Goal: Complete application form

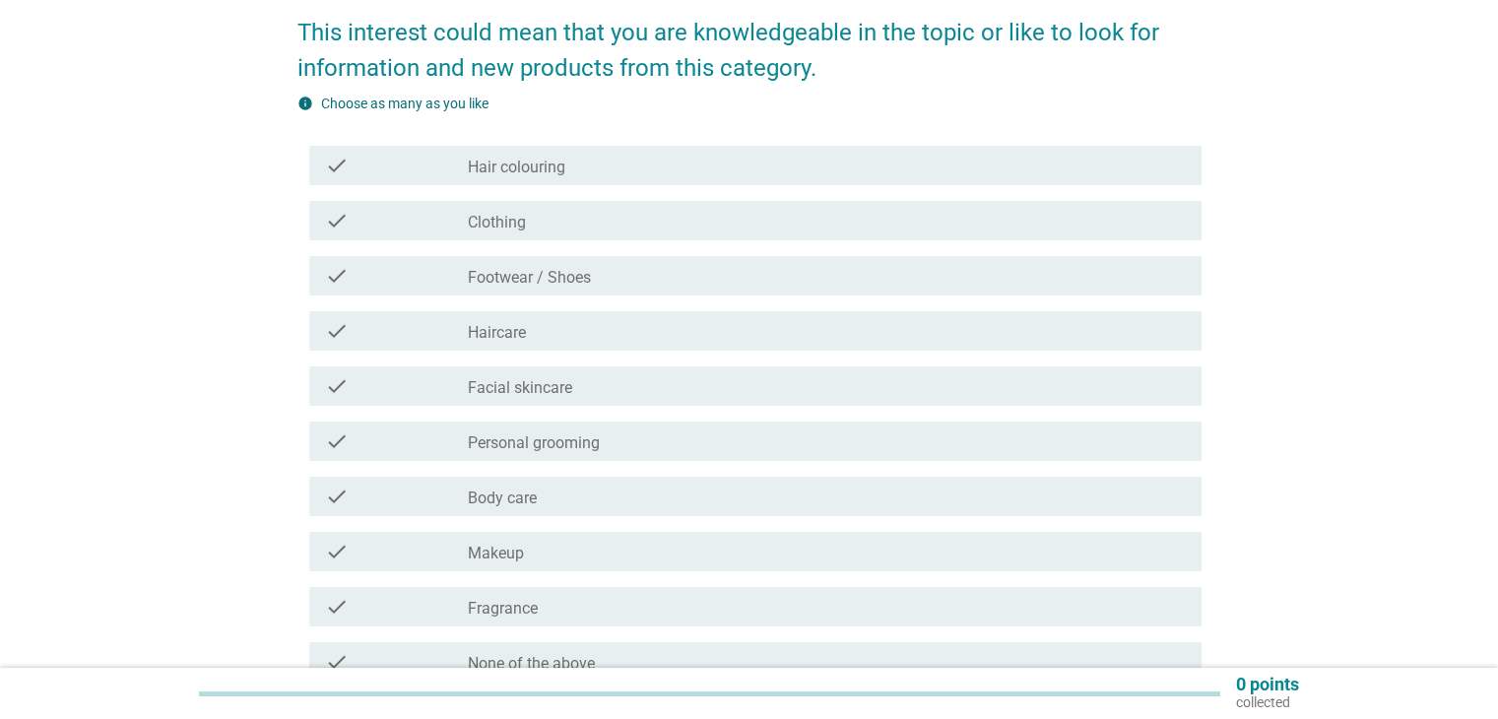
scroll to position [295, 0]
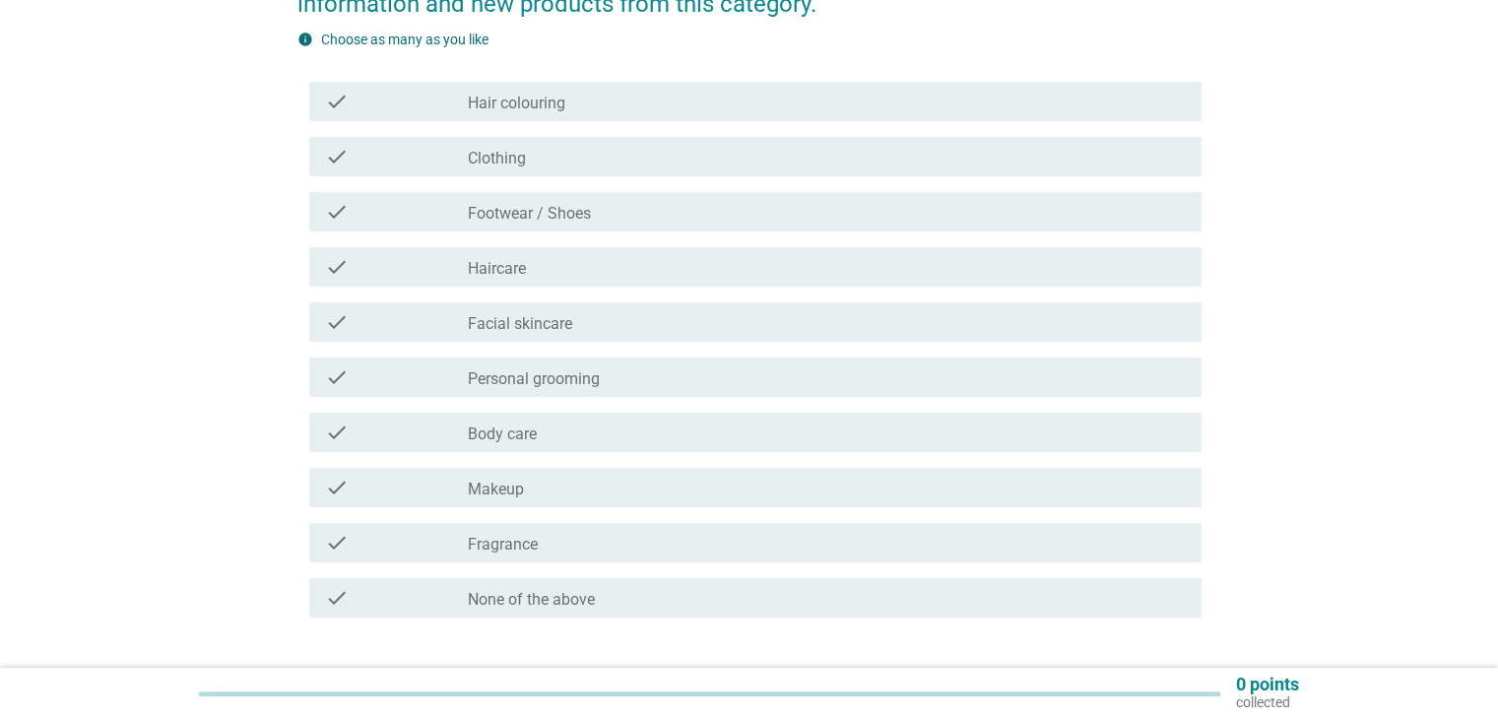
click at [490, 107] on label "Hair colouring" at bounding box center [516, 104] width 97 height 20
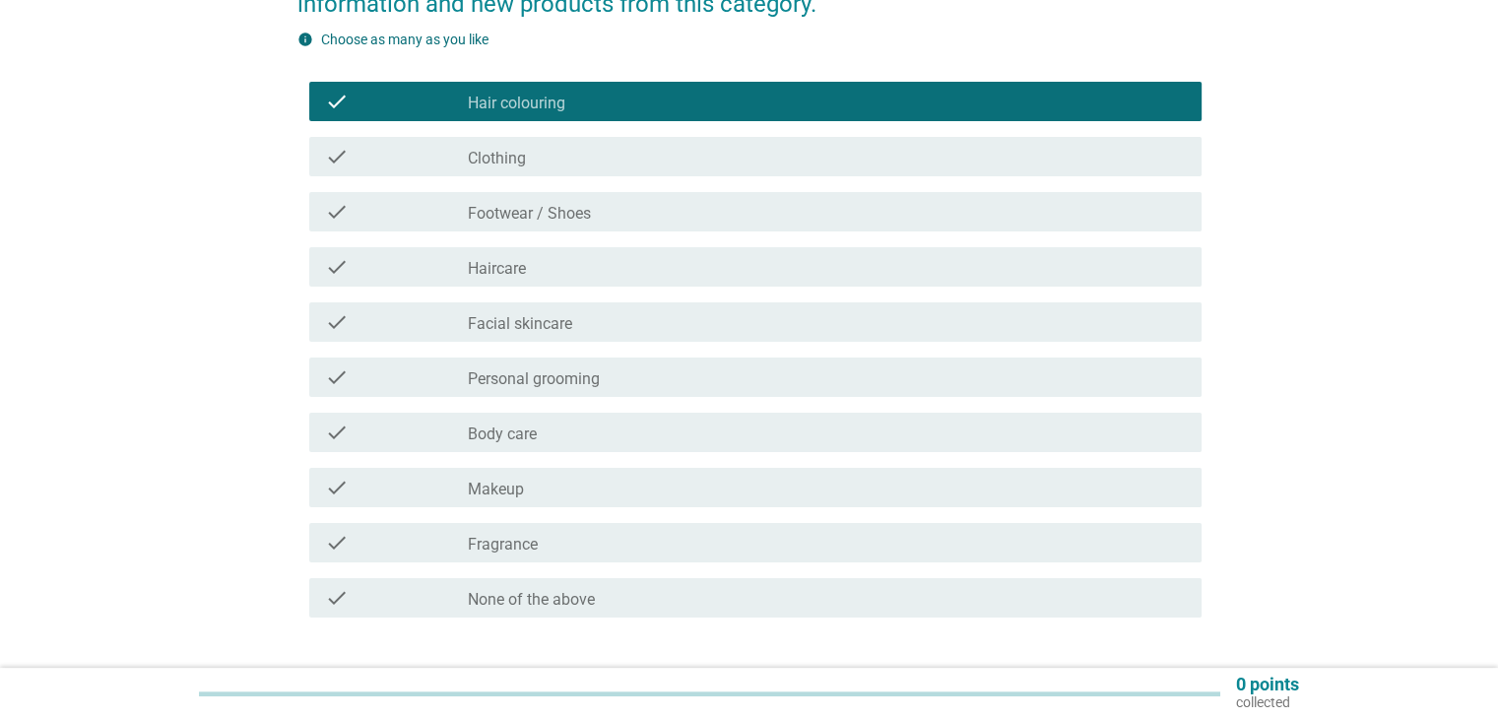
click at [496, 155] on label "Clothing" at bounding box center [497, 159] width 58 height 20
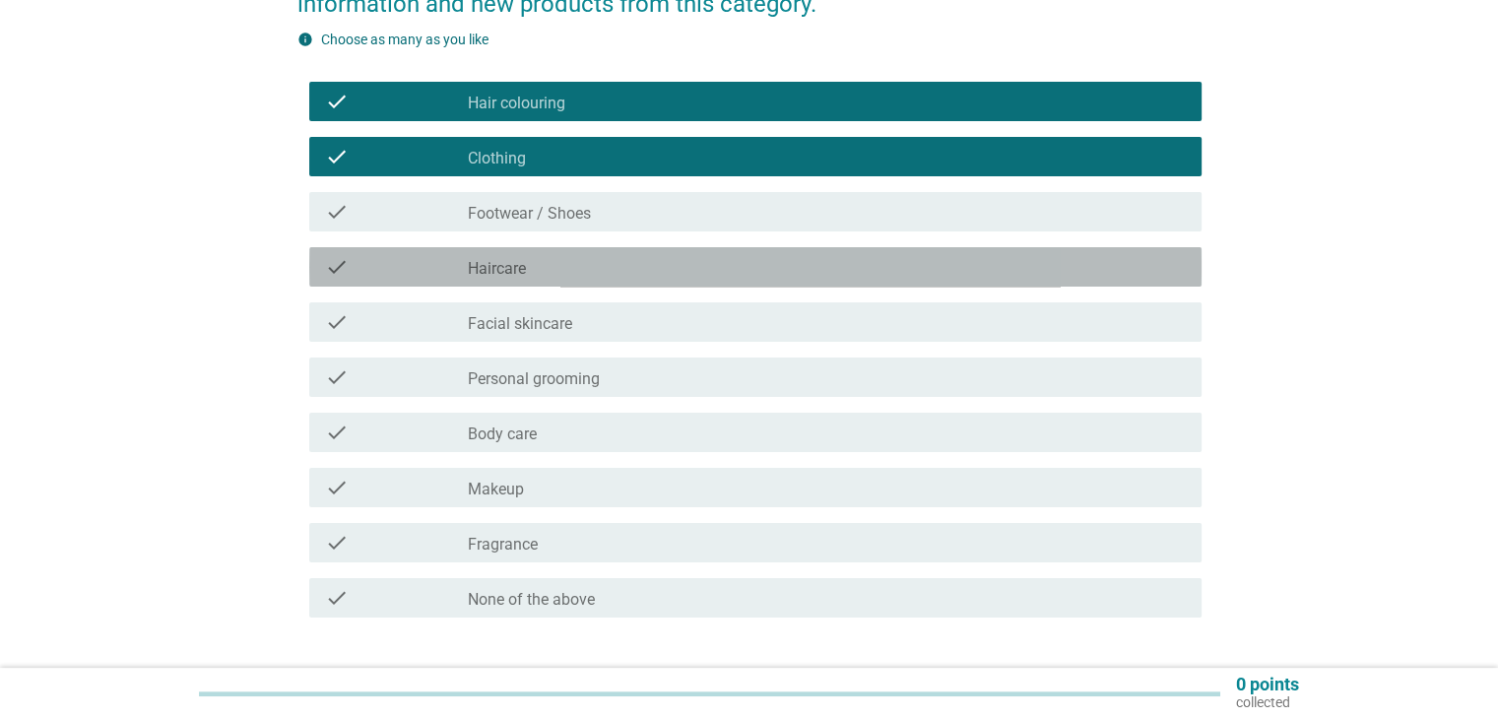
click at [537, 255] on div "check_box_outline_blank Haircare" at bounding box center [826, 267] width 717 height 24
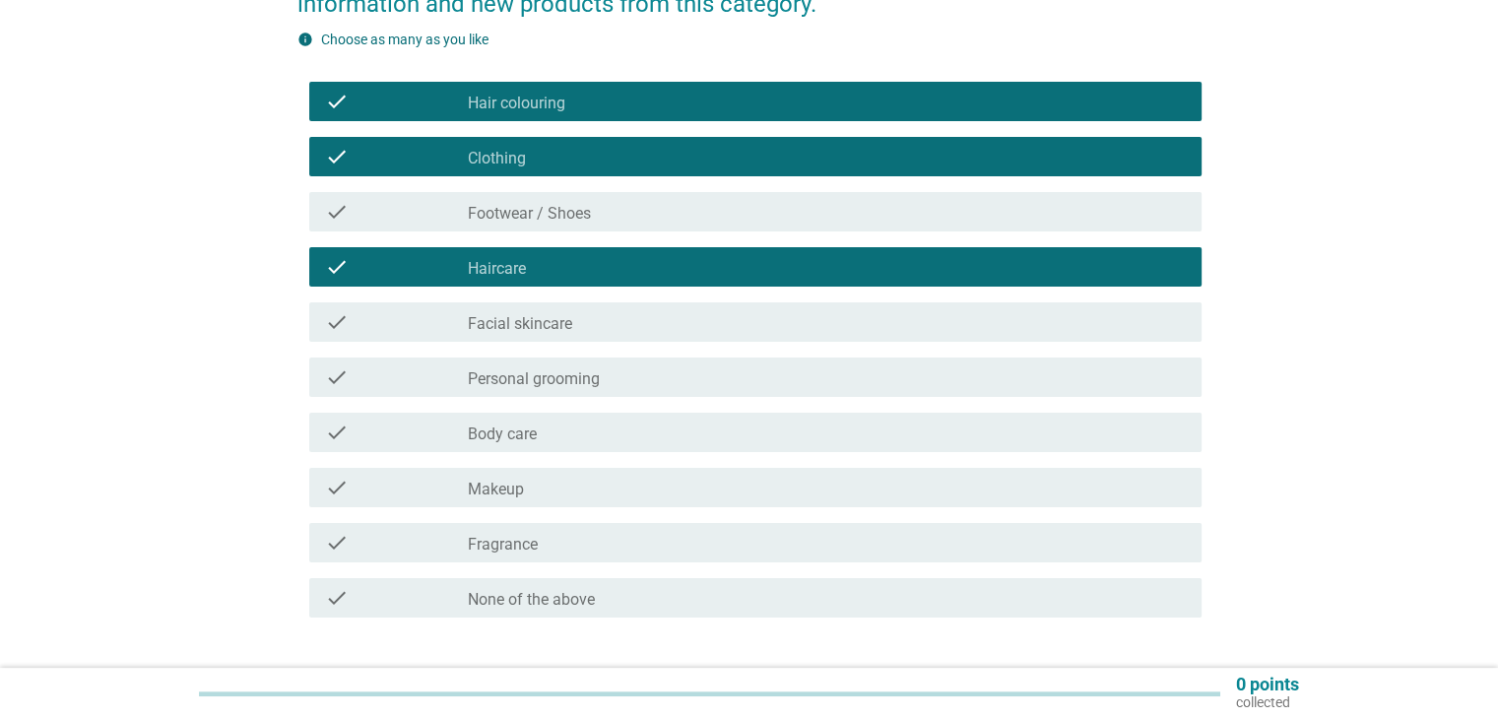
click at [548, 328] on label "Facial skincare" at bounding box center [520, 324] width 104 height 20
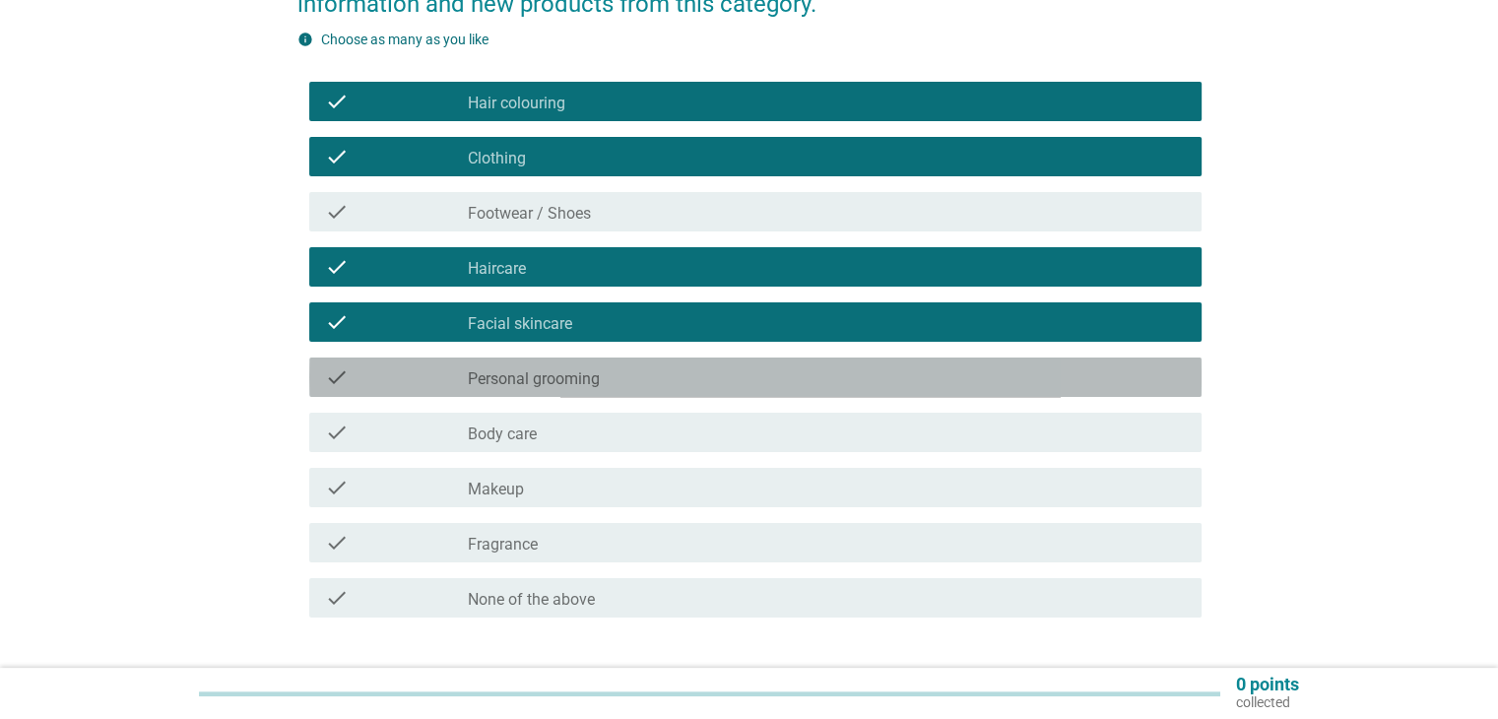
click at [586, 380] on label "Personal grooming" at bounding box center [534, 379] width 132 height 20
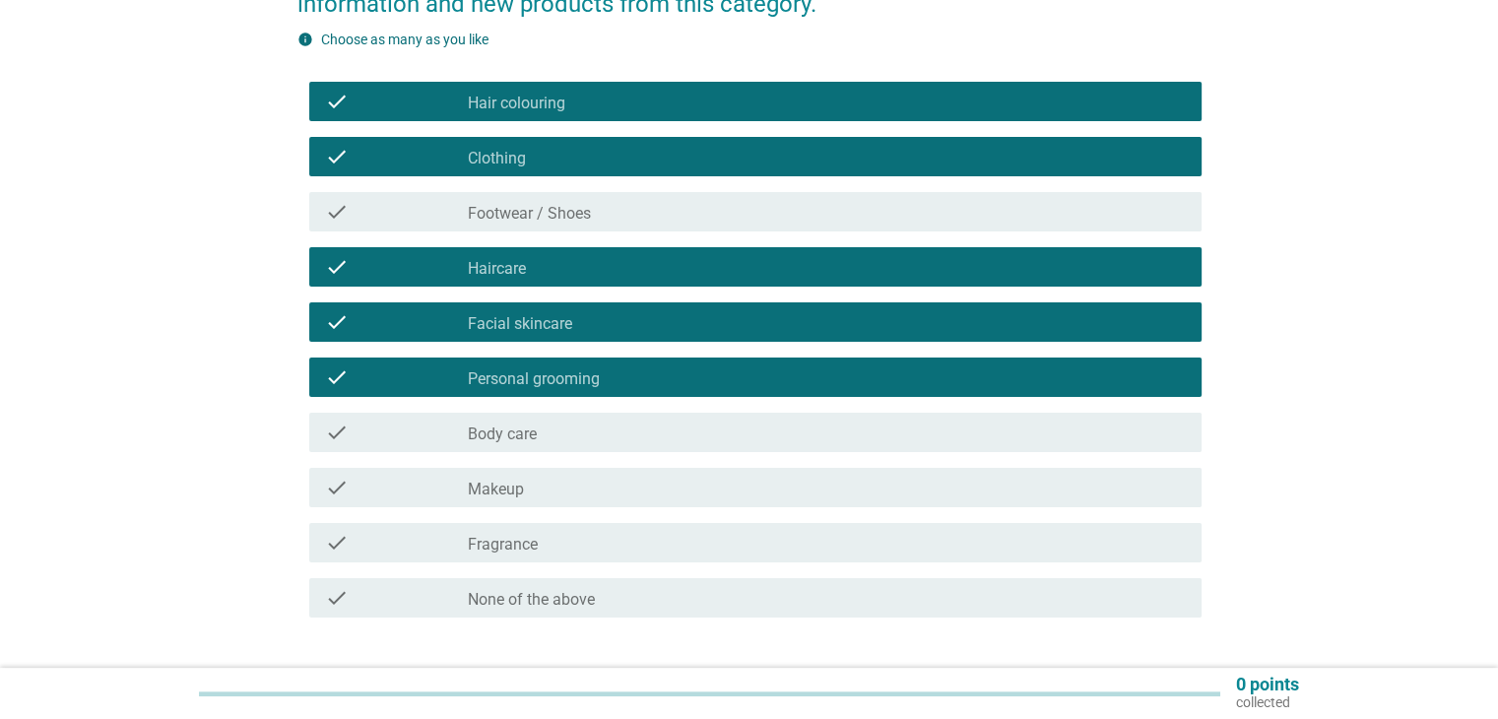
click at [590, 479] on div "check_box_outline_blank Makeup" at bounding box center [826, 488] width 717 height 24
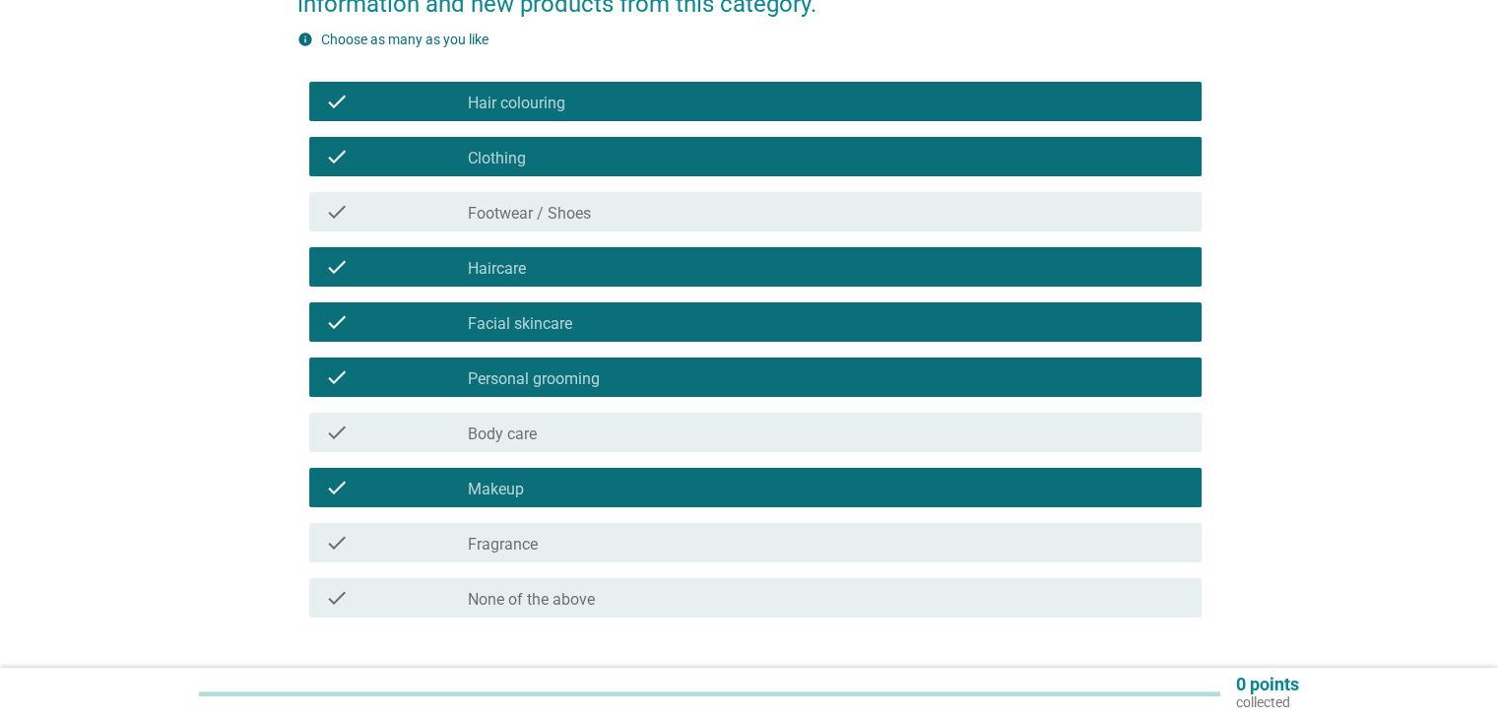
click at [603, 544] on div "check_box_outline_blank Fragrance" at bounding box center [826, 543] width 717 height 24
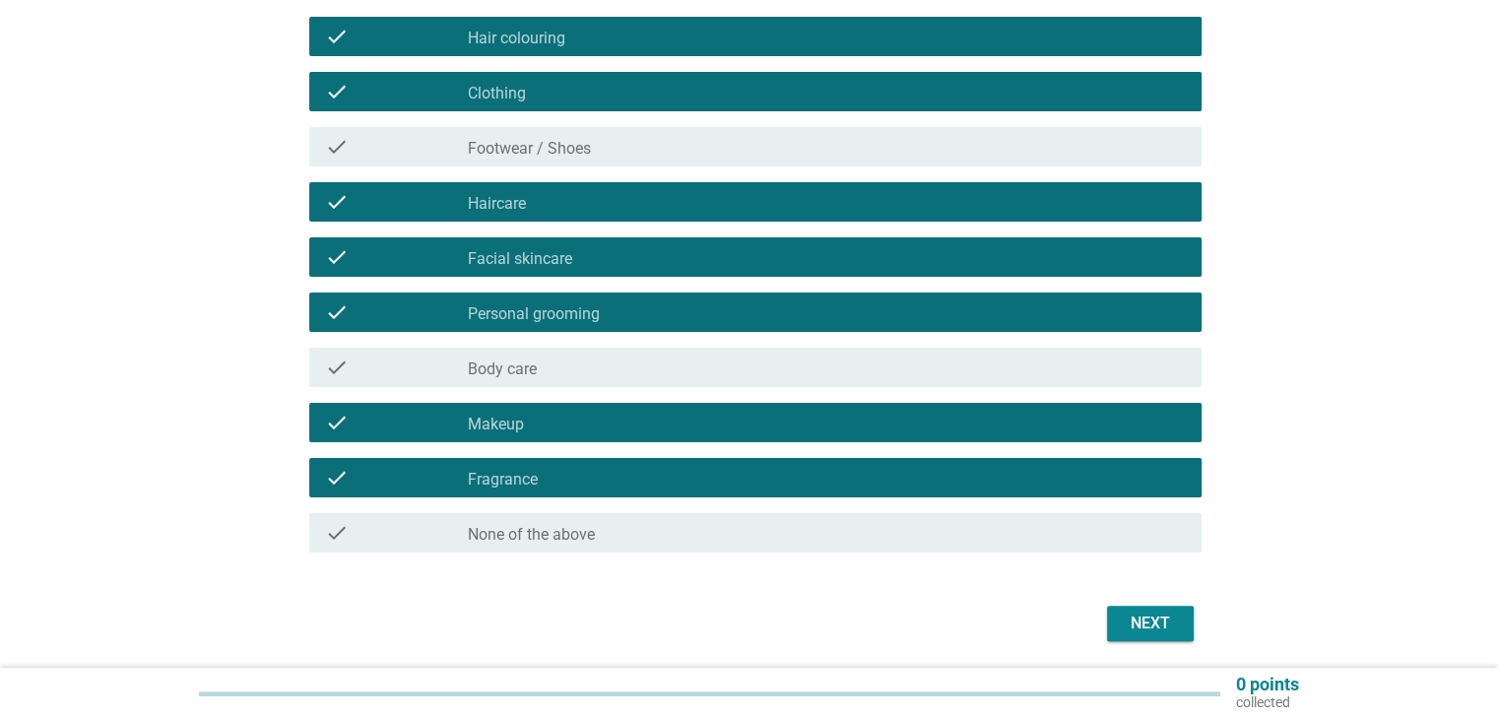
scroll to position [394, 0]
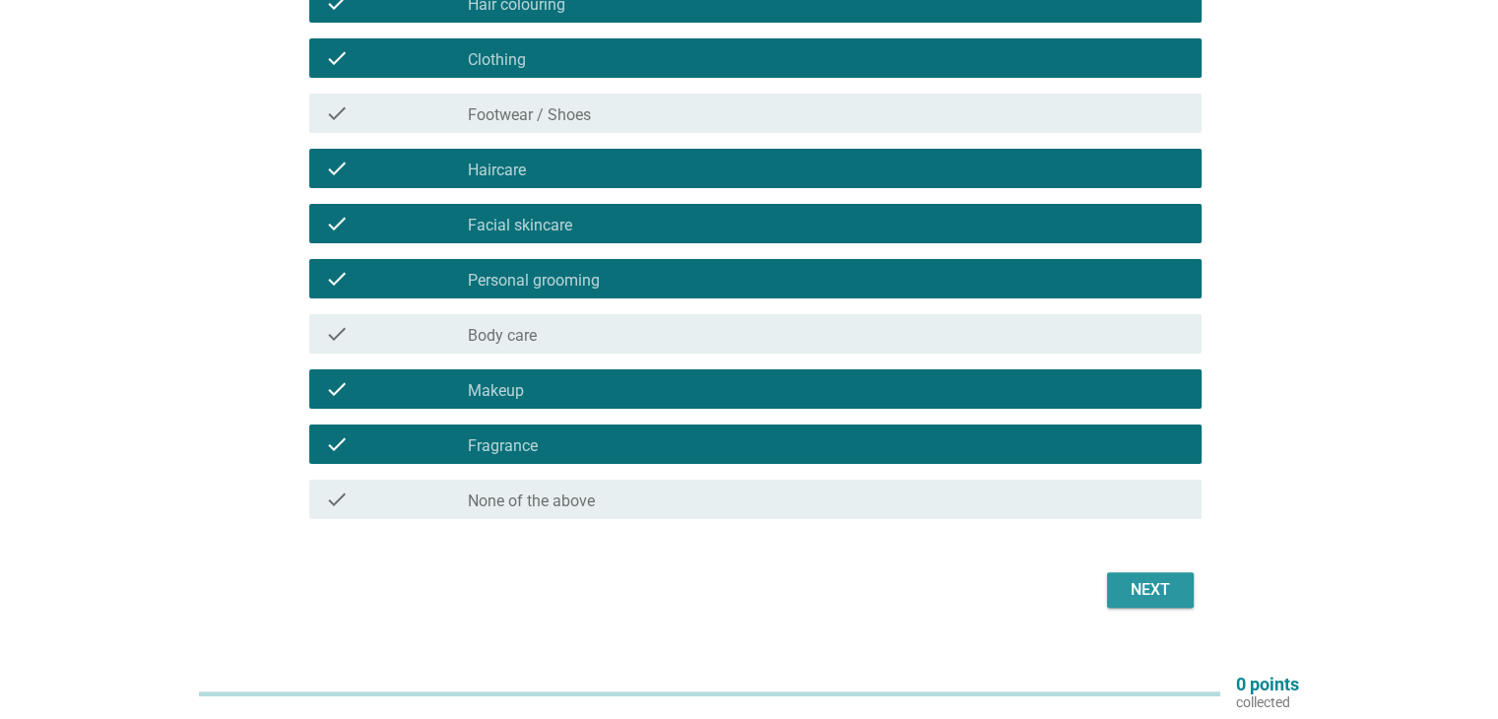
click at [1127, 592] on div "Next" at bounding box center [1149, 590] width 55 height 24
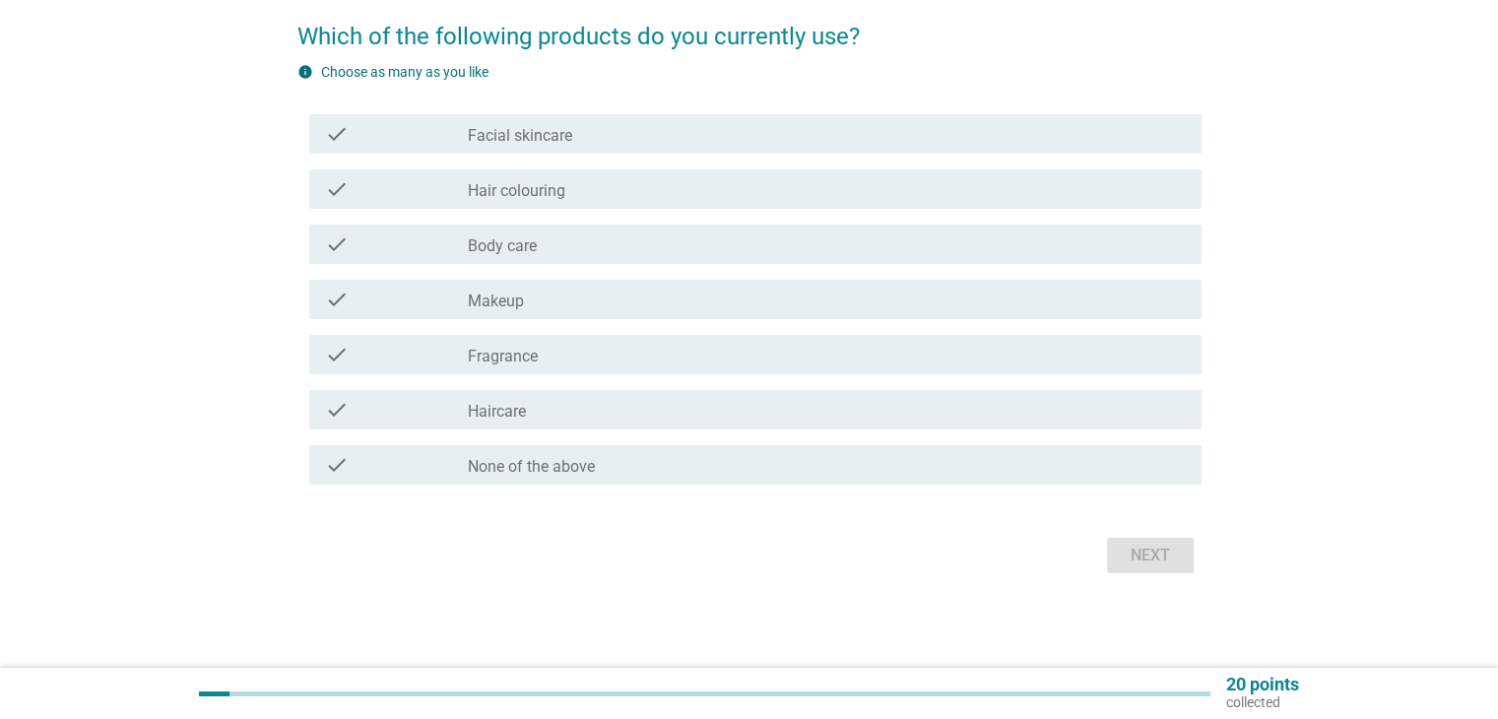
scroll to position [0, 0]
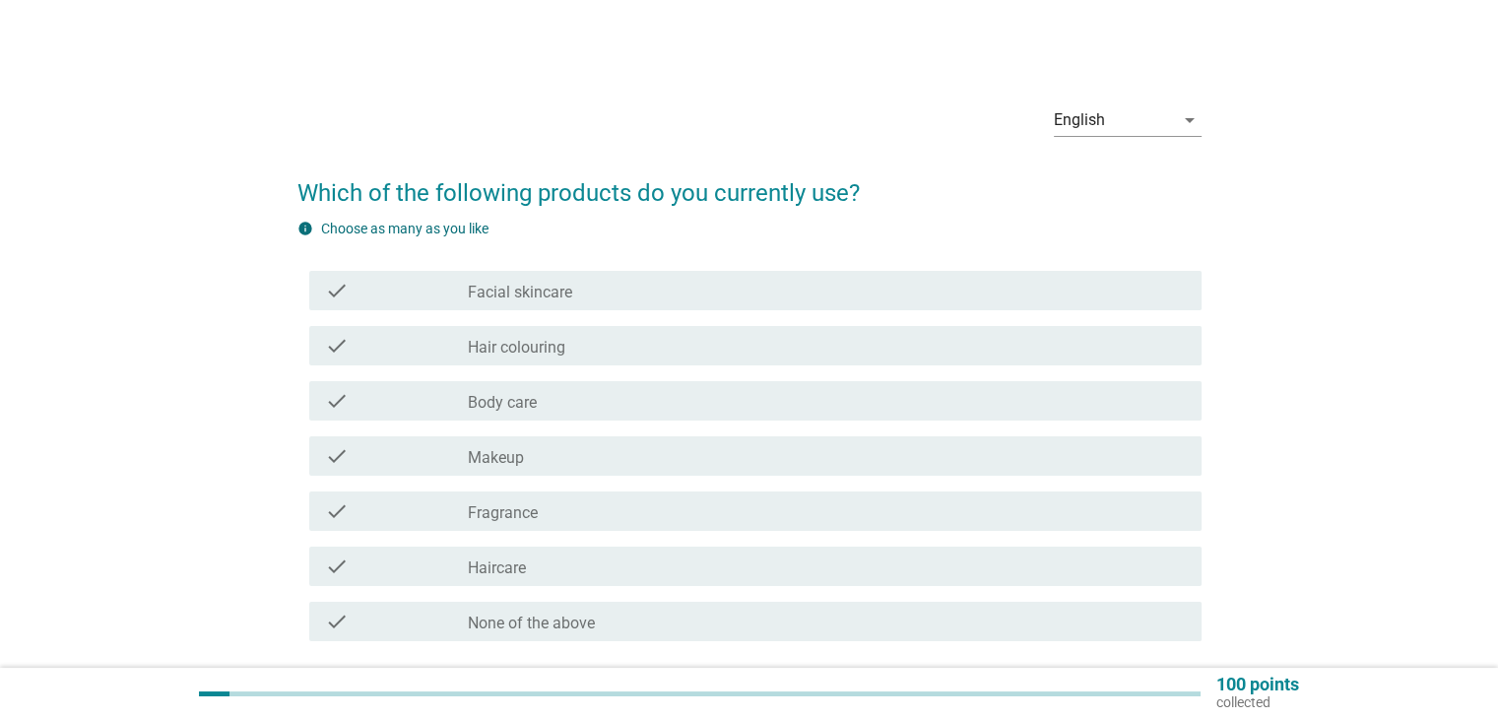
click at [653, 285] on div "check_box_outline_blank Facial skincare" at bounding box center [826, 291] width 717 height 24
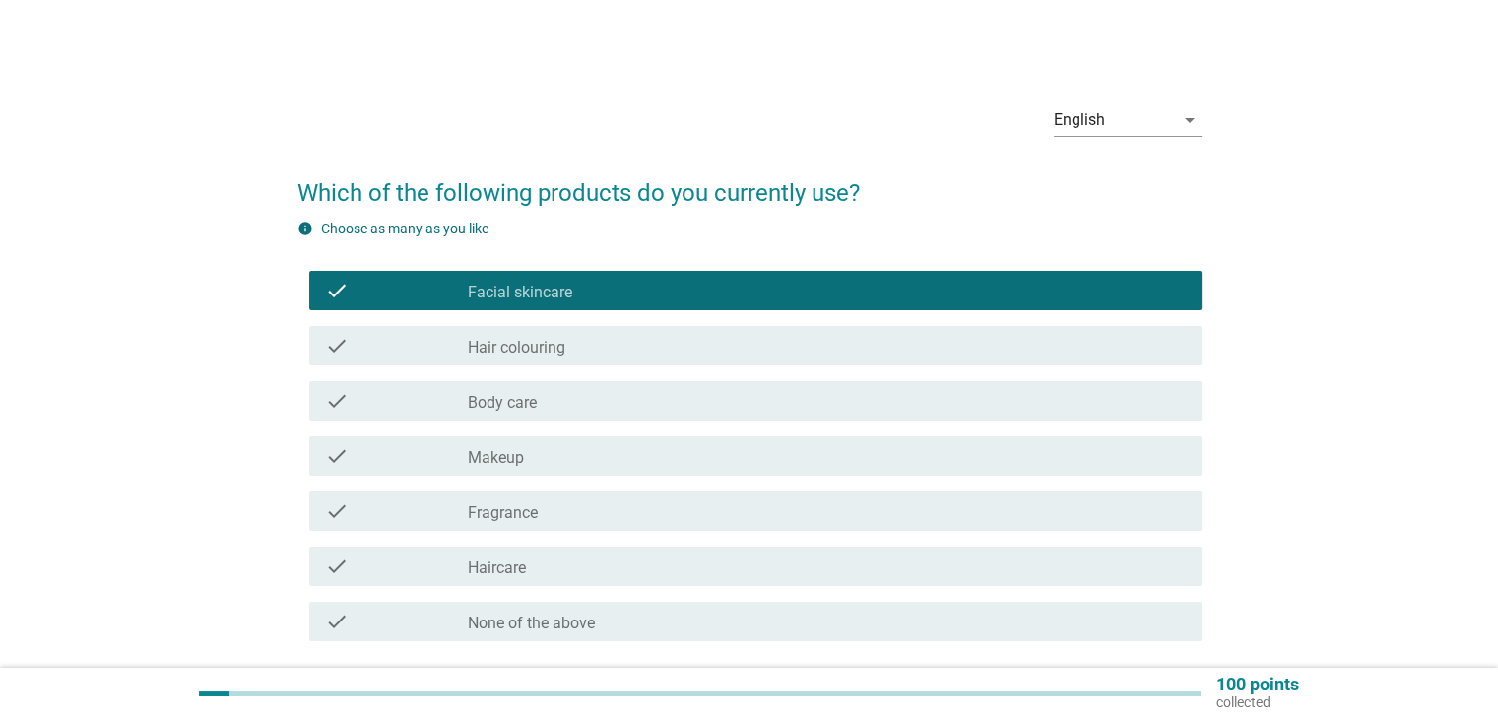
scroll to position [98, 0]
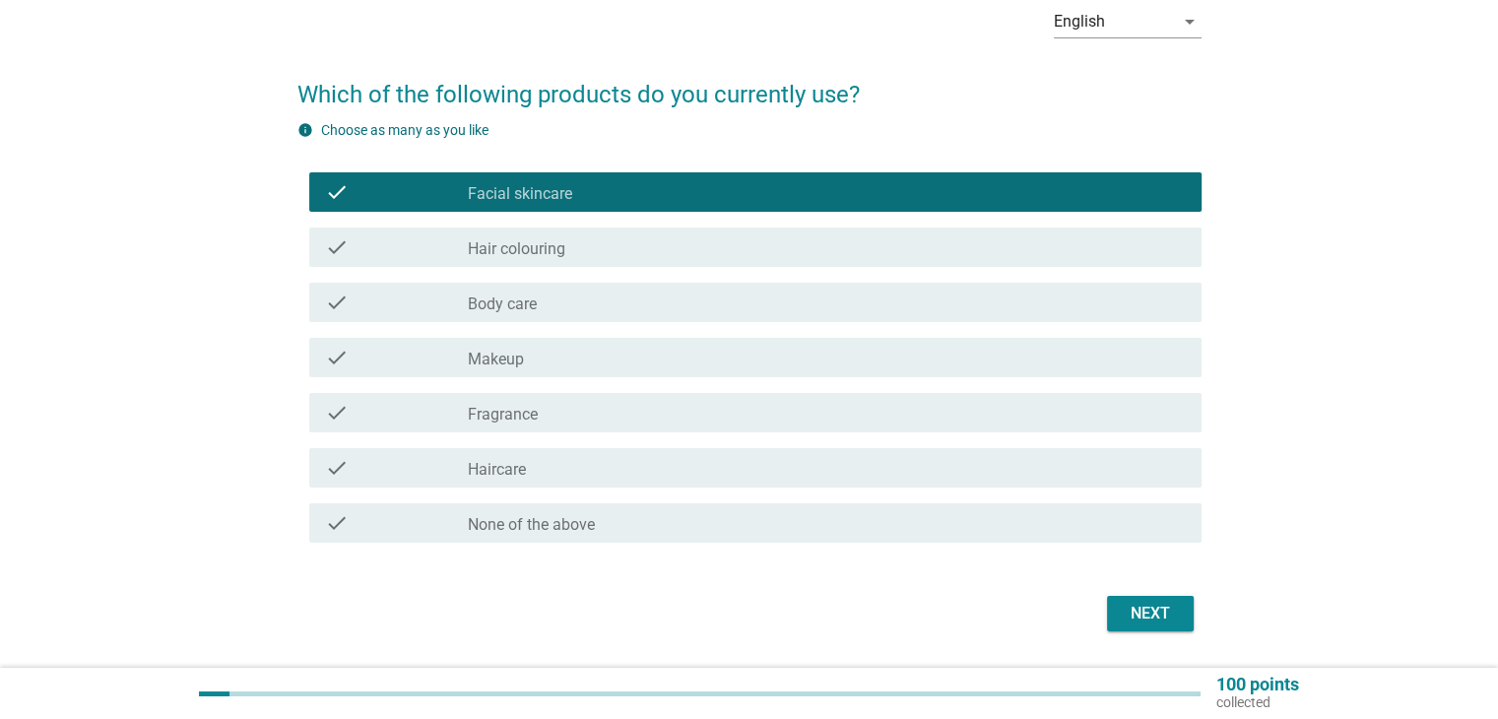
click at [622, 365] on div "check_box_outline_blank Makeup" at bounding box center [826, 358] width 717 height 24
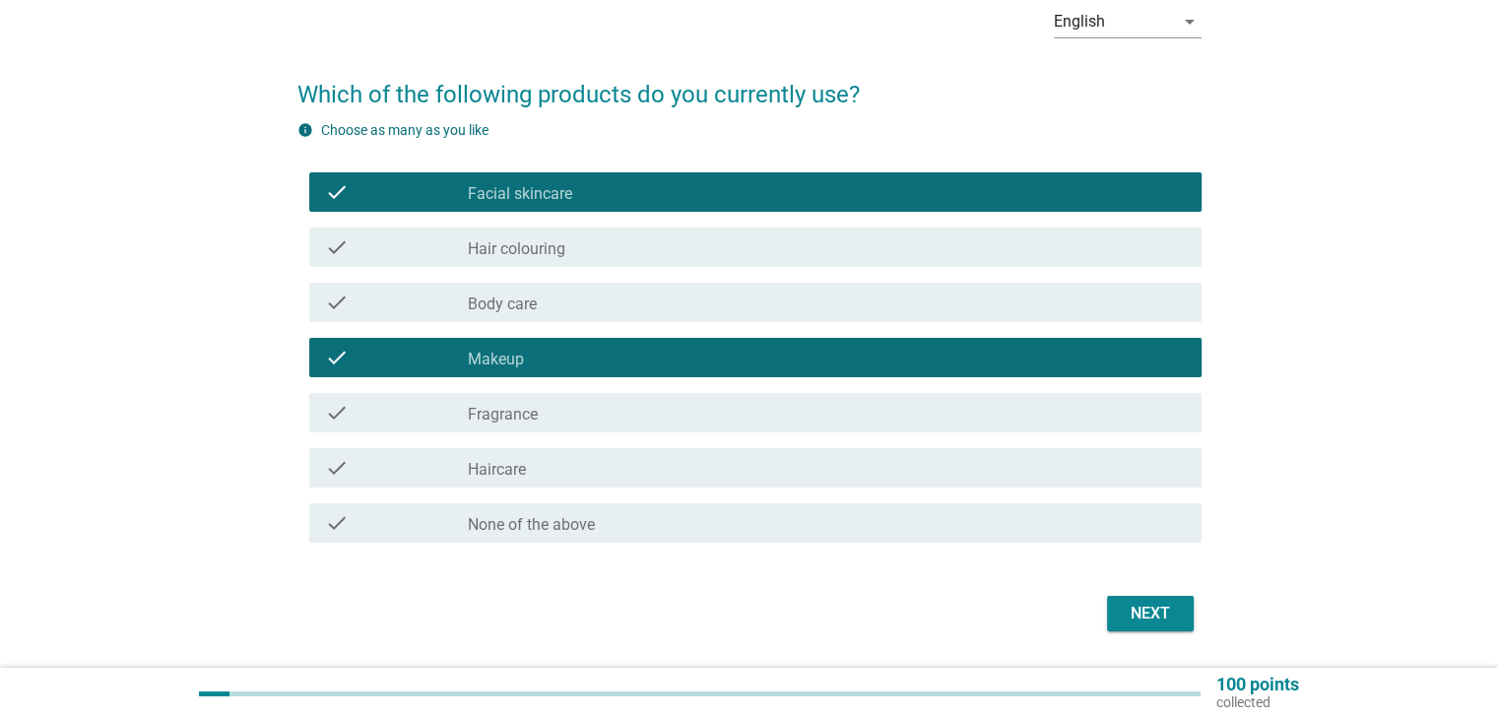
click at [622, 404] on div "check_box_outline_blank Fragrance" at bounding box center [826, 413] width 717 height 24
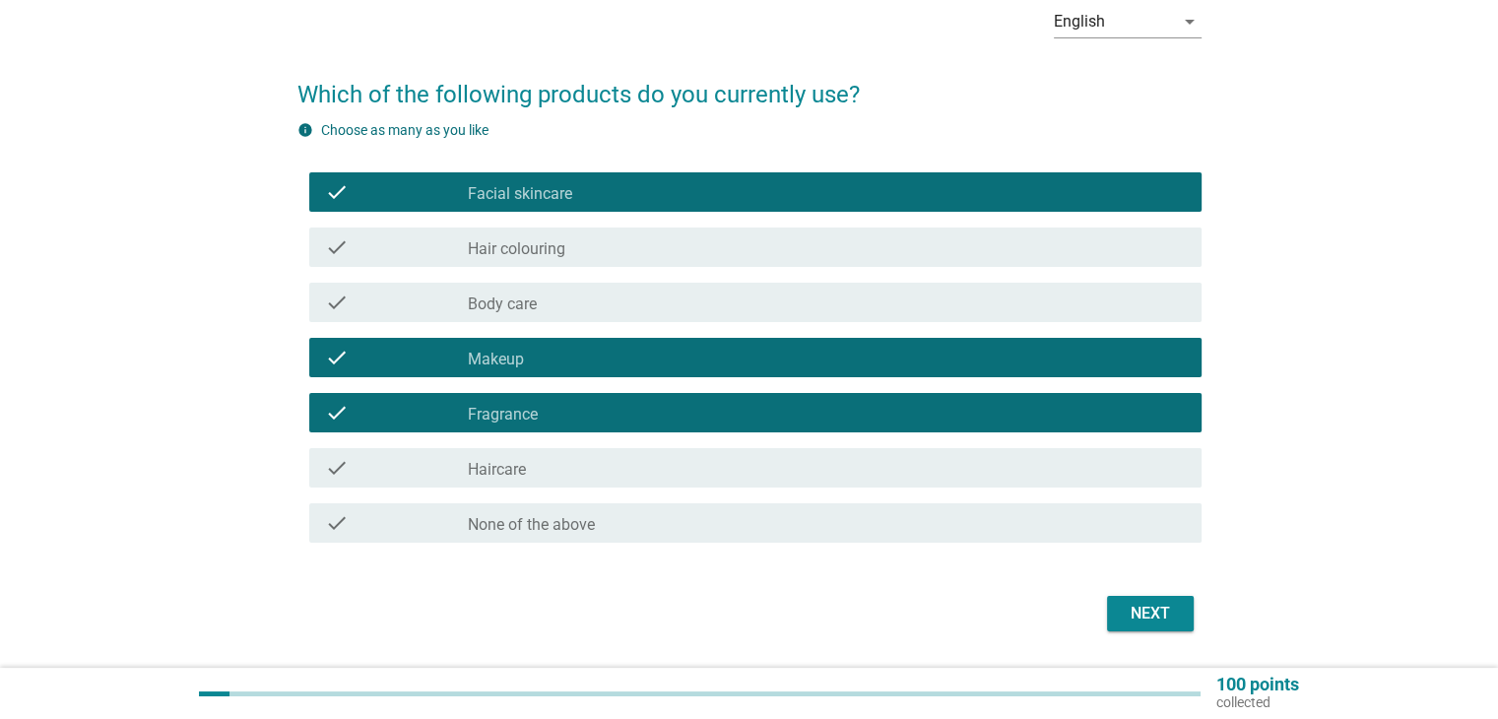
click at [627, 469] on div "check_box_outline_blank Haircare" at bounding box center [826, 468] width 717 height 24
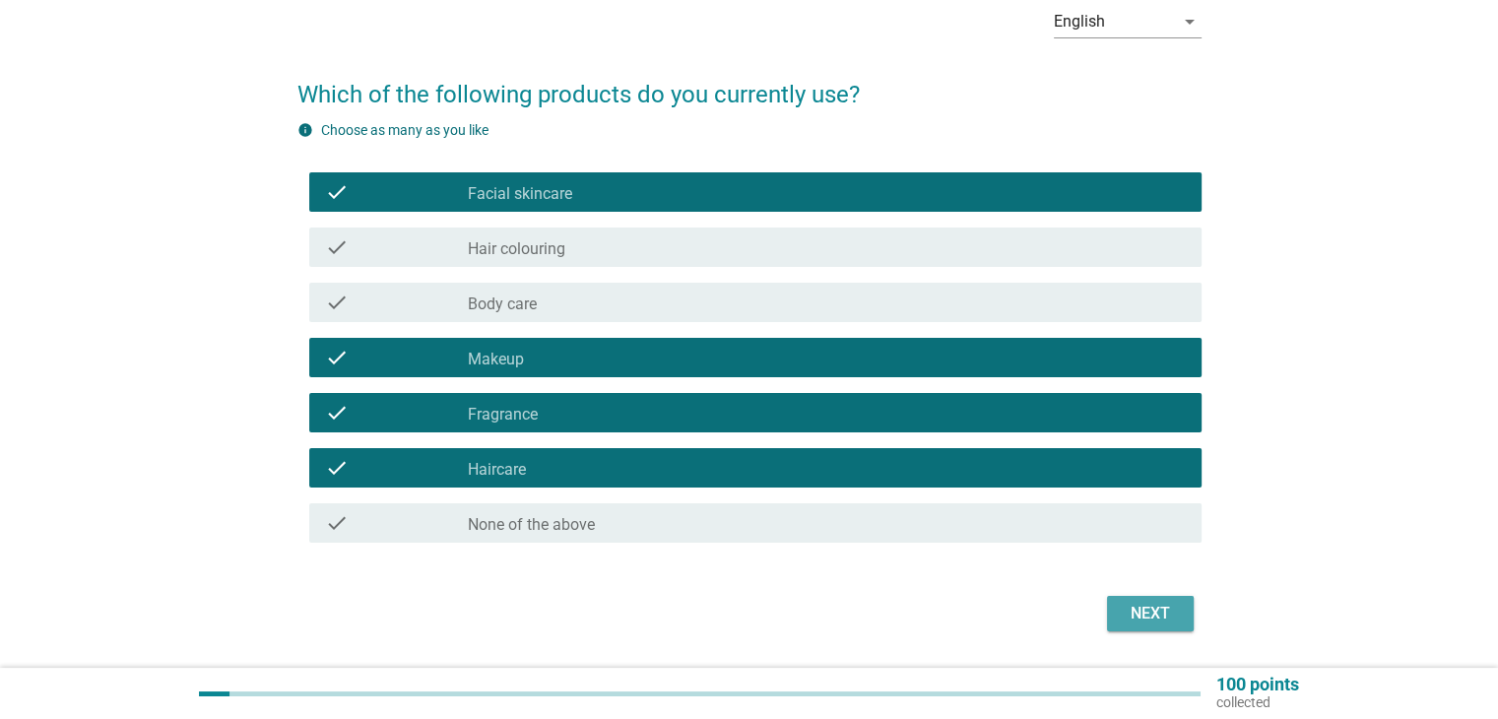
click at [1133, 626] on button "Next" at bounding box center [1150, 613] width 87 height 35
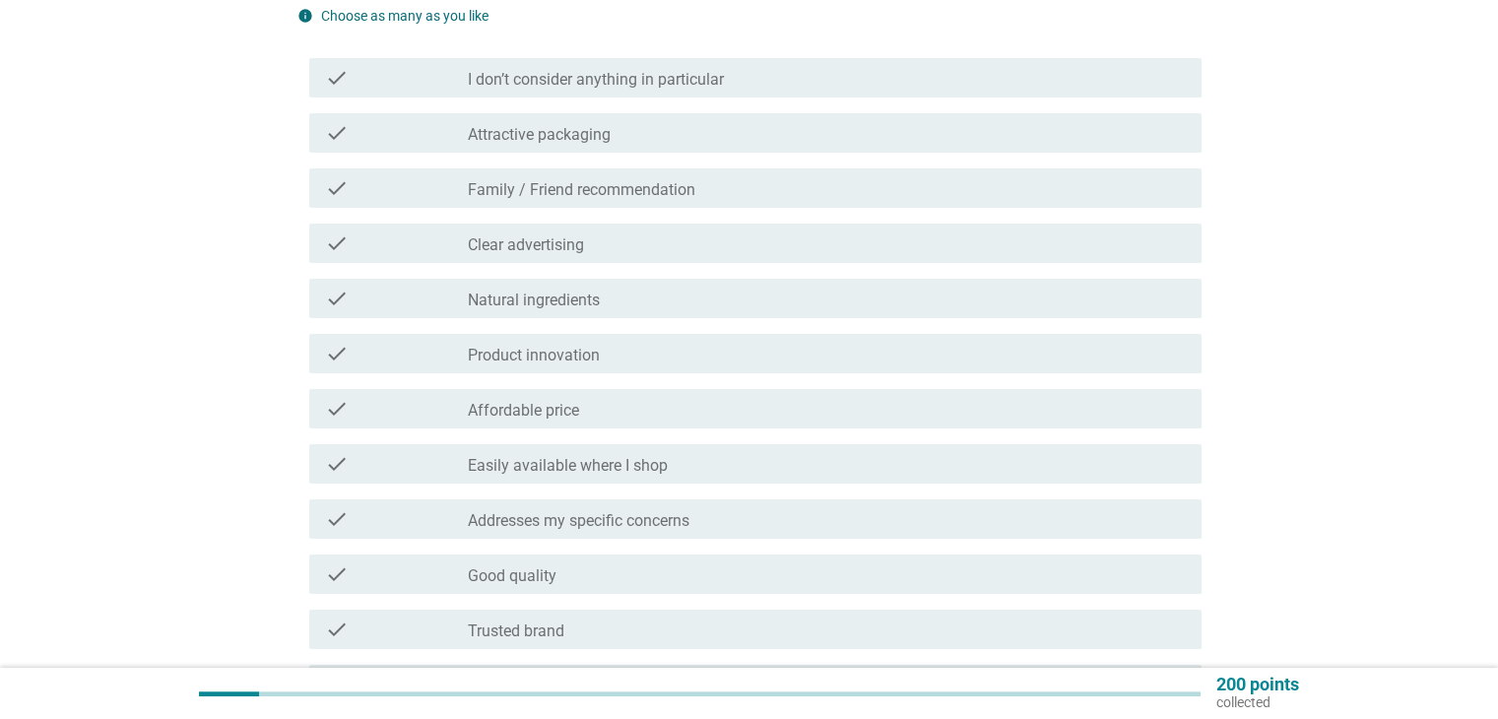
scroll to position [295, 0]
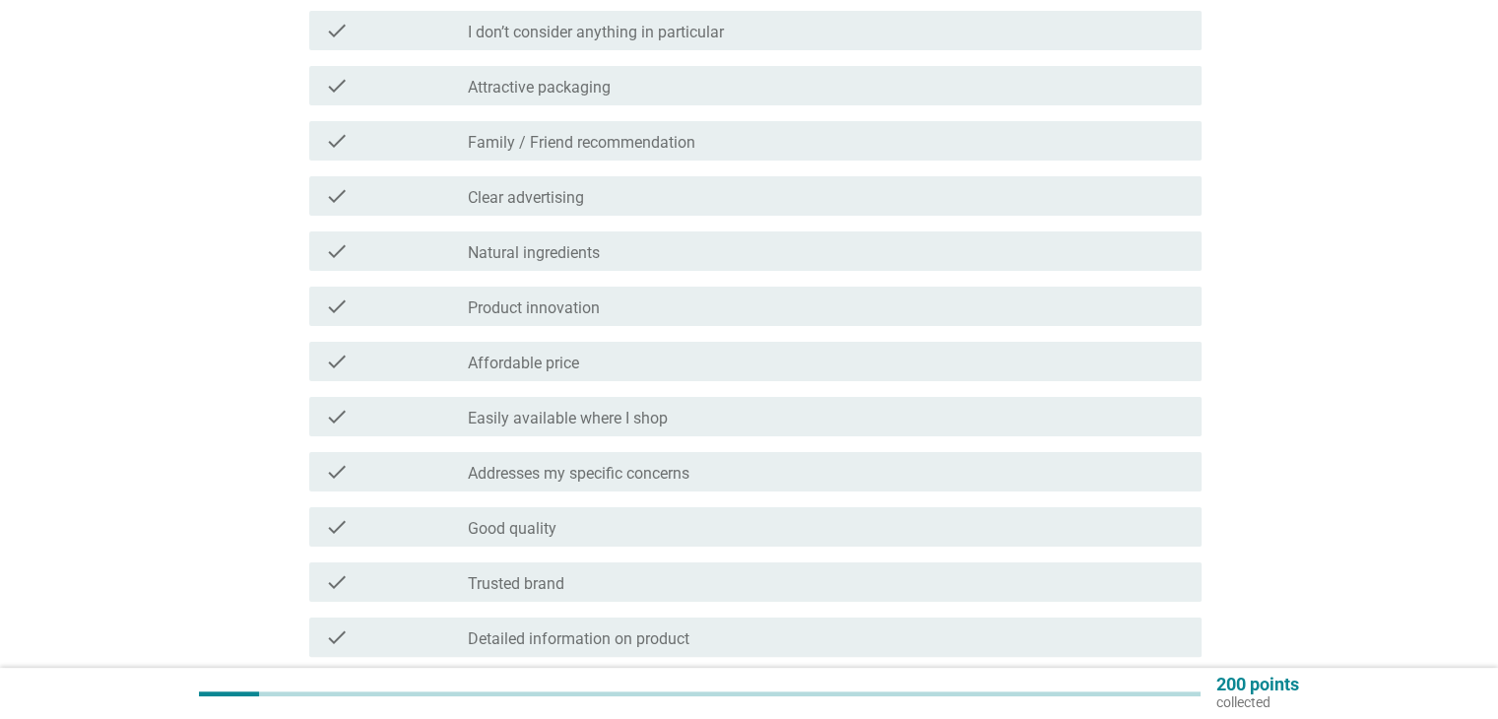
click at [672, 245] on div "check_box_outline_blank Natural ingredients" at bounding box center [826, 251] width 717 height 24
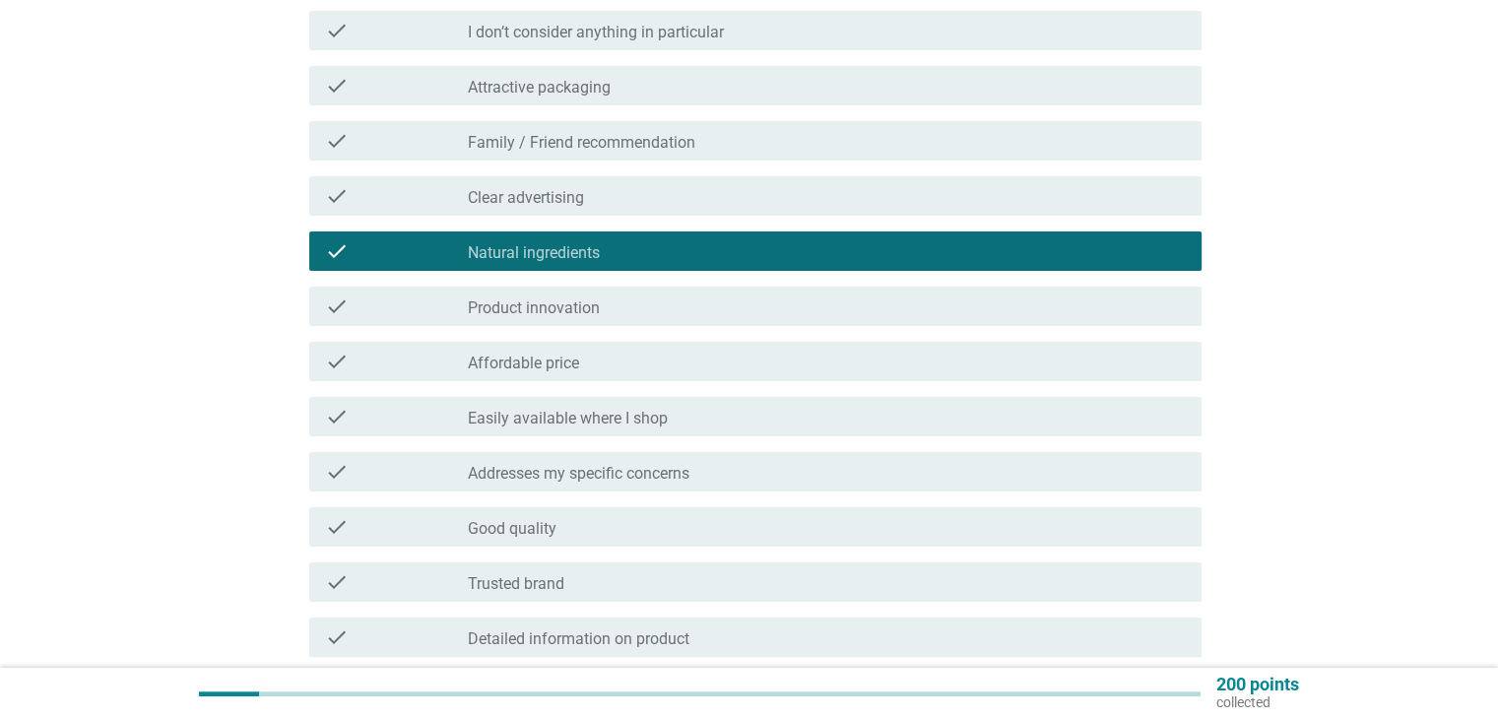
click at [642, 362] on div "check_box_outline_blank Affordable price" at bounding box center [826, 362] width 717 height 24
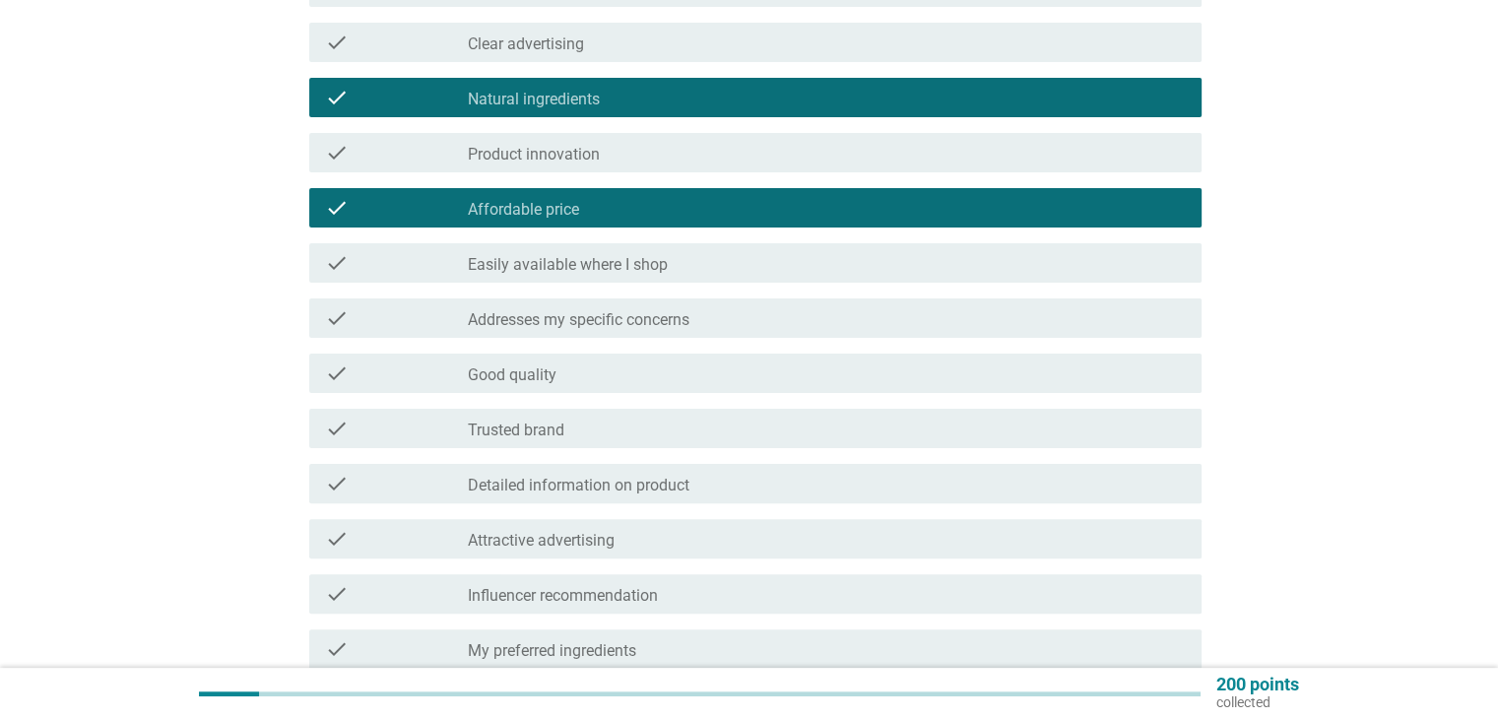
scroll to position [492, 0]
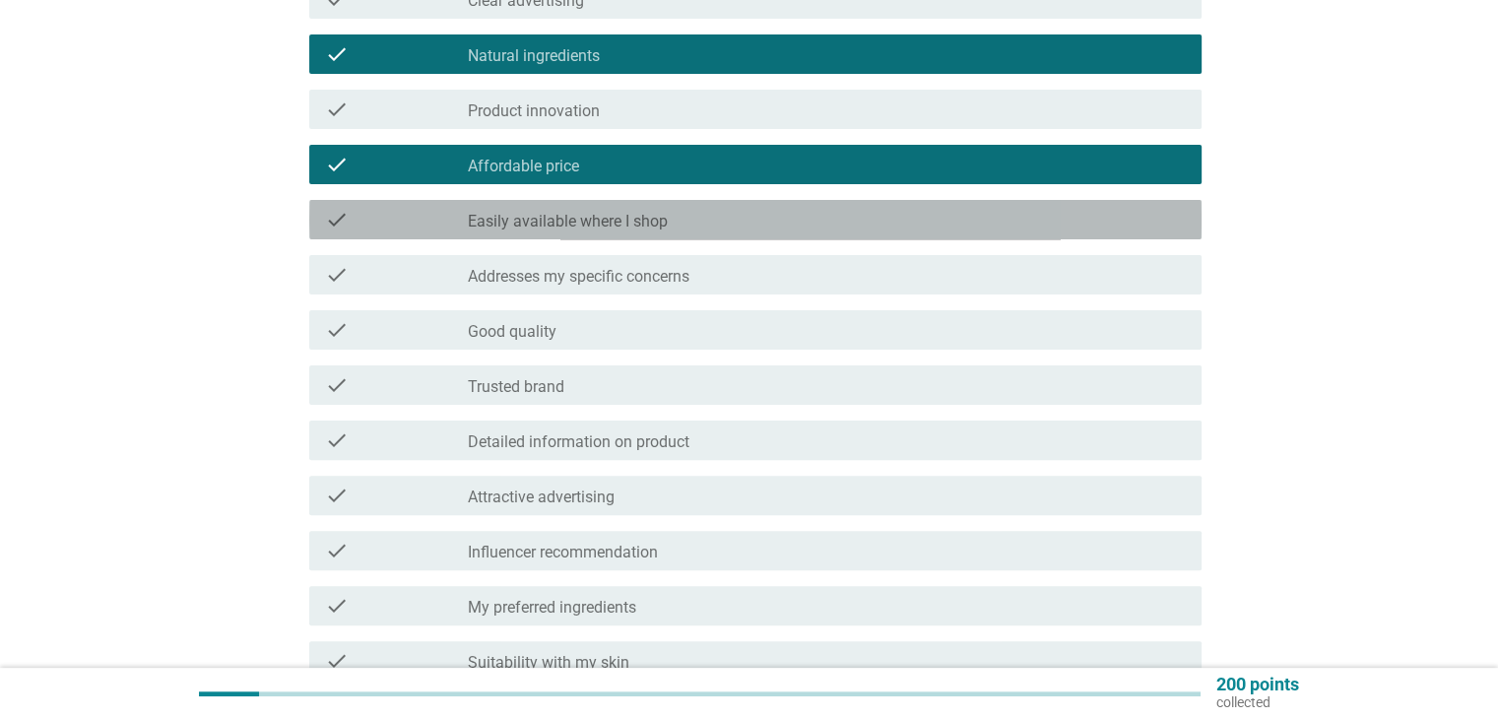
click at [661, 217] on label "Easily available where I shop" at bounding box center [568, 222] width 200 height 20
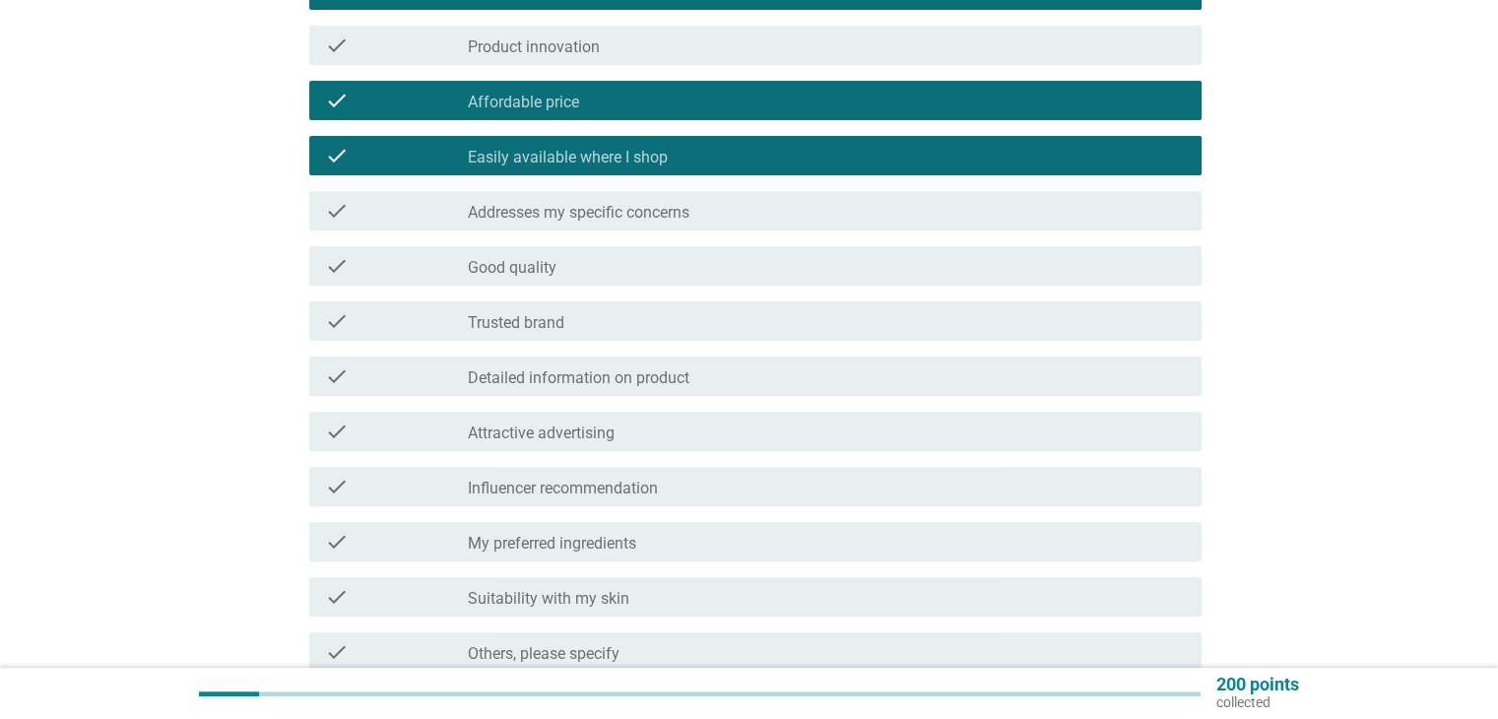
scroll to position [591, 0]
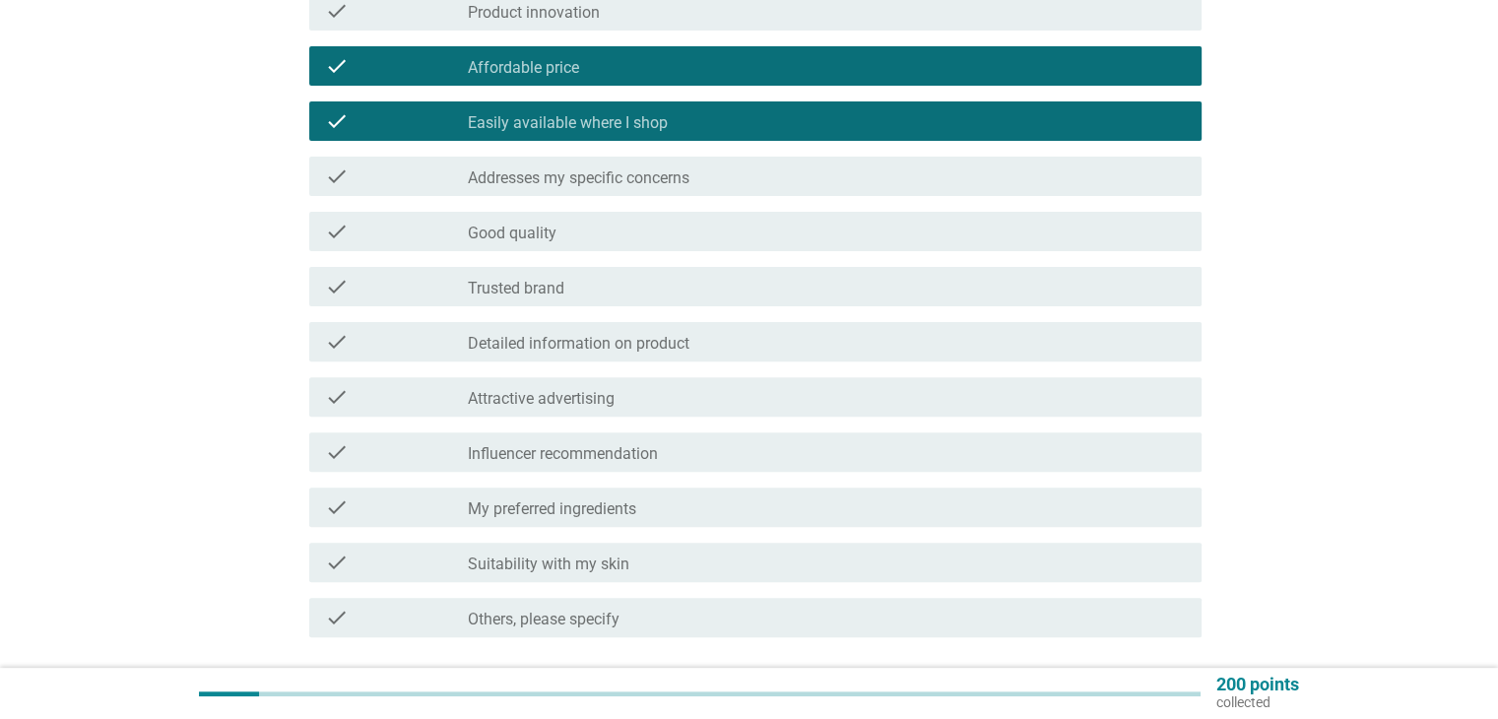
click at [642, 233] on div "check_box_outline_blank Good quality" at bounding box center [826, 232] width 717 height 24
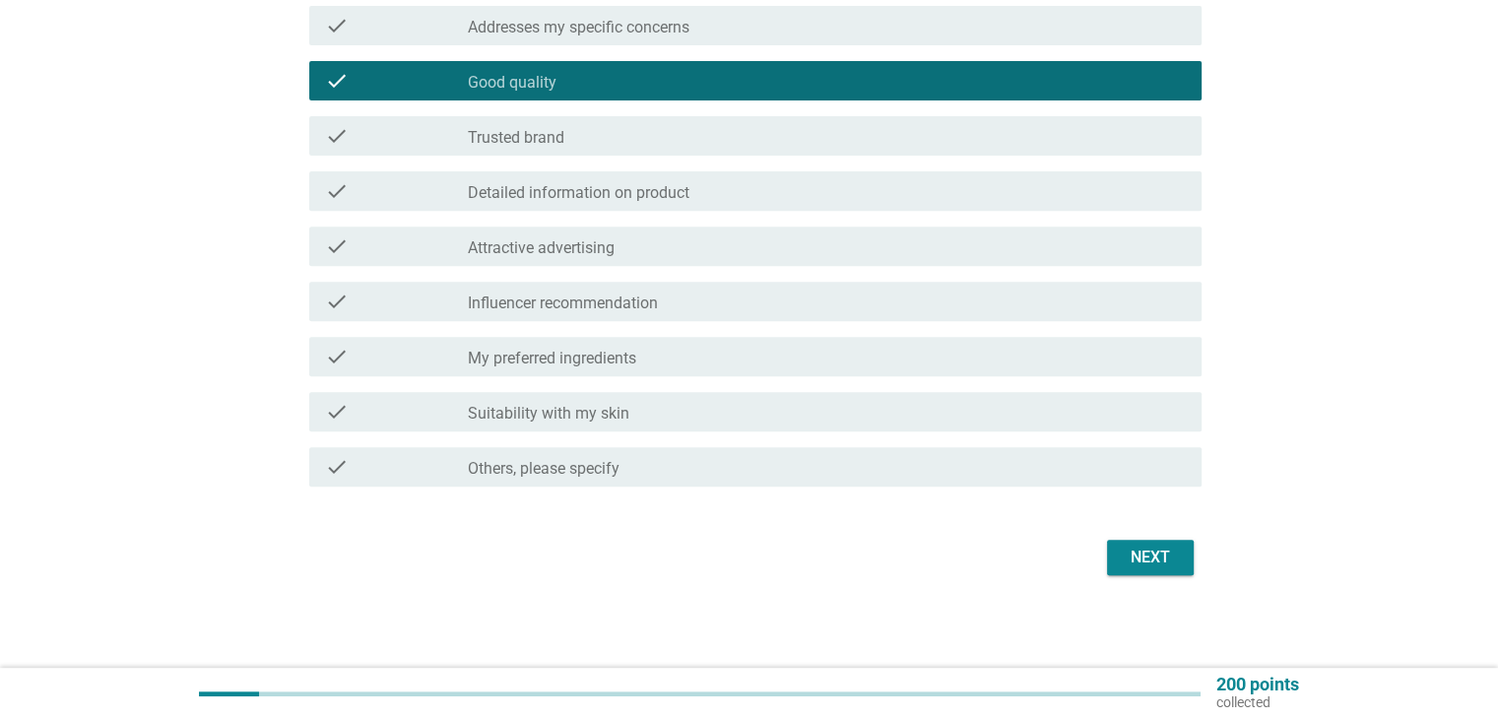
scroll to position [743, 0]
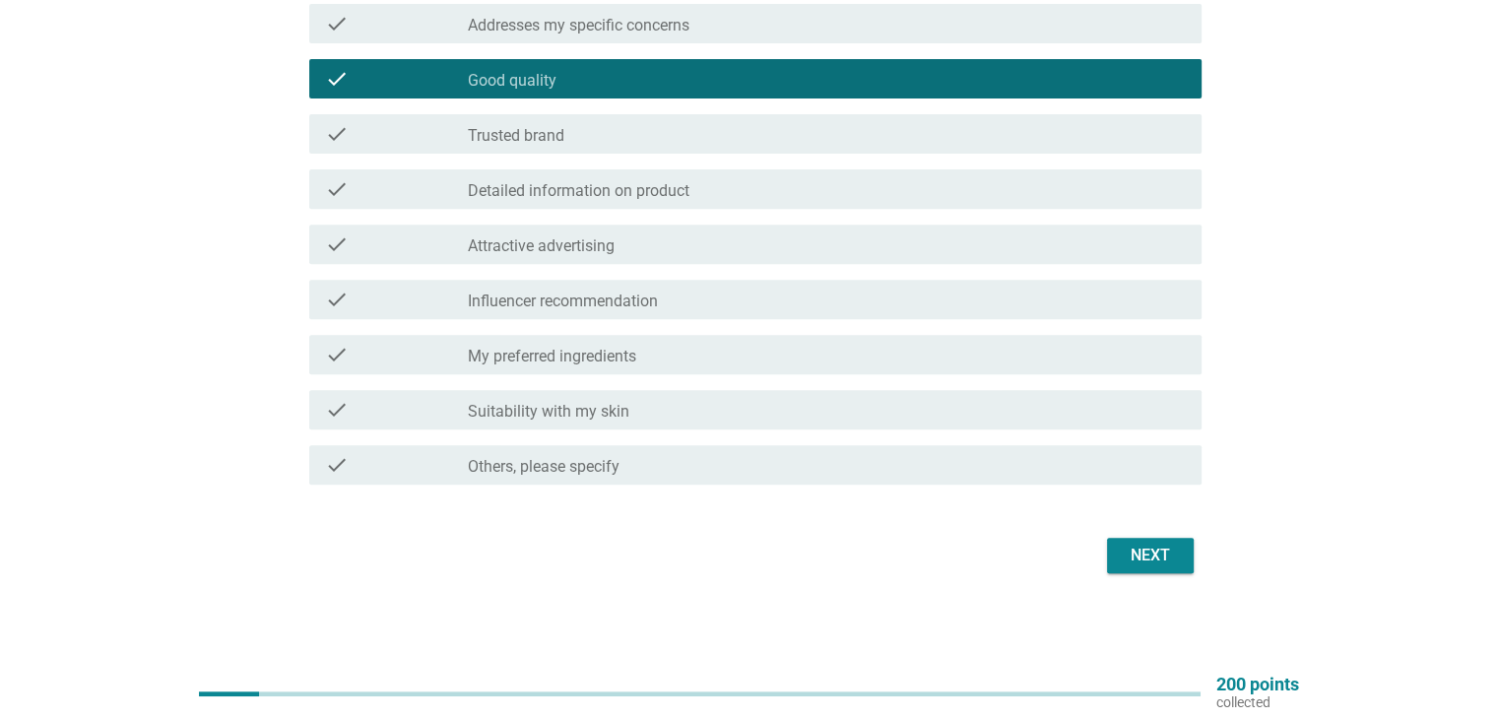
click at [695, 410] on div "check_box_outline_blank Suitability with my skin" at bounding box center [826, 410] width 717 height 24
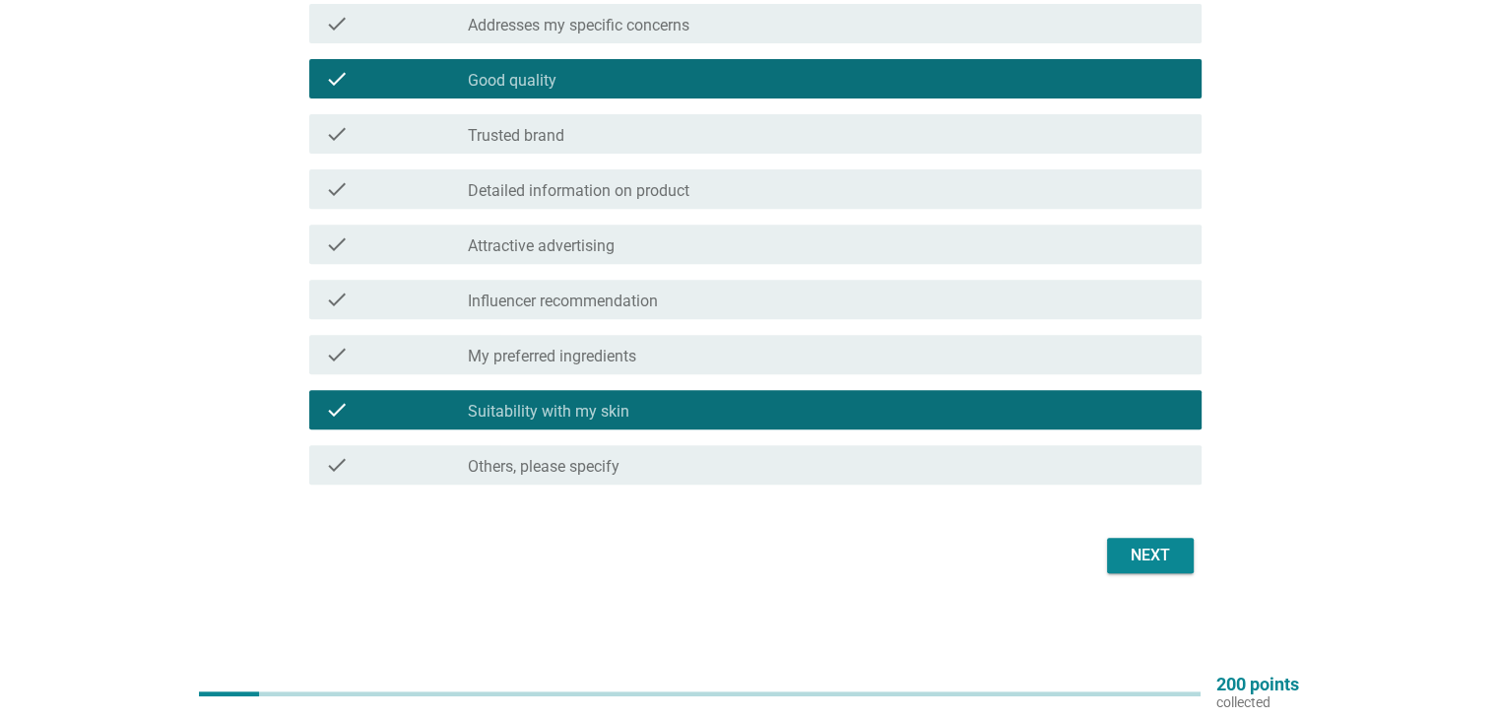
click at [1137, 556] on div "Next" at bounding box center [1149, 556] width 55 height 24
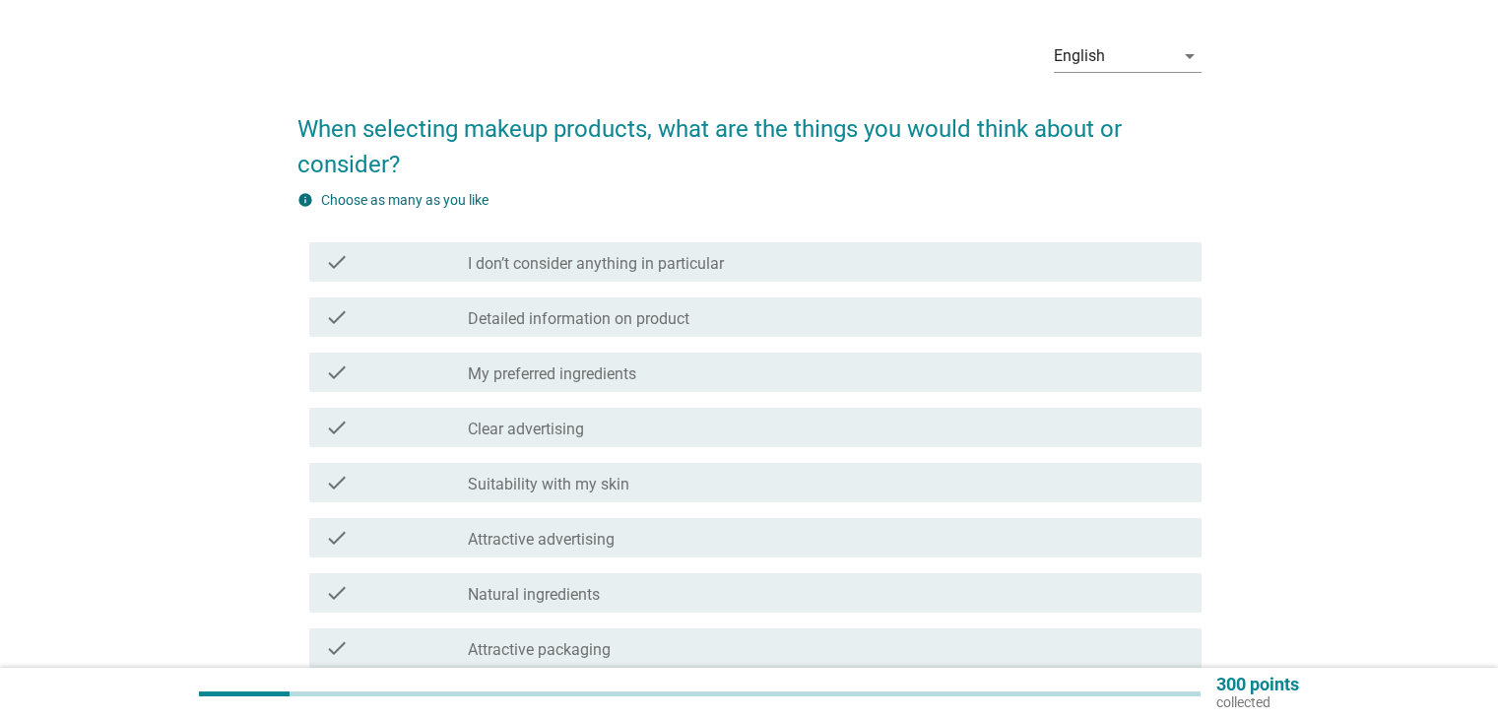
scroll to position [98, 0]
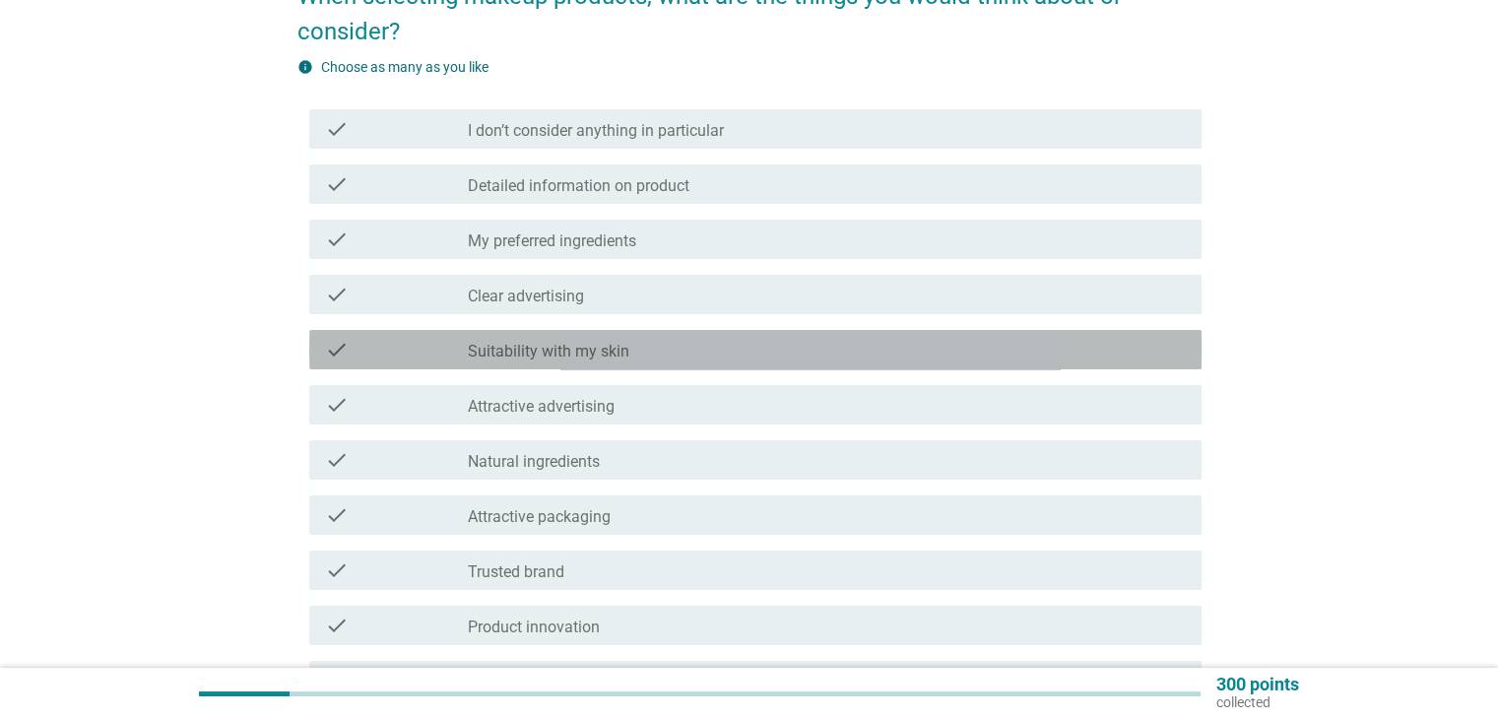
click at [658, 357] on div "check_box_outline_blank Suitability with my skin" at bounding box center [826, 350] width 717 height 24
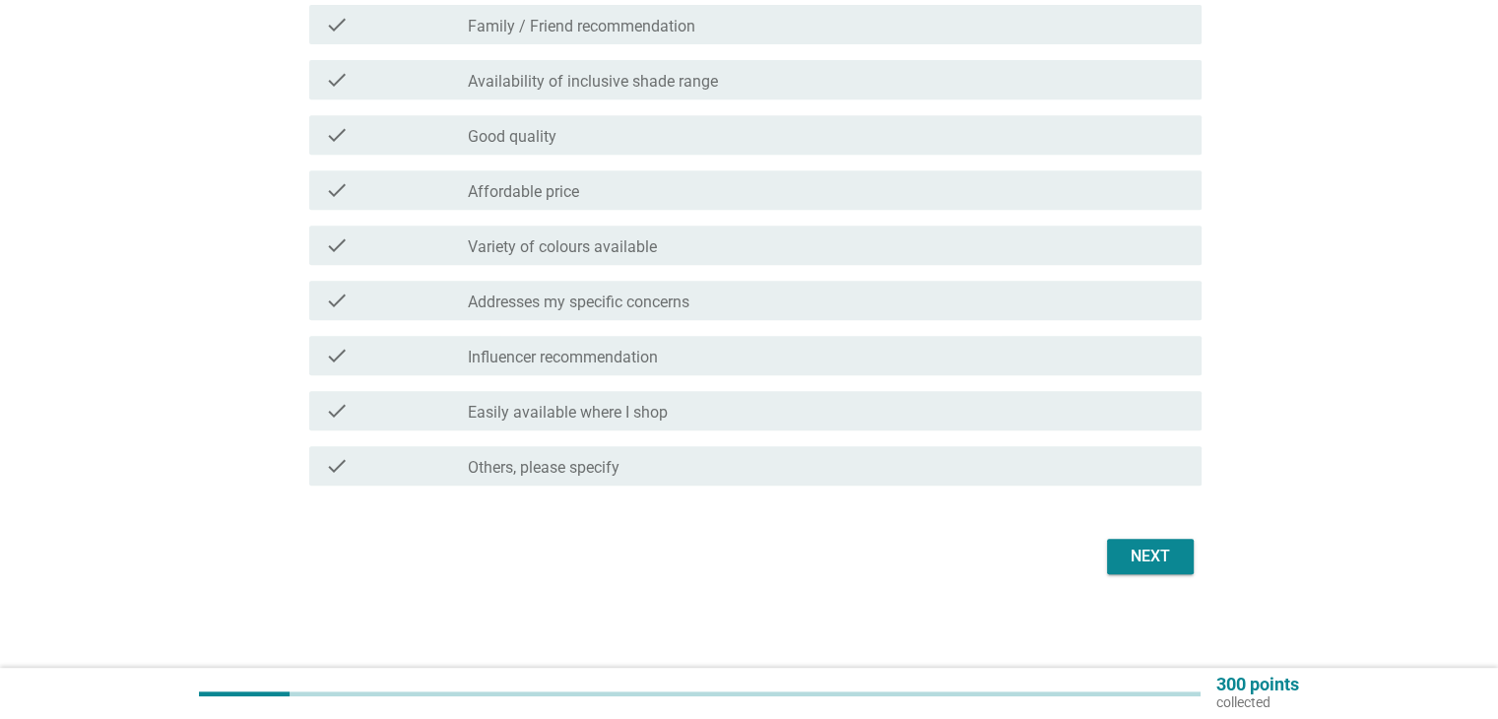
scroll to position [854, 0]
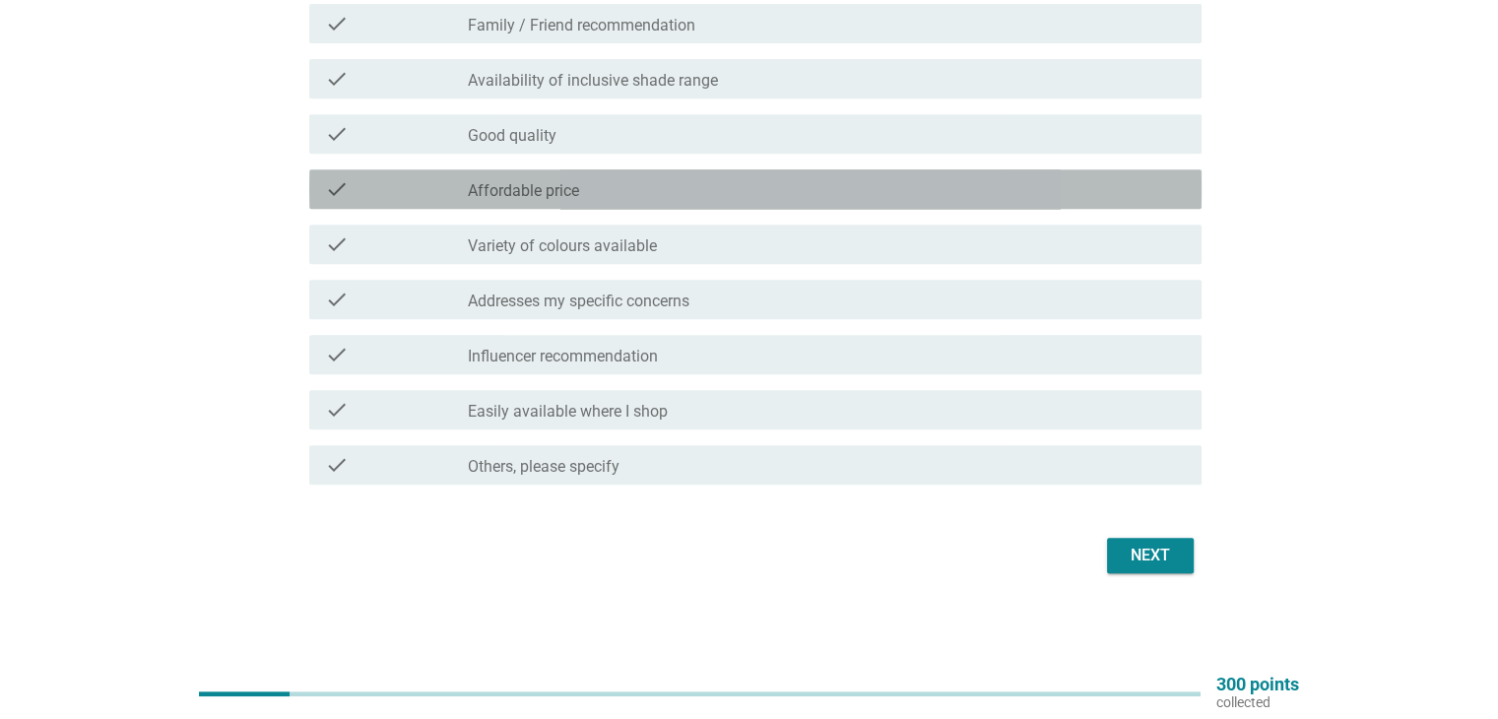
click at [773, 186] on div "check_box_outline_blank Affordable price" at bounding box center [826, 189] width 717 height 24
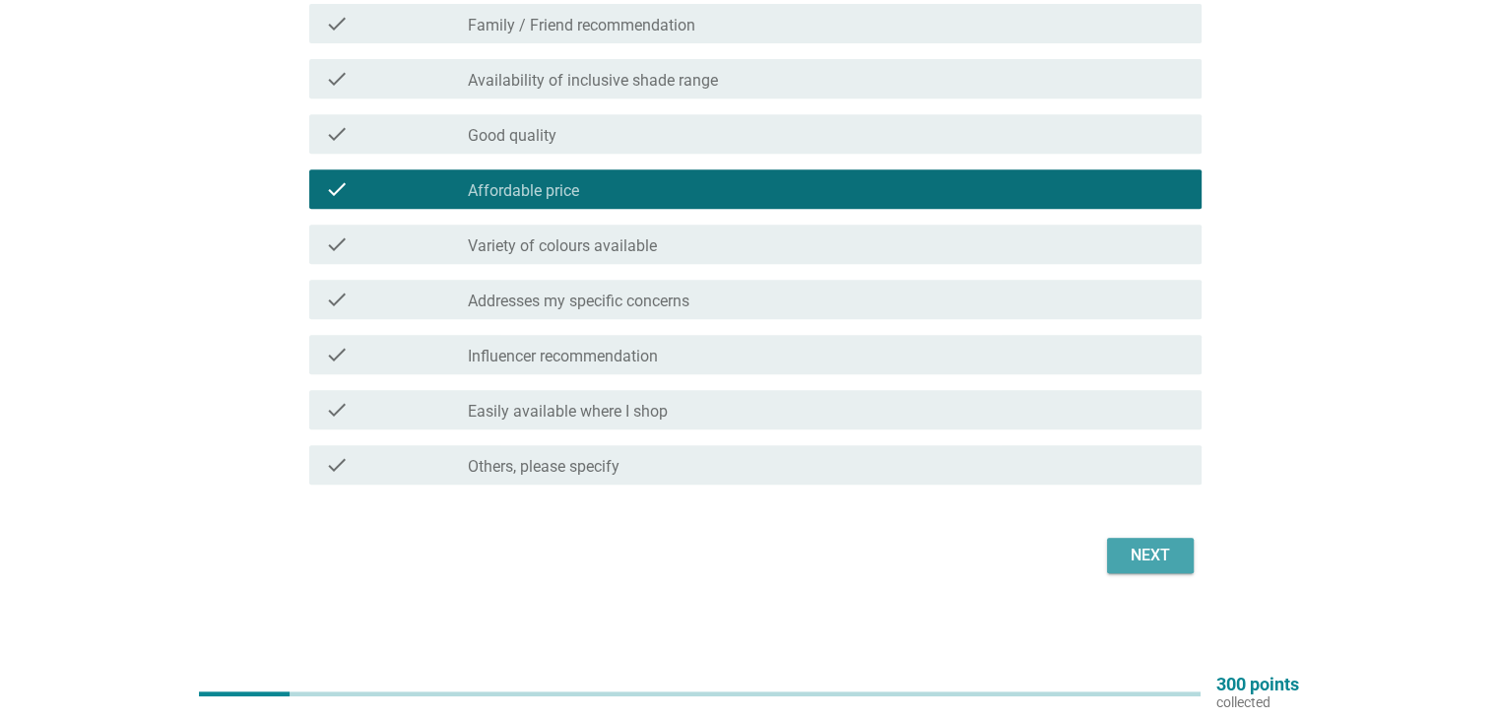
click at [1155, 545] on div "Next" at bounding box center [1149, 556] width 55 height 24
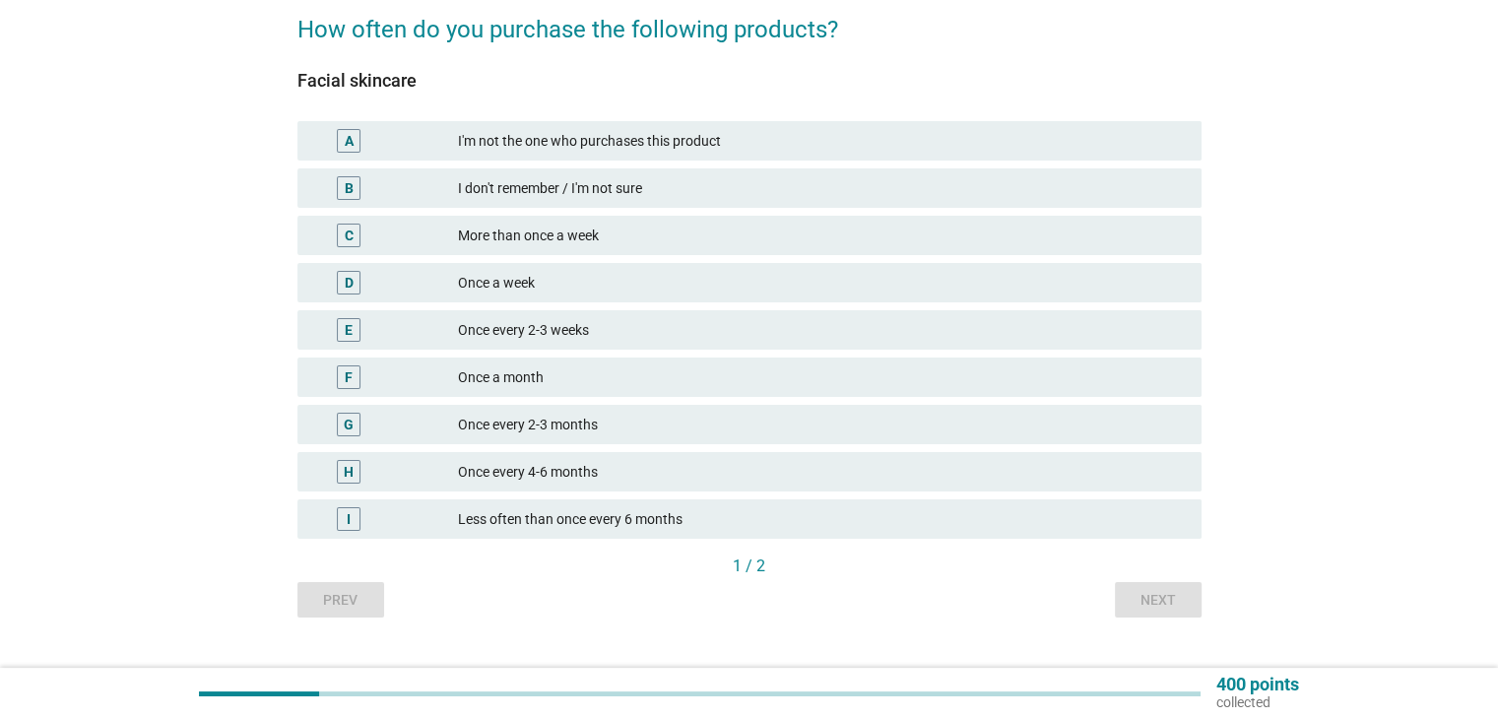
scroll to position [197, 0]
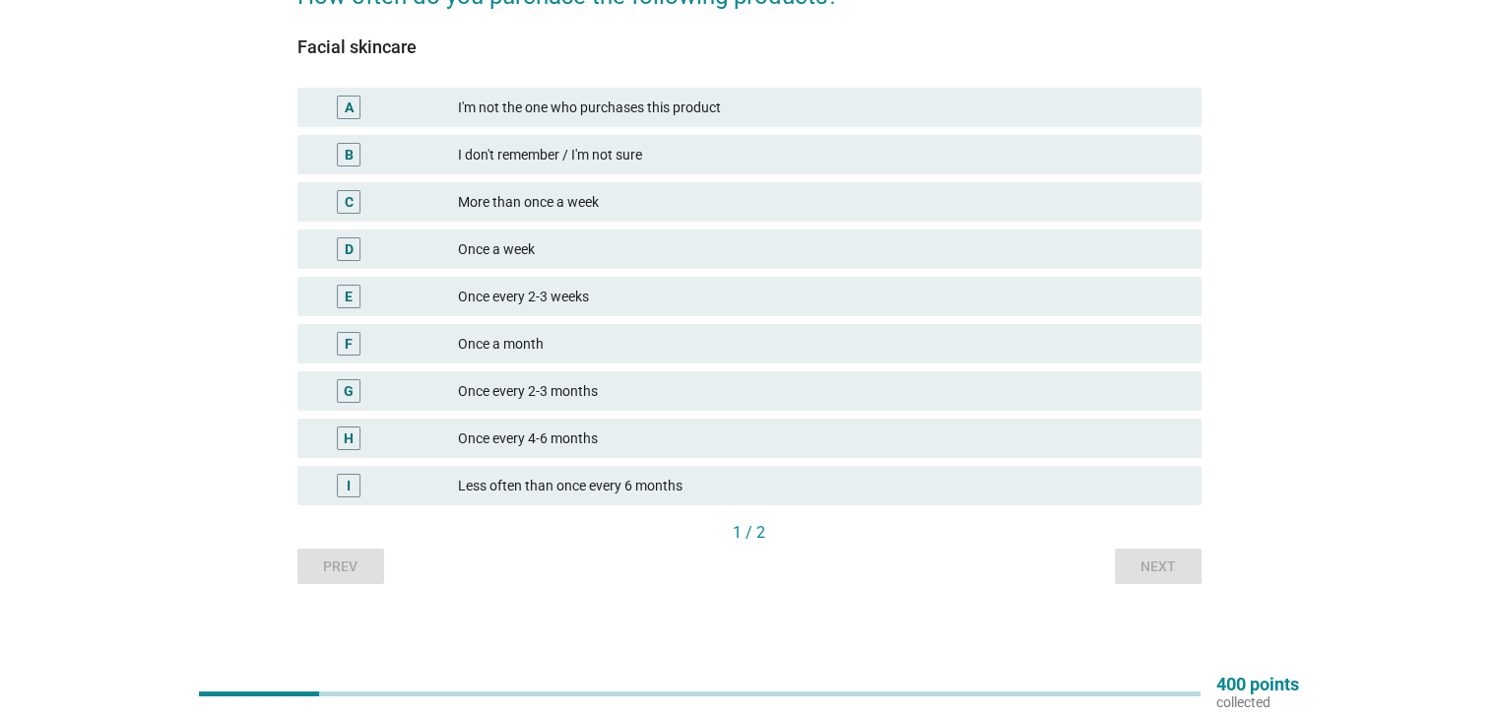
click at [644, 394] on div "Once every 2-3 months" at bounding box center [821, 391] width 727 height 24
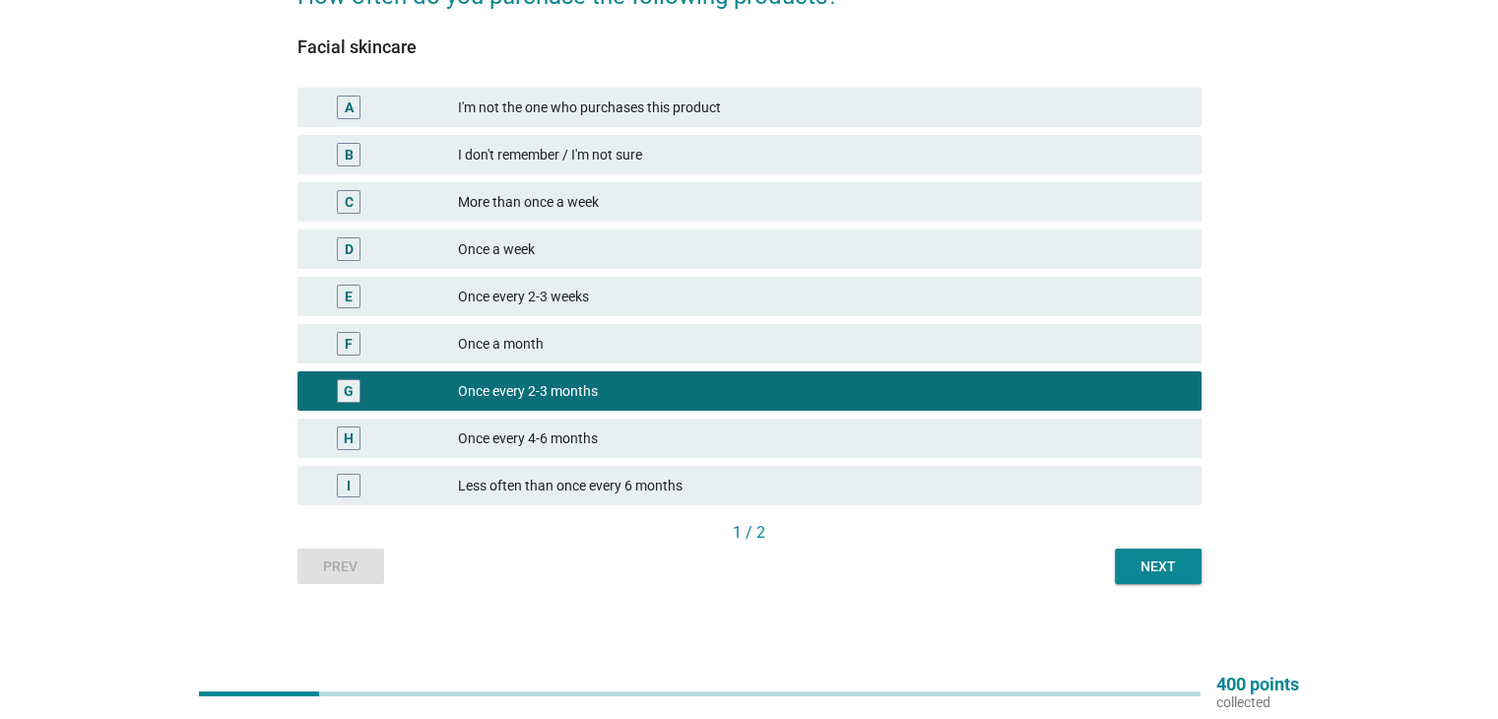
click at [1150, 566] on div "Next" at bounding box center [1157, 566] width 55 height 21
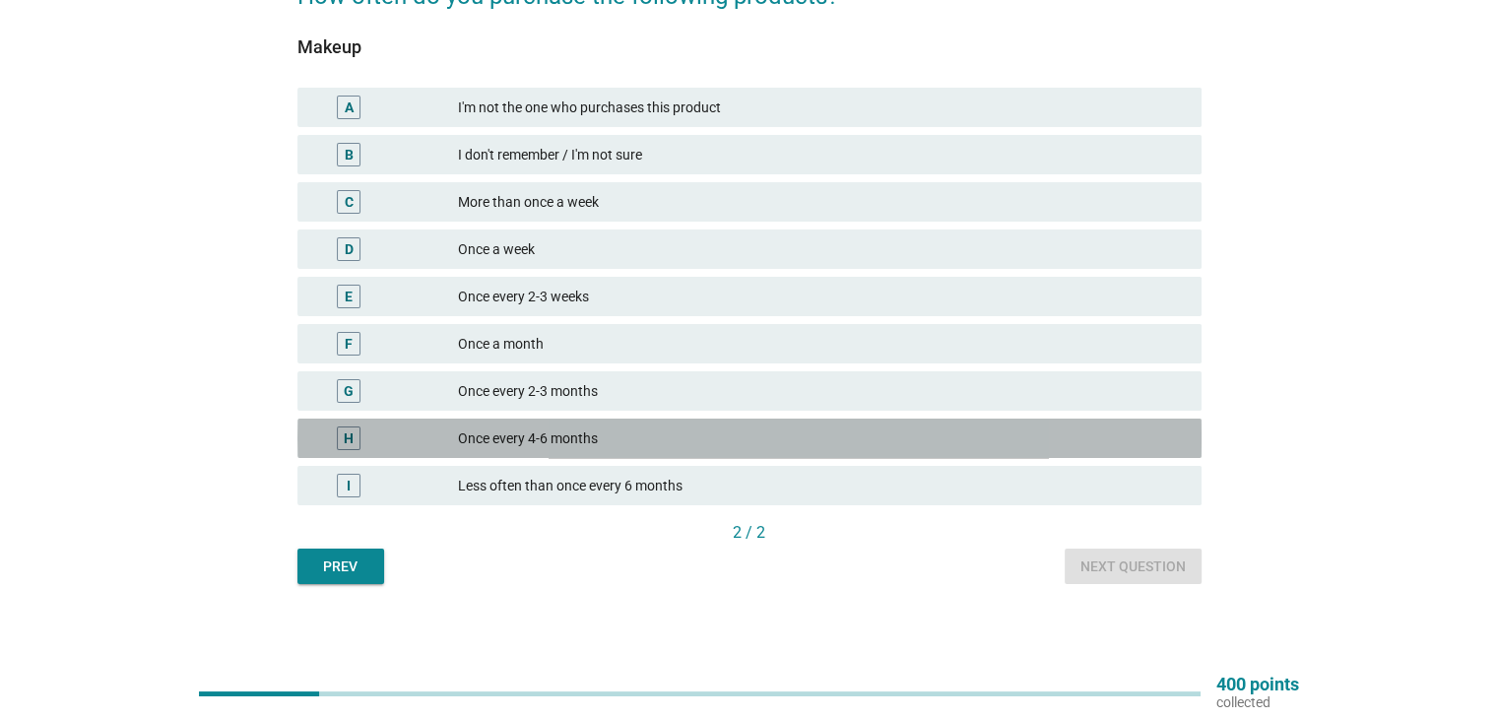
click at [618, 436] on div "Once every 4-6 months" at bounding box center [821, 438] width 727 height 24
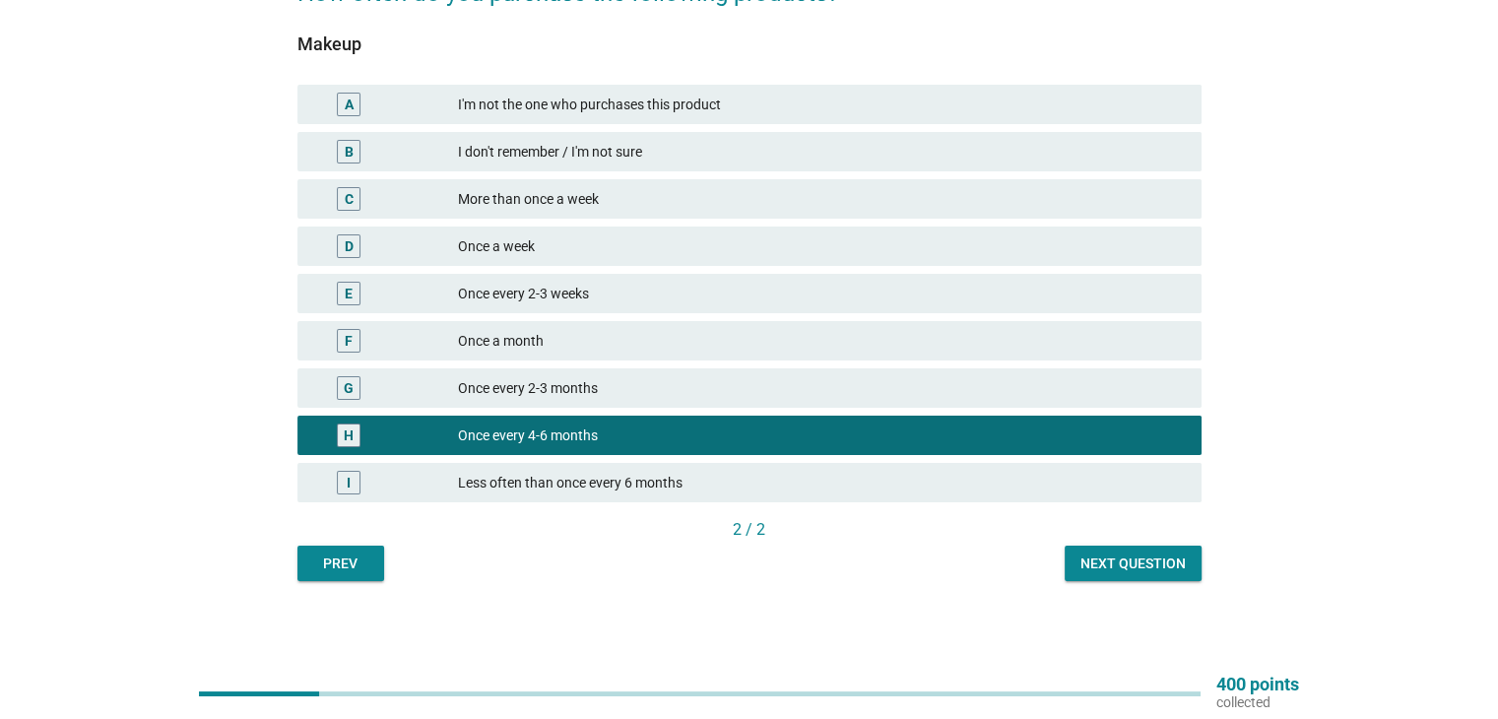
scroll to position [202, 0]
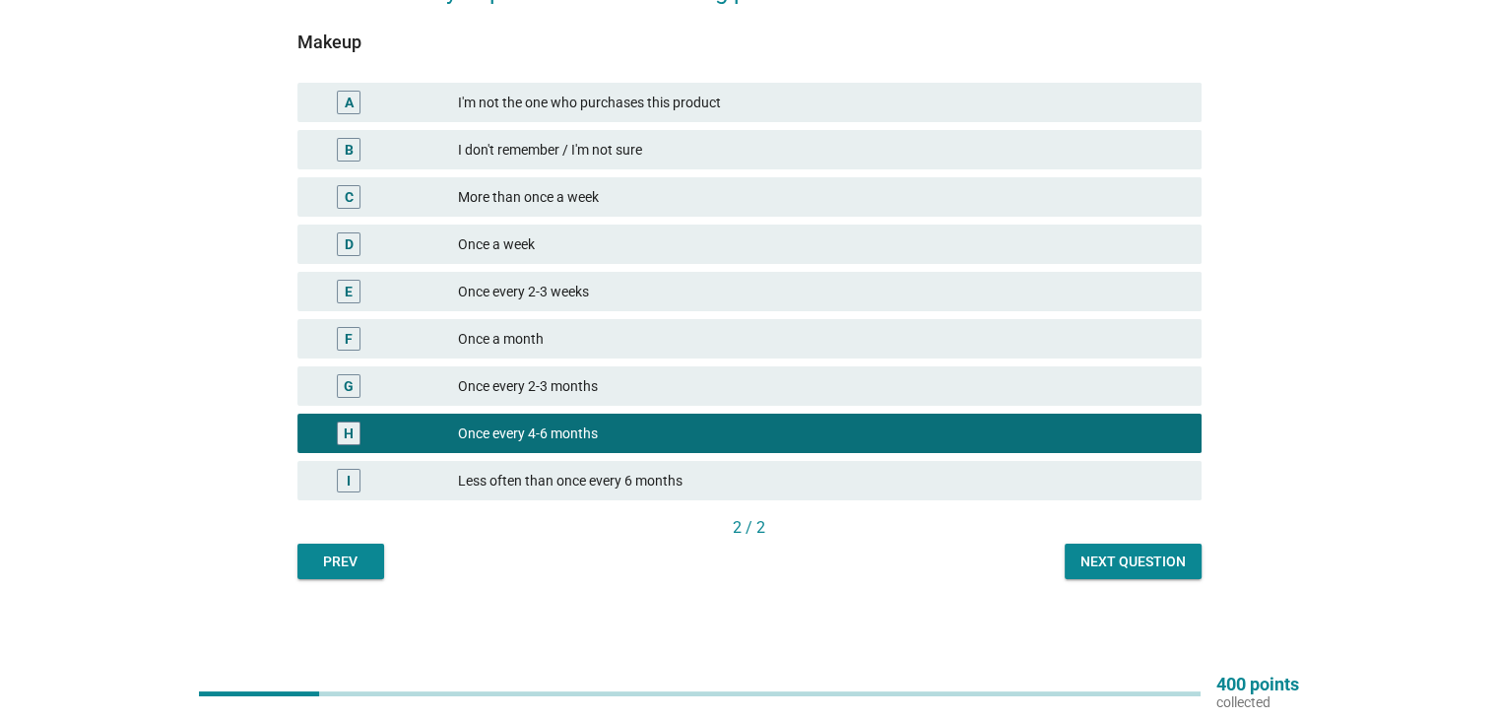
click at [1151, 564] on div "Next question" at bounding box center [1132, 561] width 105 height 21
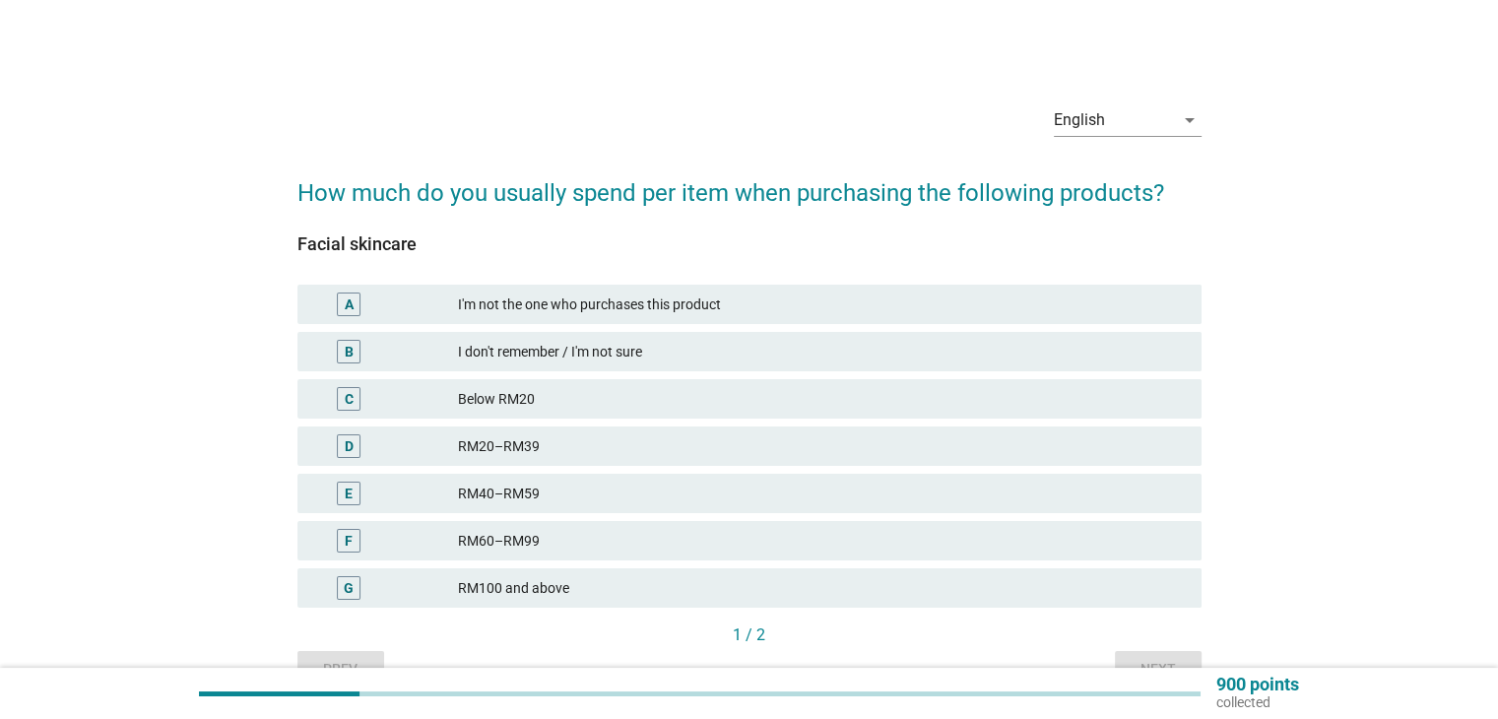
scroll to position [98, 0]
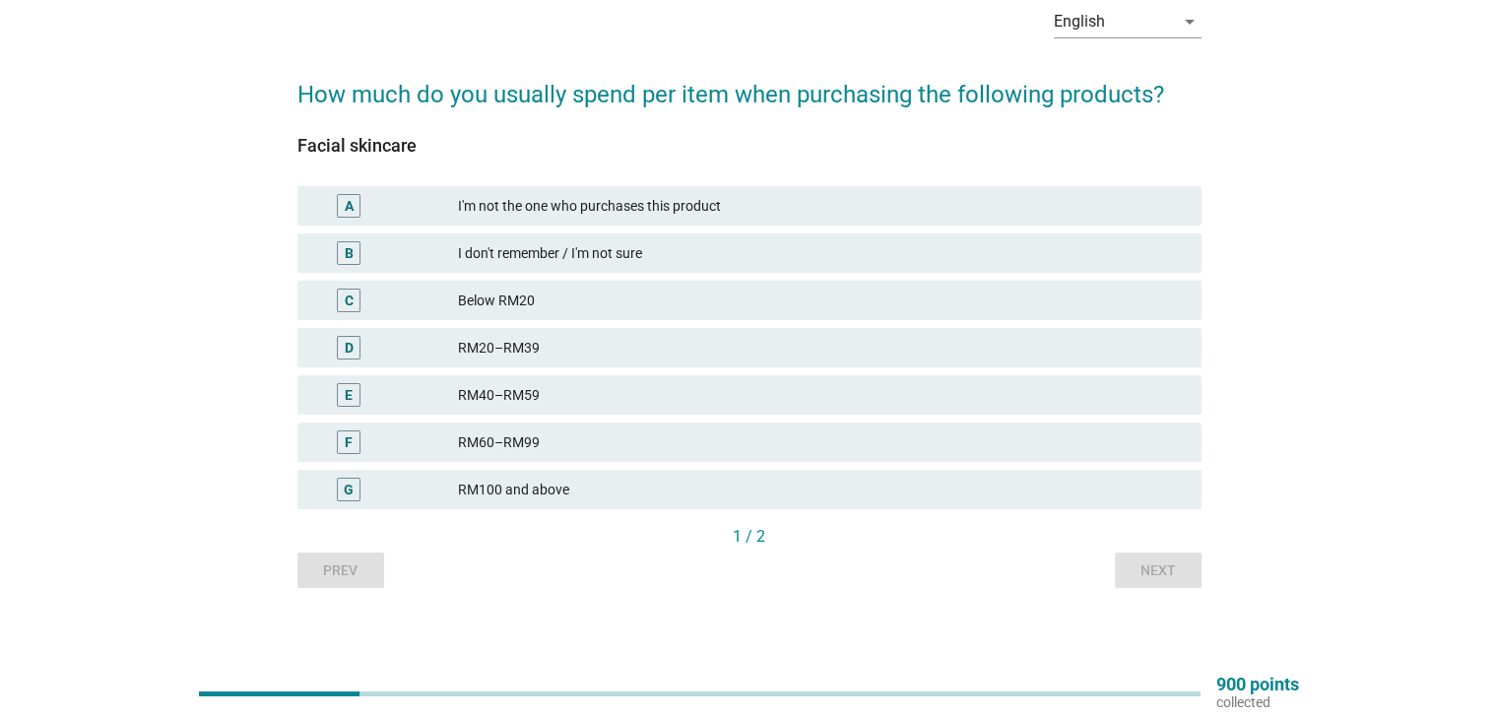
click at [555, 492] on div "RM100 and above" at bounding box center [821, 490] width 727 height 24
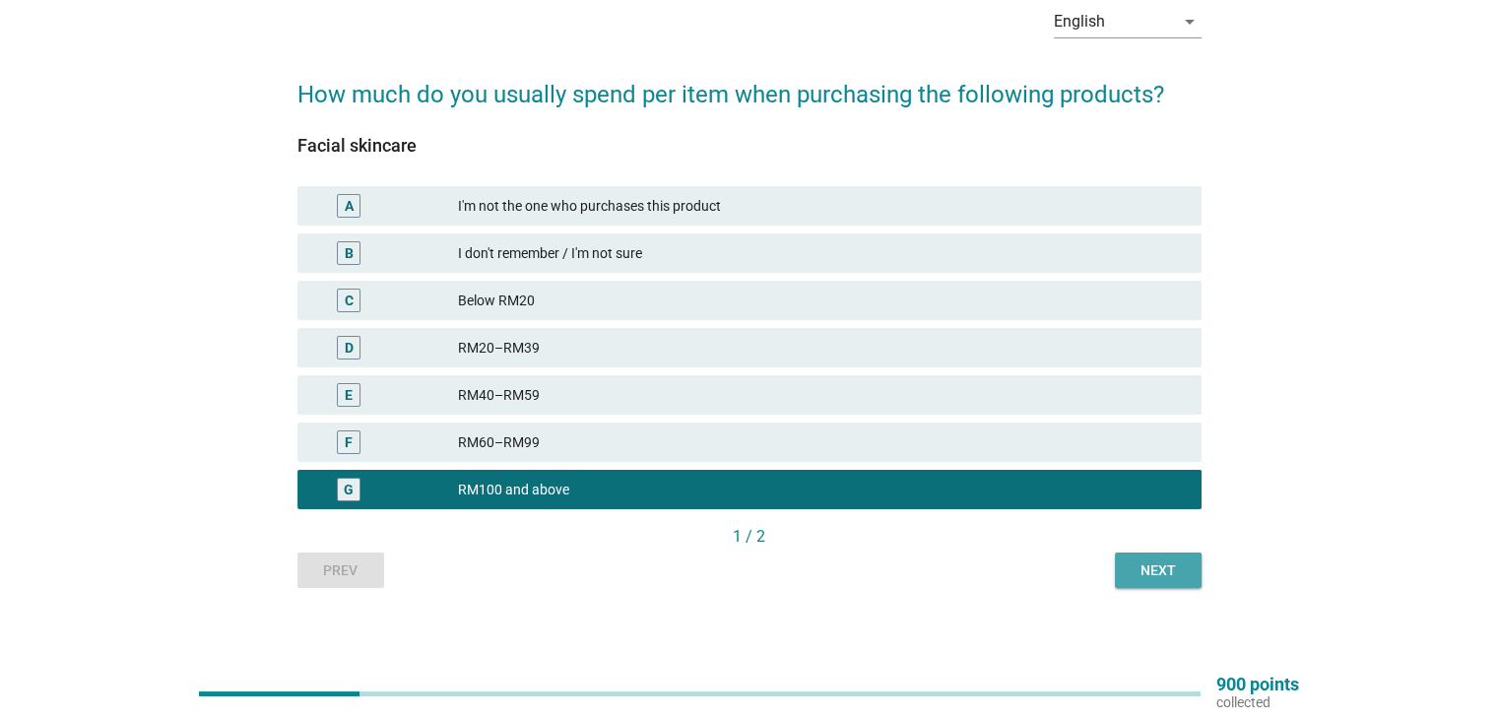
click at [1137, 573] on div "Next" at bounding box center [1157, 570] width 55 height 21
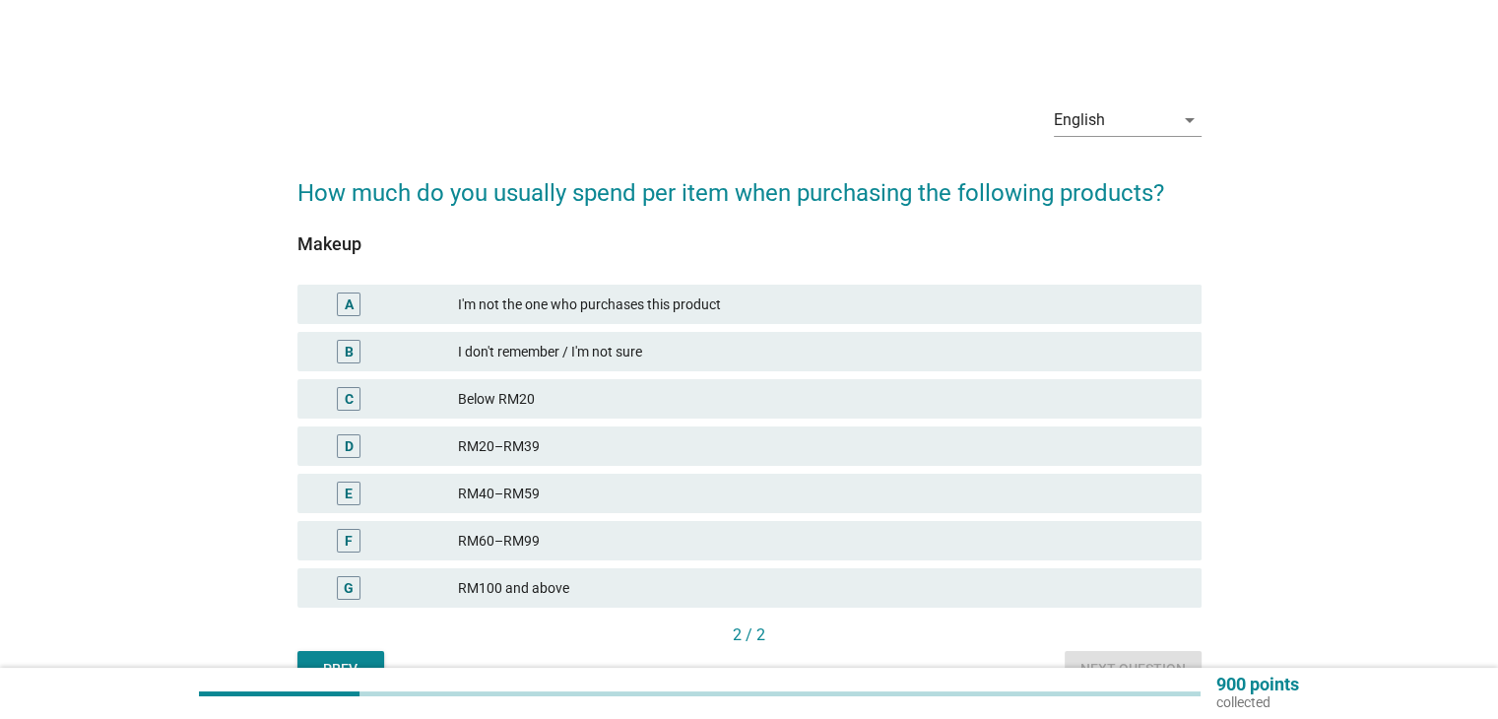
click at [572, 504] on div "RM40–RM59" at bounding box center [821, 493] width 727 height 24
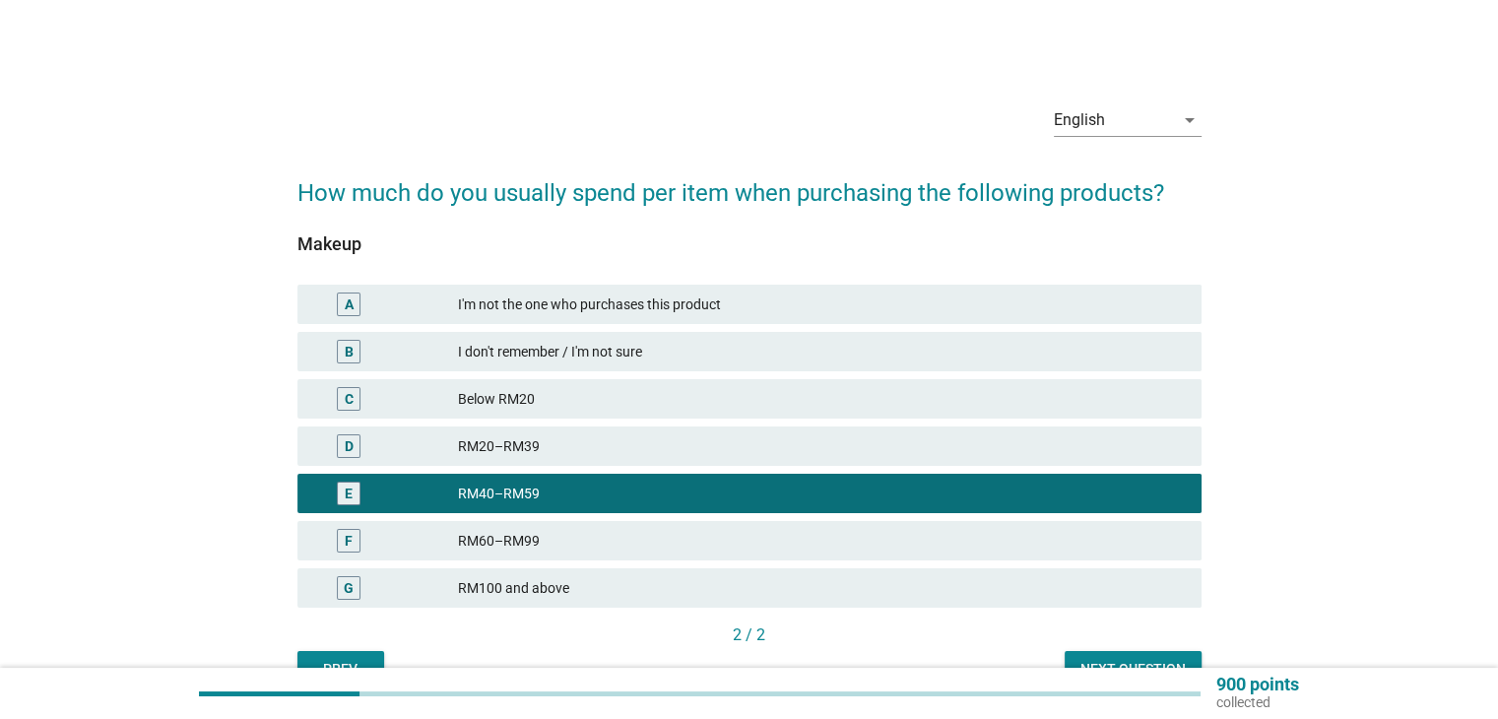
click at [1118, 659] on div "Next question" at bounding box center [1132, 669] width 105 height 21
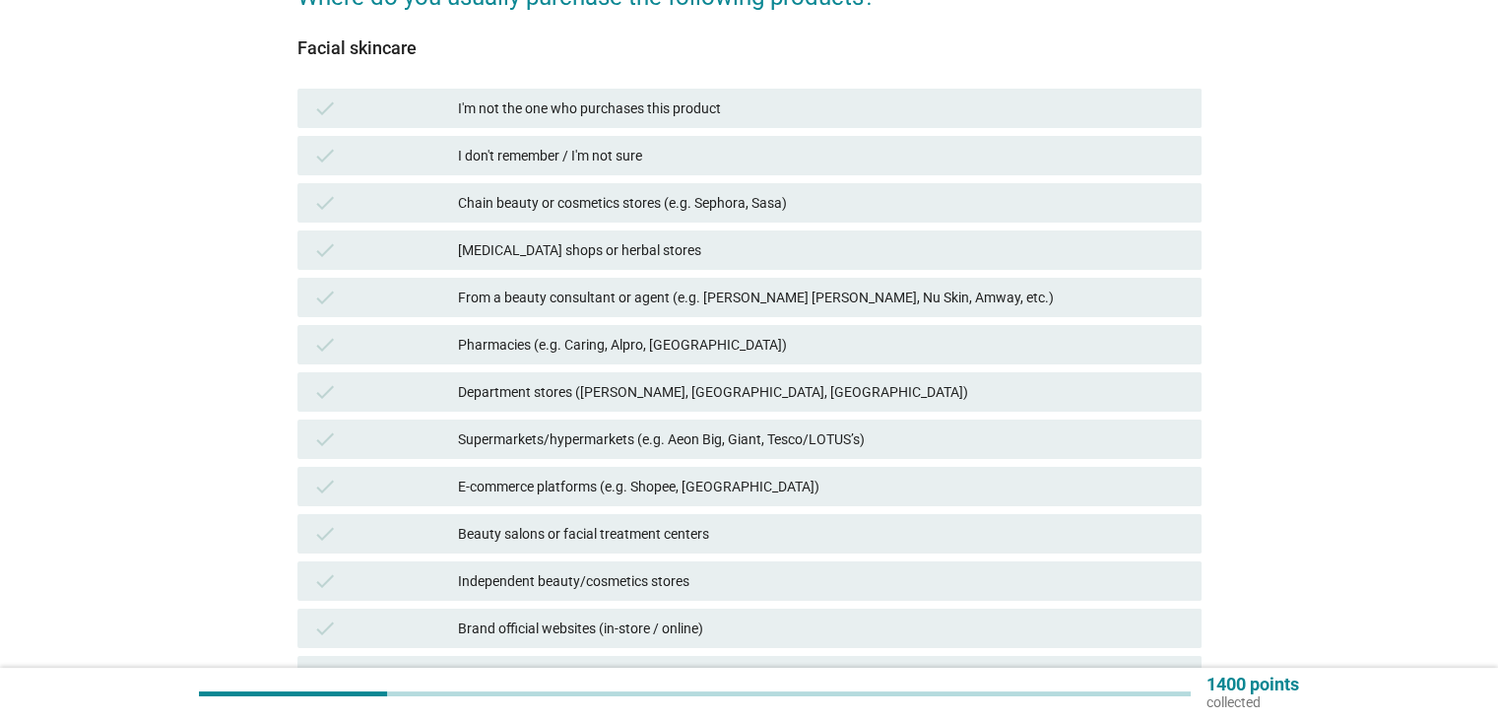
scroll to position [197, 0]
click at [815, 207] on div "Chain beauty or cosmetics stores (e.g. Sephora, Sasa)" at bounding box center [821, 202] width 727 height 24
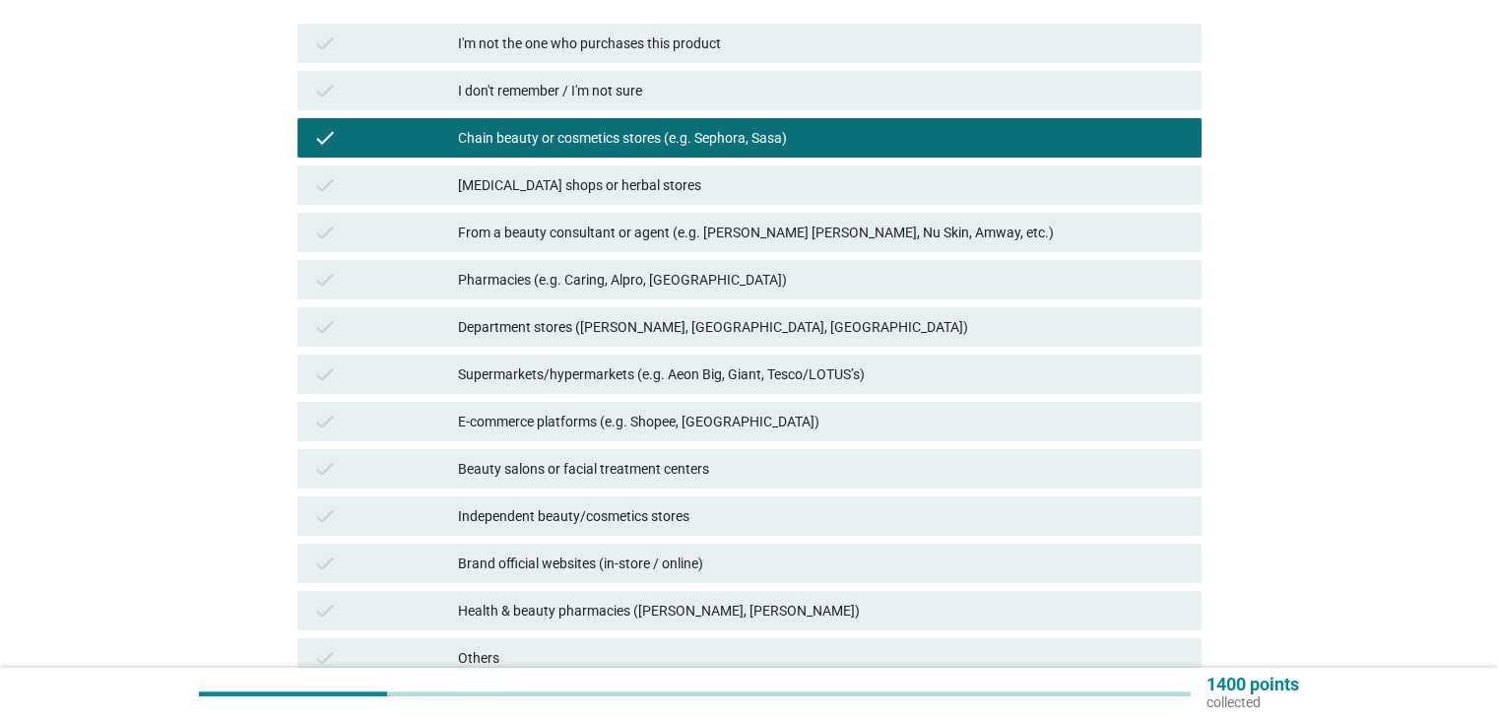
scroll to position [295, 0]
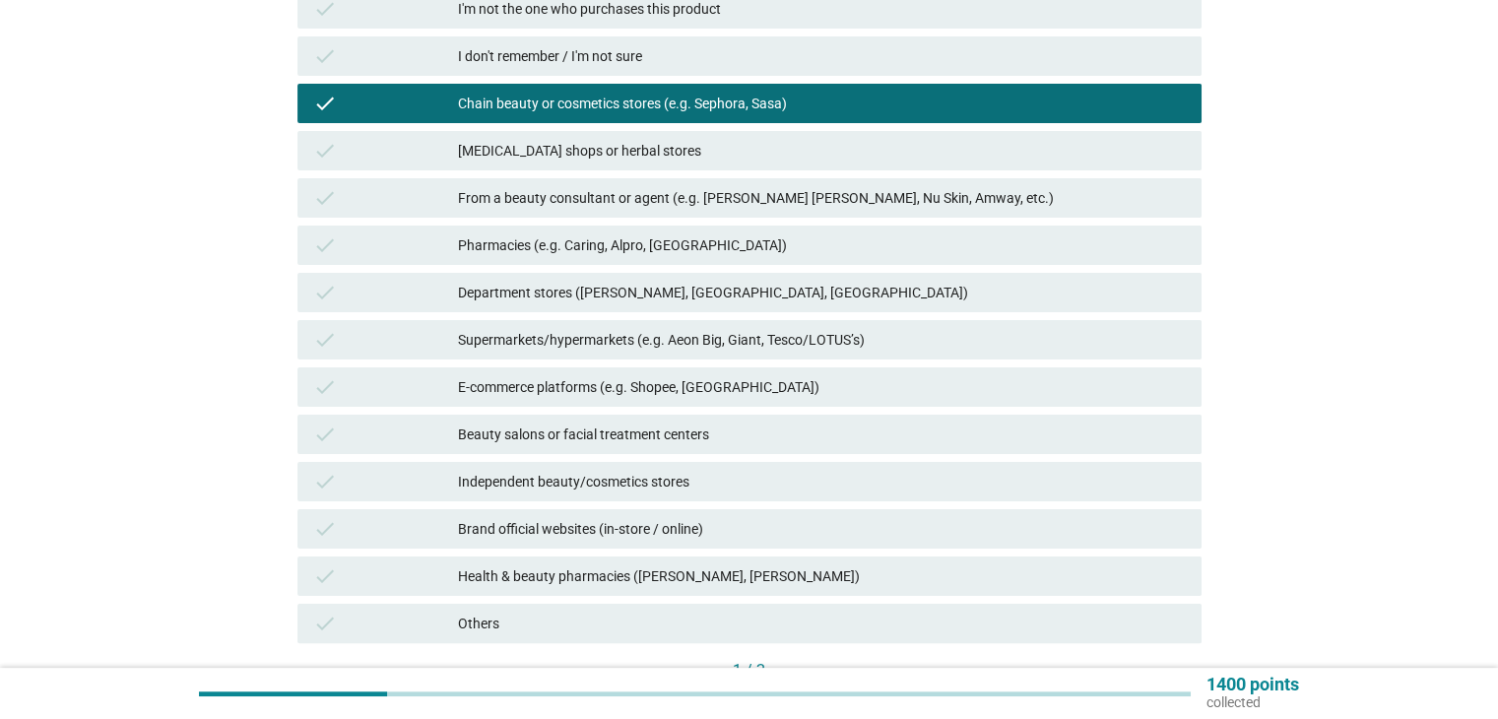
click at [764, 387] on div "E-commerce platforms (e.g. Shopee, [GEOGRAPHIC_DATA])" at bounding box center [821, 387] width 727 height 24
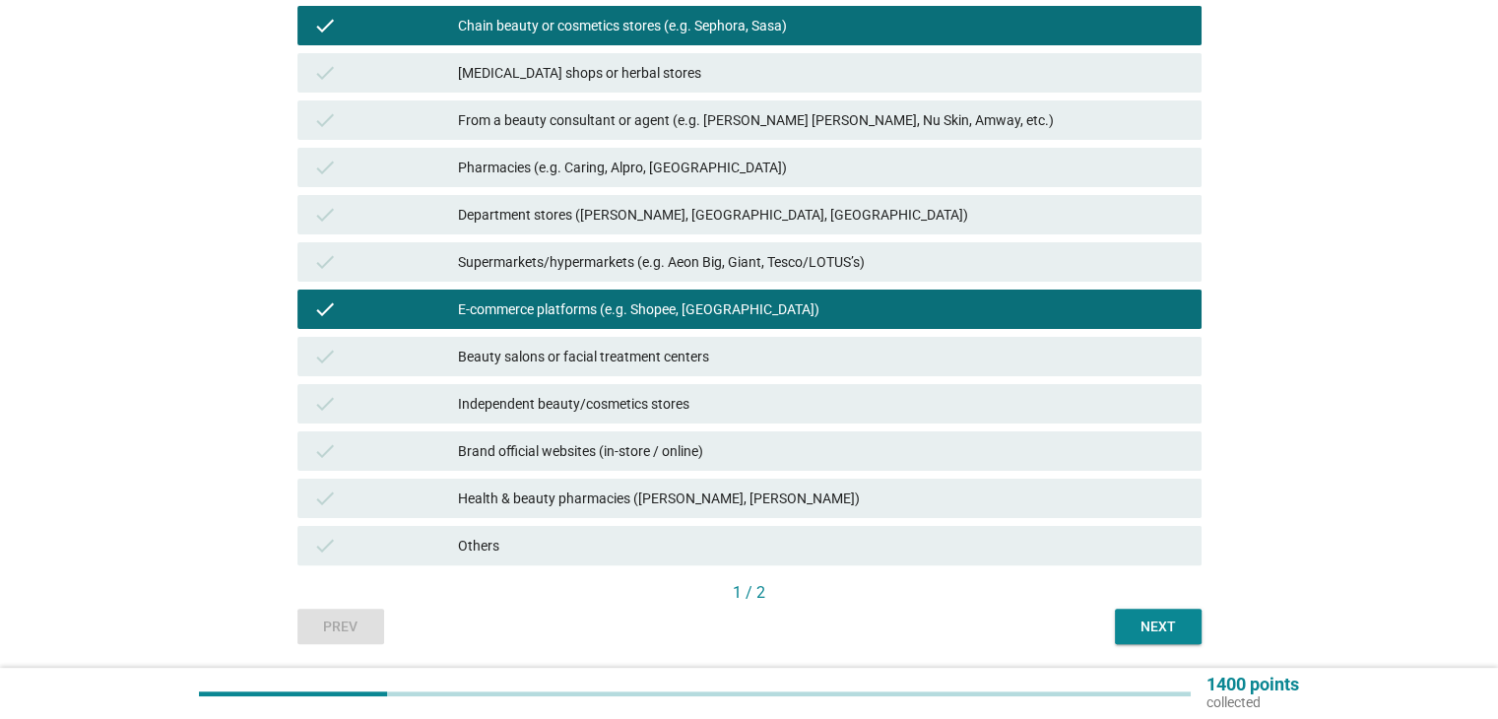
scroll to position [394, 0]
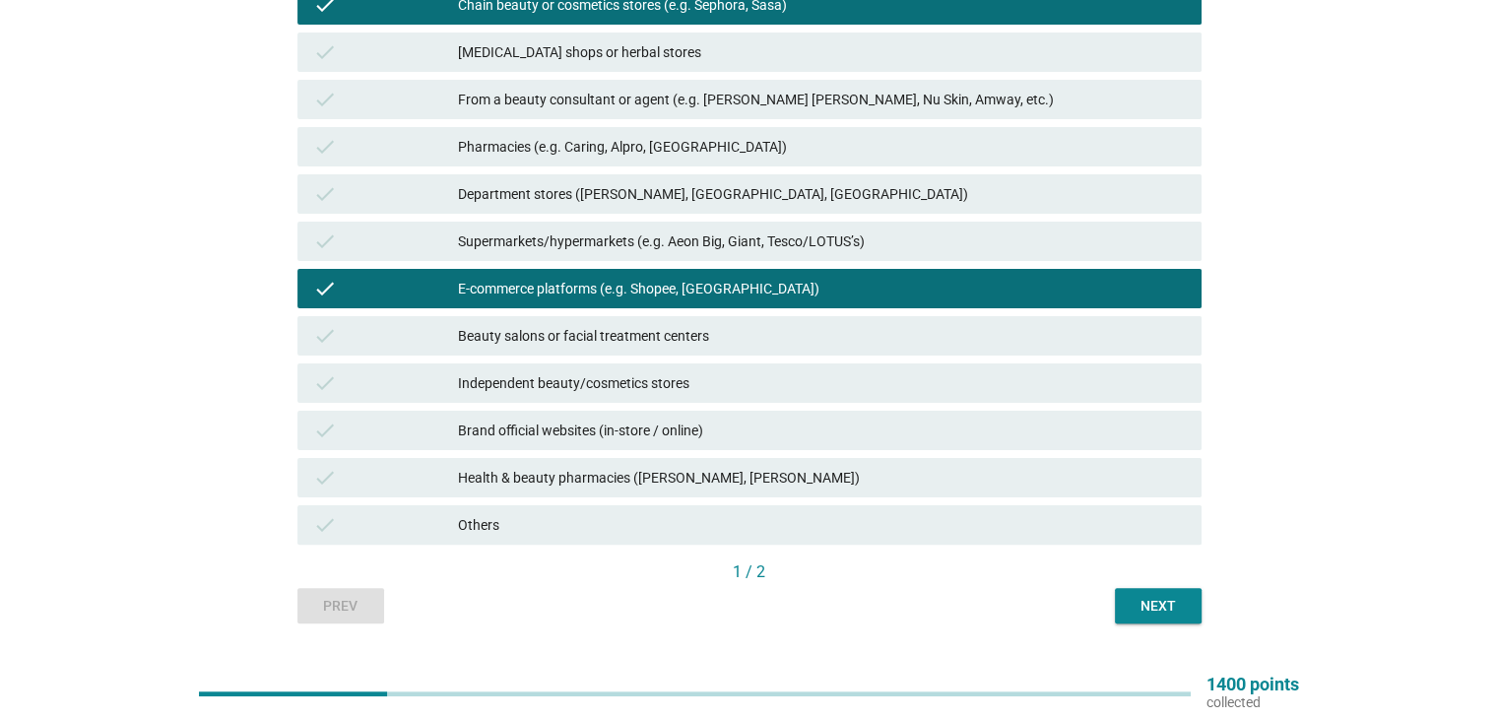
click at [796, 480] on div "Health & beauty pharmacies ([PERSON_NAME], [PERSON_NAME])" at bounding box center [821, 478] width 727 height 24
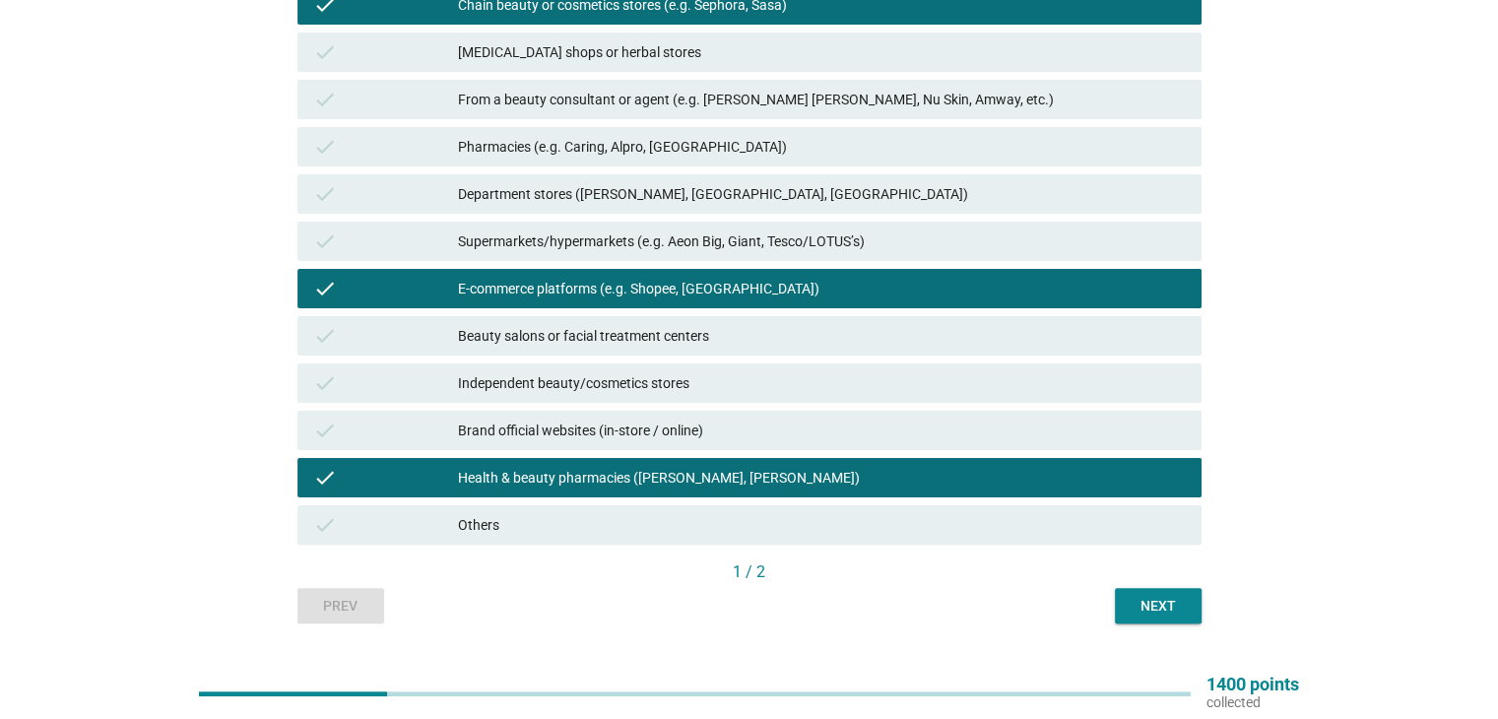
click at [1154, 608] on div "Next" at bounding box center [1157, 606] width 55 height 21
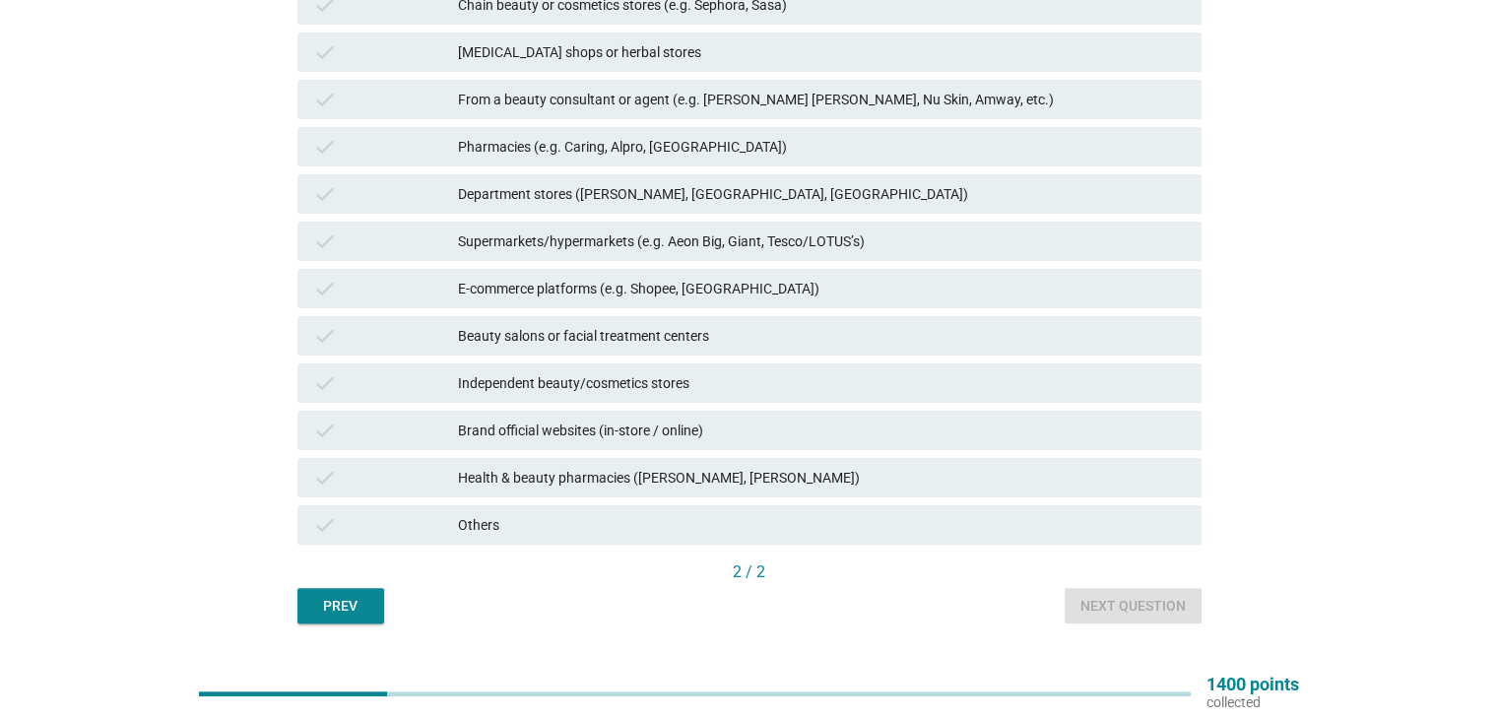
click at [729, 482] on div "Health & beauty pharmacies ([PERSON_NAME], [PERSON_NAME])" at bounding box center [821, 478] width 727 height 24
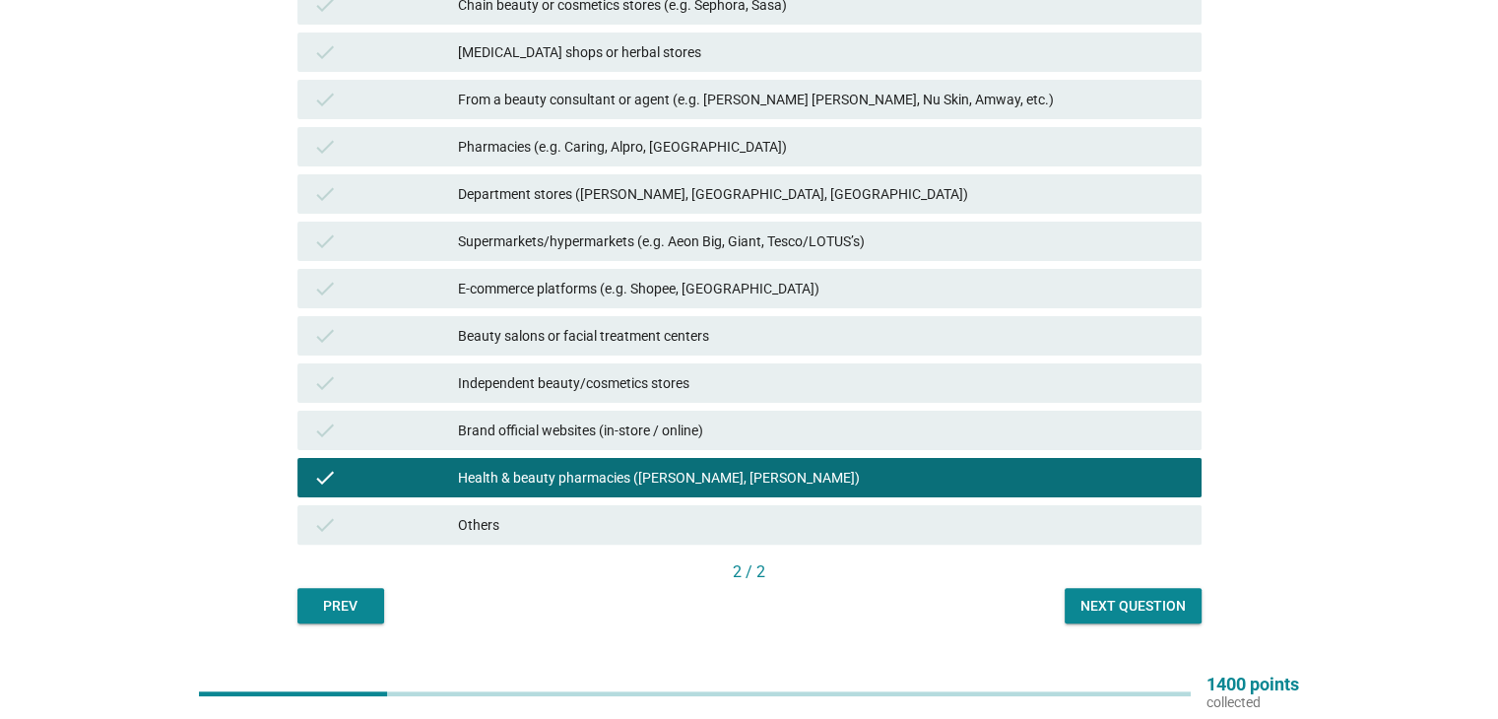
click at [1141, 592] on button "Next question" at bounding box center [1132, 605] width 137 height 35
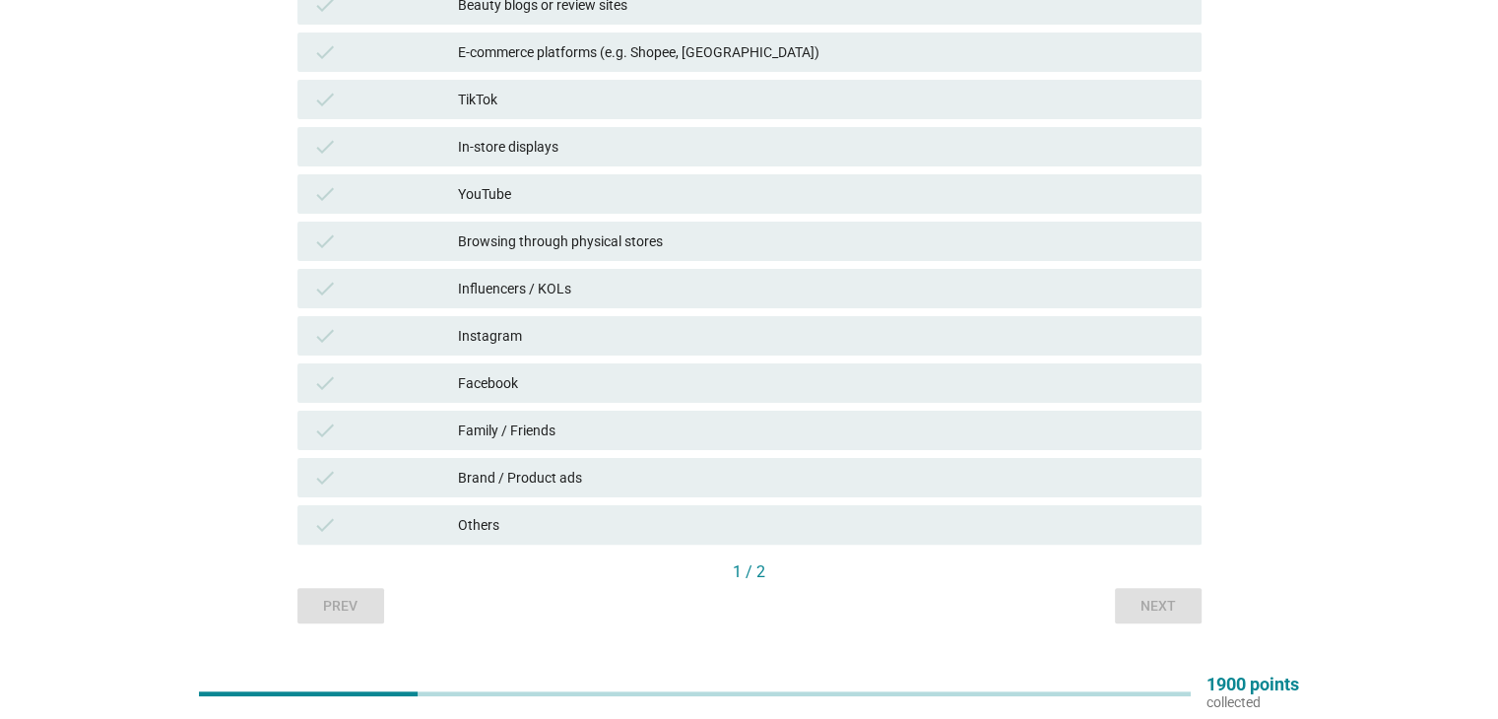
click at [636, 147] on div "In-store displays" at bounding box center [821, 147] width 727 height 24
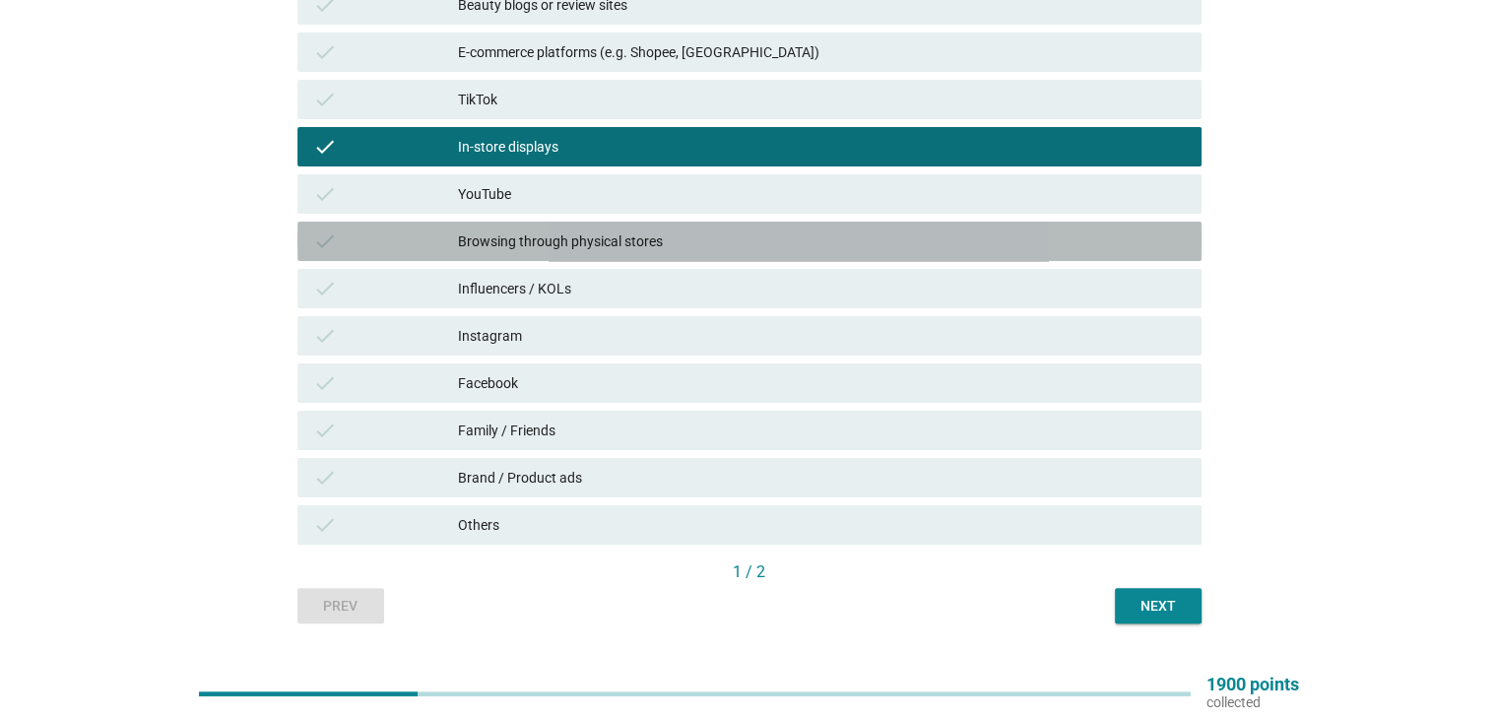
click at [634, 241] on div "Browsing through physical stores" at bounding box center [821, 241] width 727 height 24
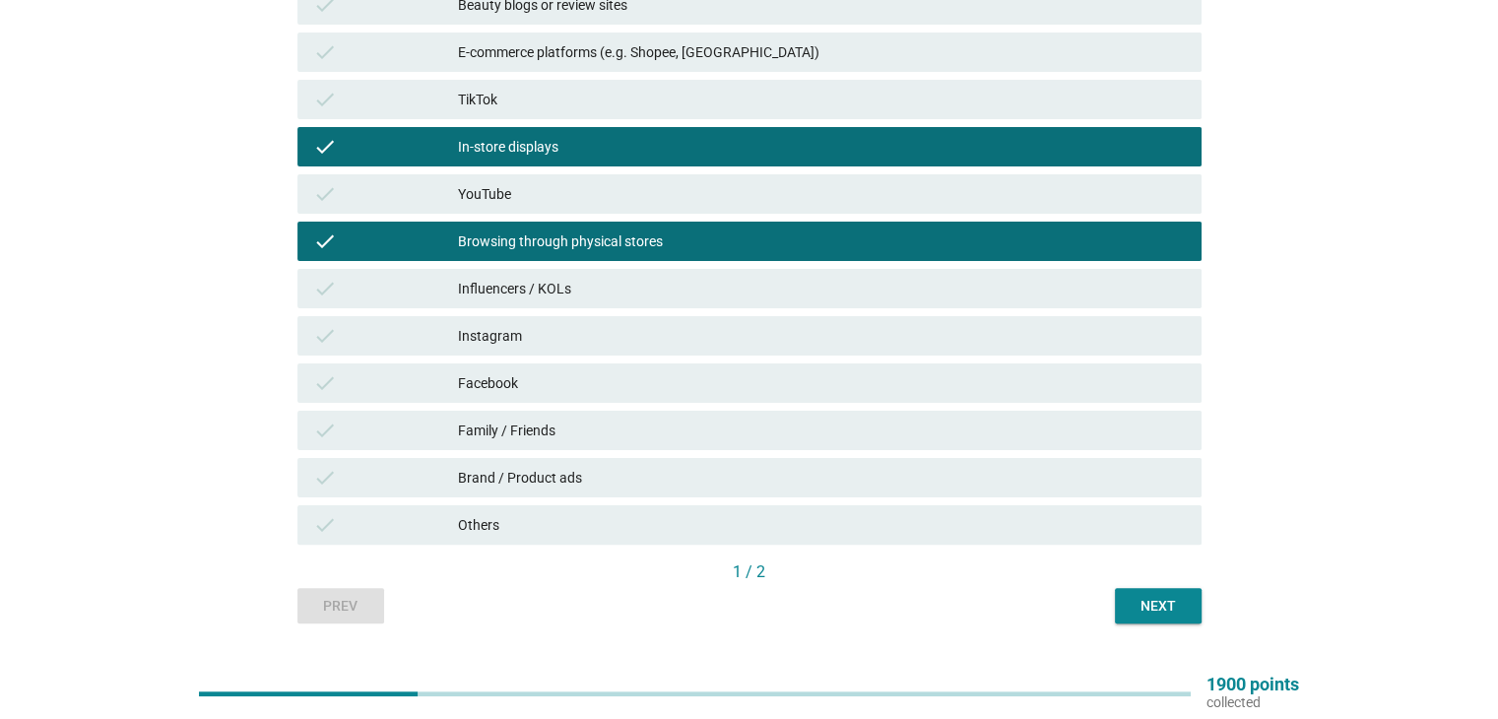
click at [644, 434] on div "Family / Friends" at bounding box center [821, 430] width 727 height 24
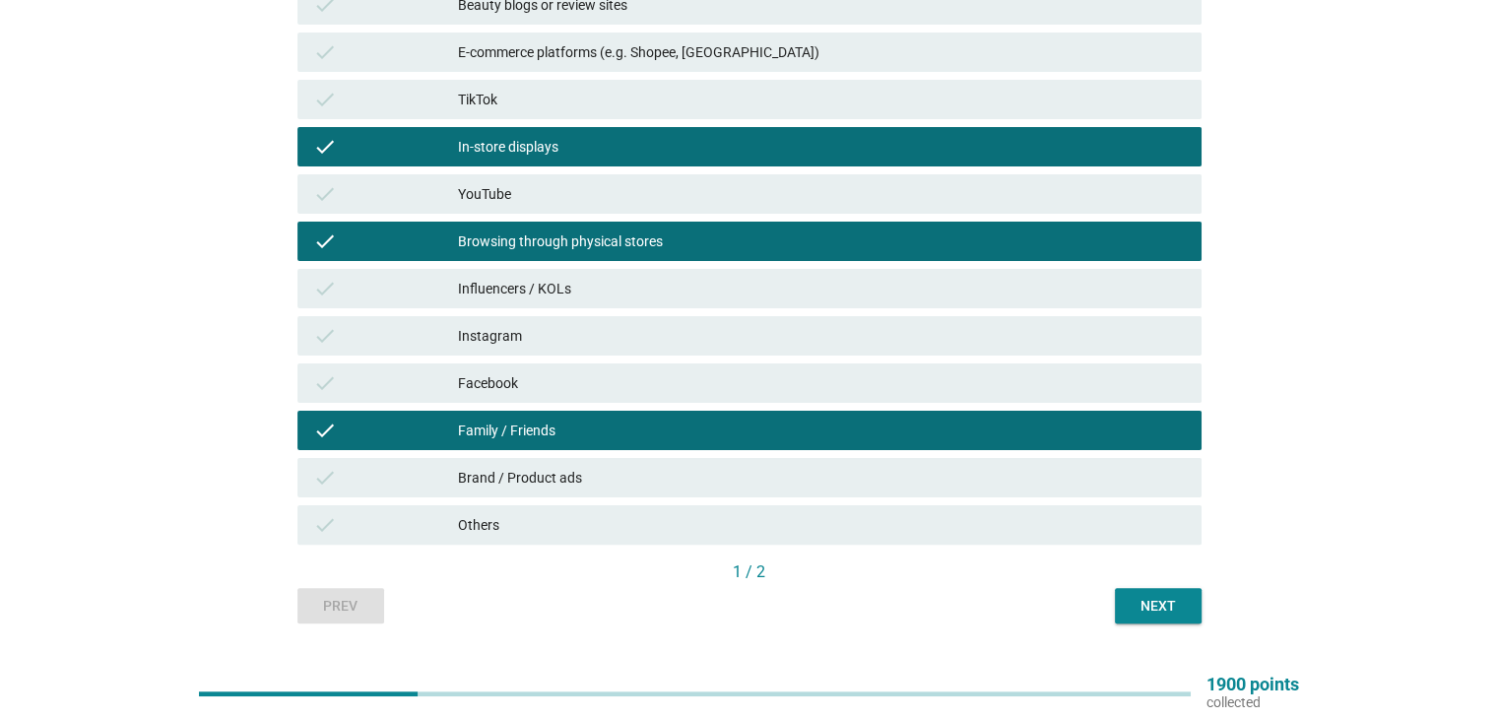
click at [1168, 602] on div "Next" at bounding box center [1157, 606] width 55 height 21
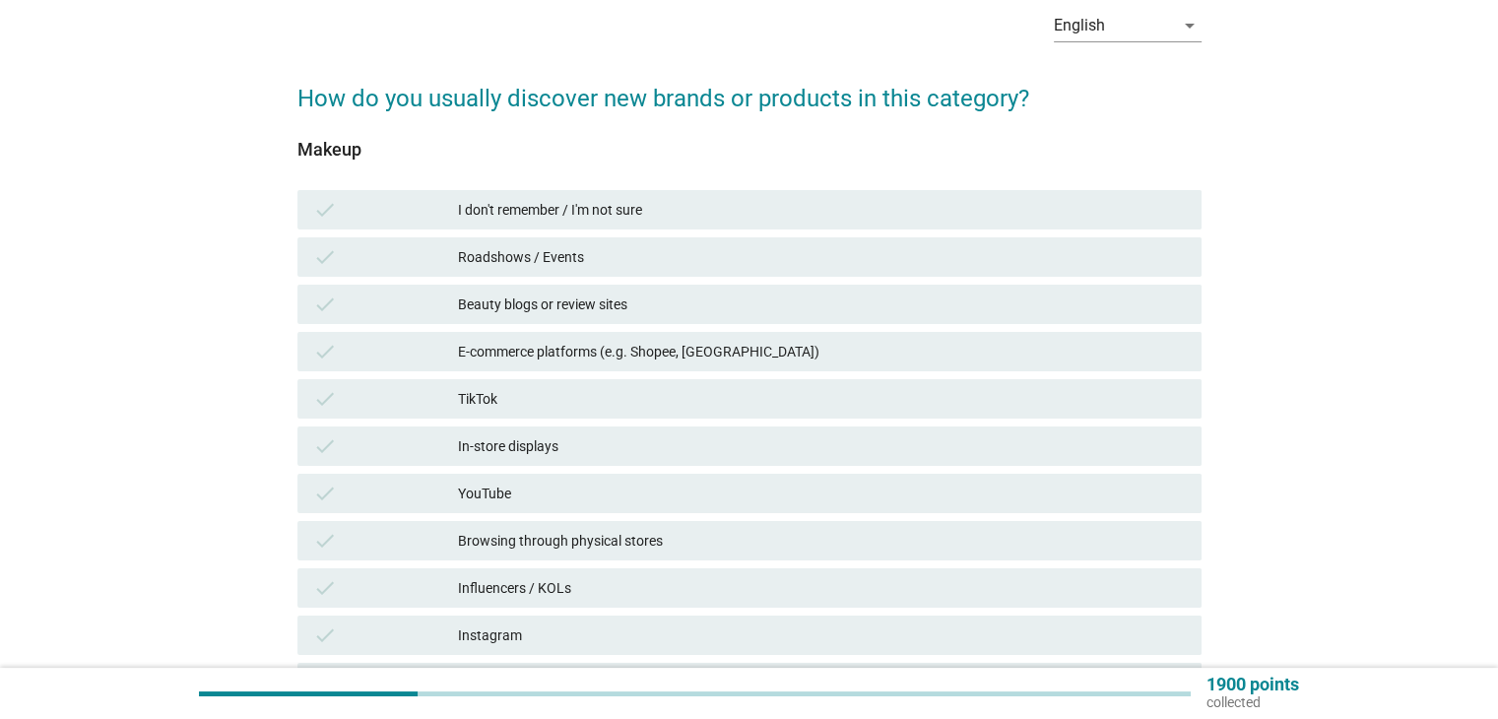
scroll to position [197, 0]
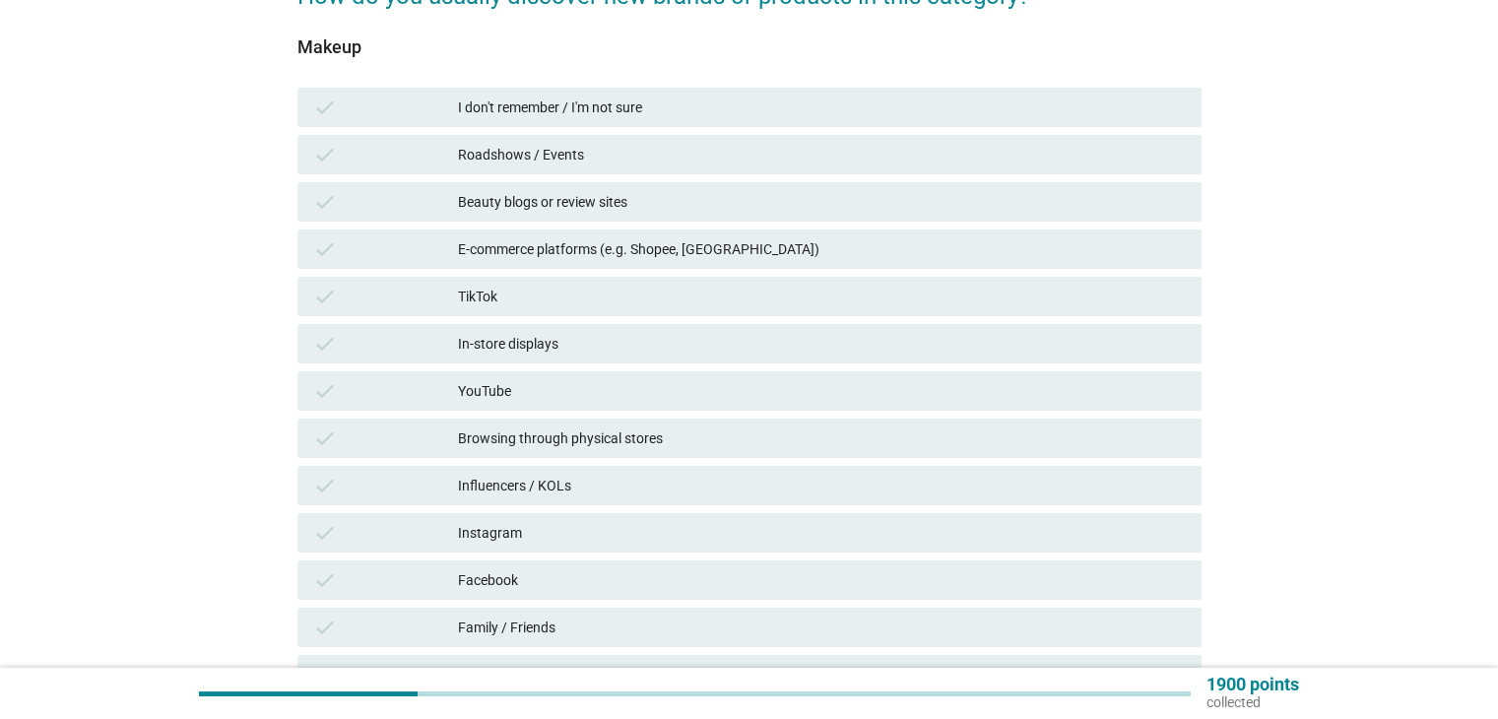
click at [599, 472] on div "check Influencers / KOLs" at bounding box center [749, 485] width 904 height 39
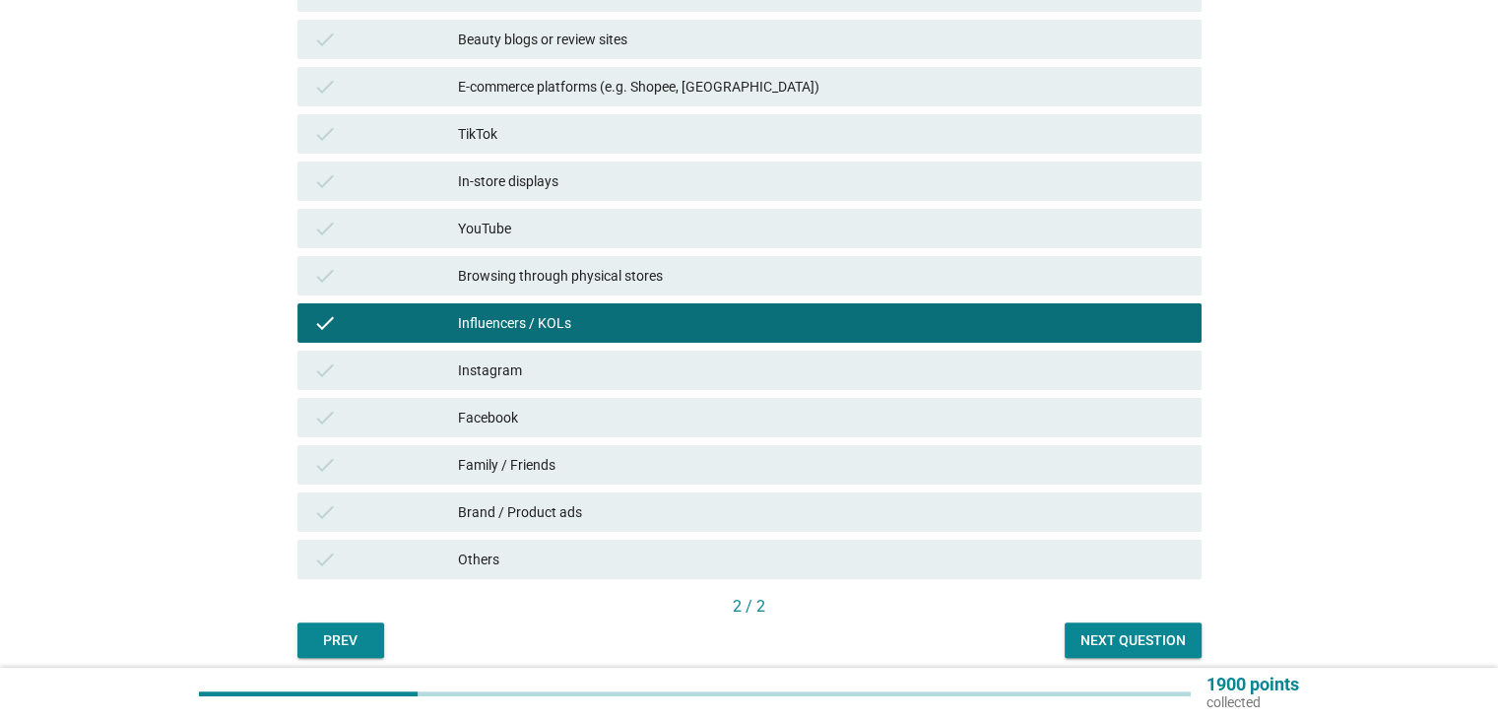
scroll to position [394, 0]
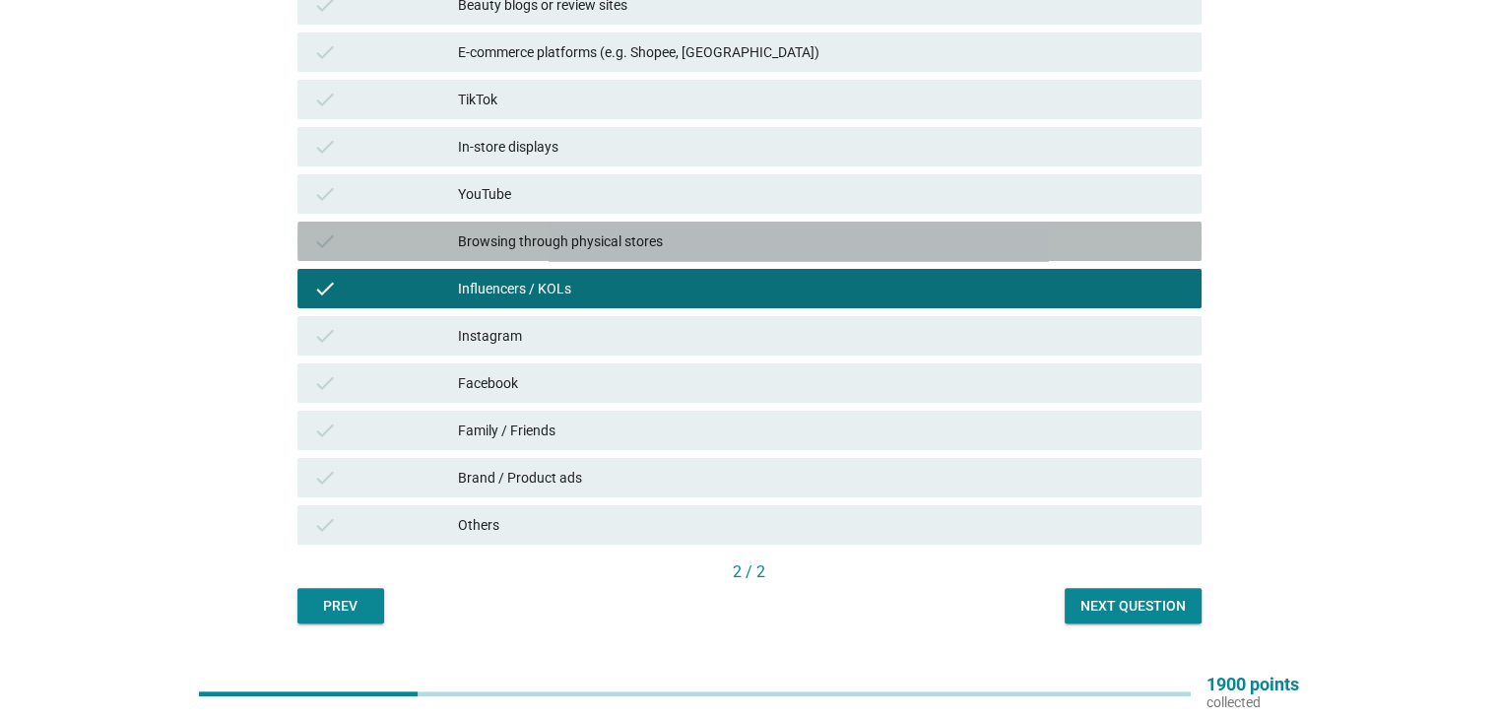
click at [654, 241] on div "Browsing through physical stores" at bounding box center [821, 241] width 727 height 24
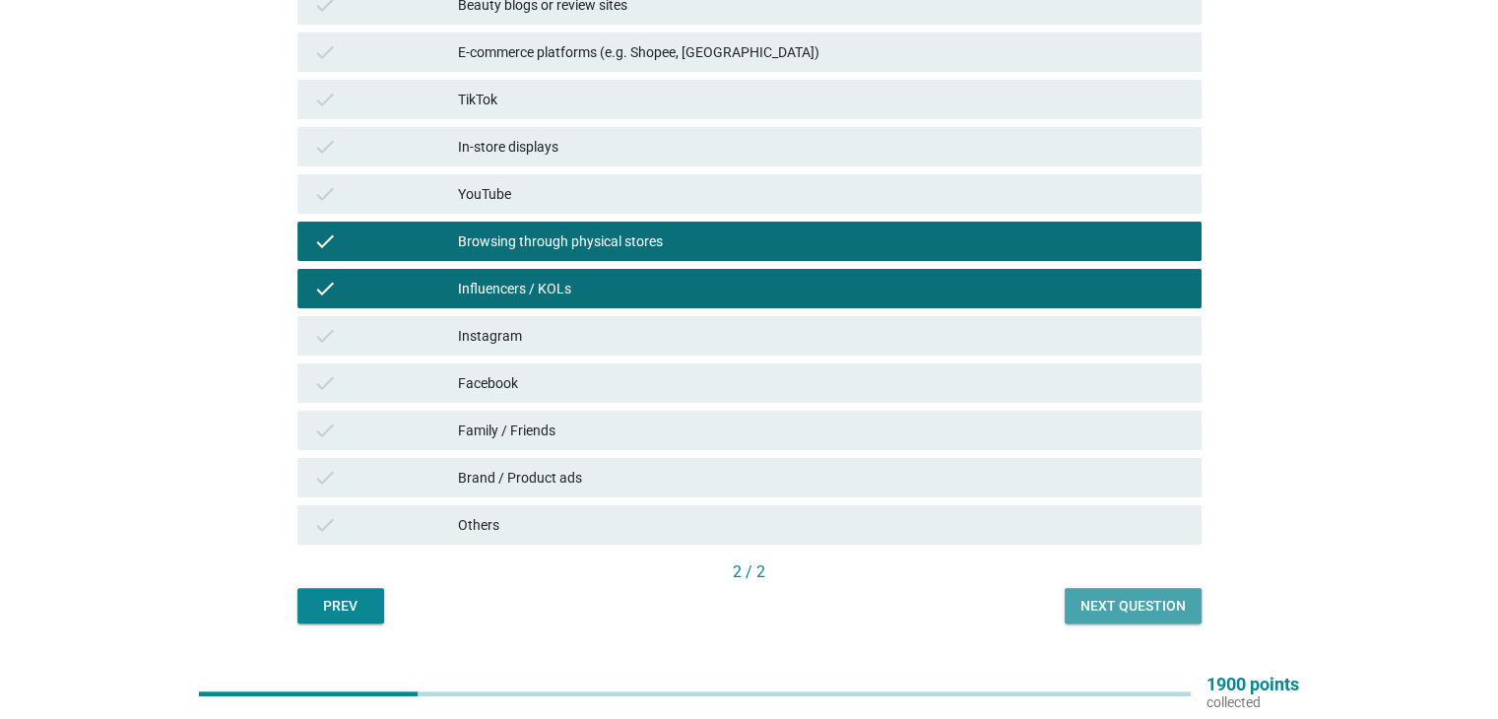
click at [1078, 597] on button "Next question" at bounding box center [1132, 605] width 137 height 35
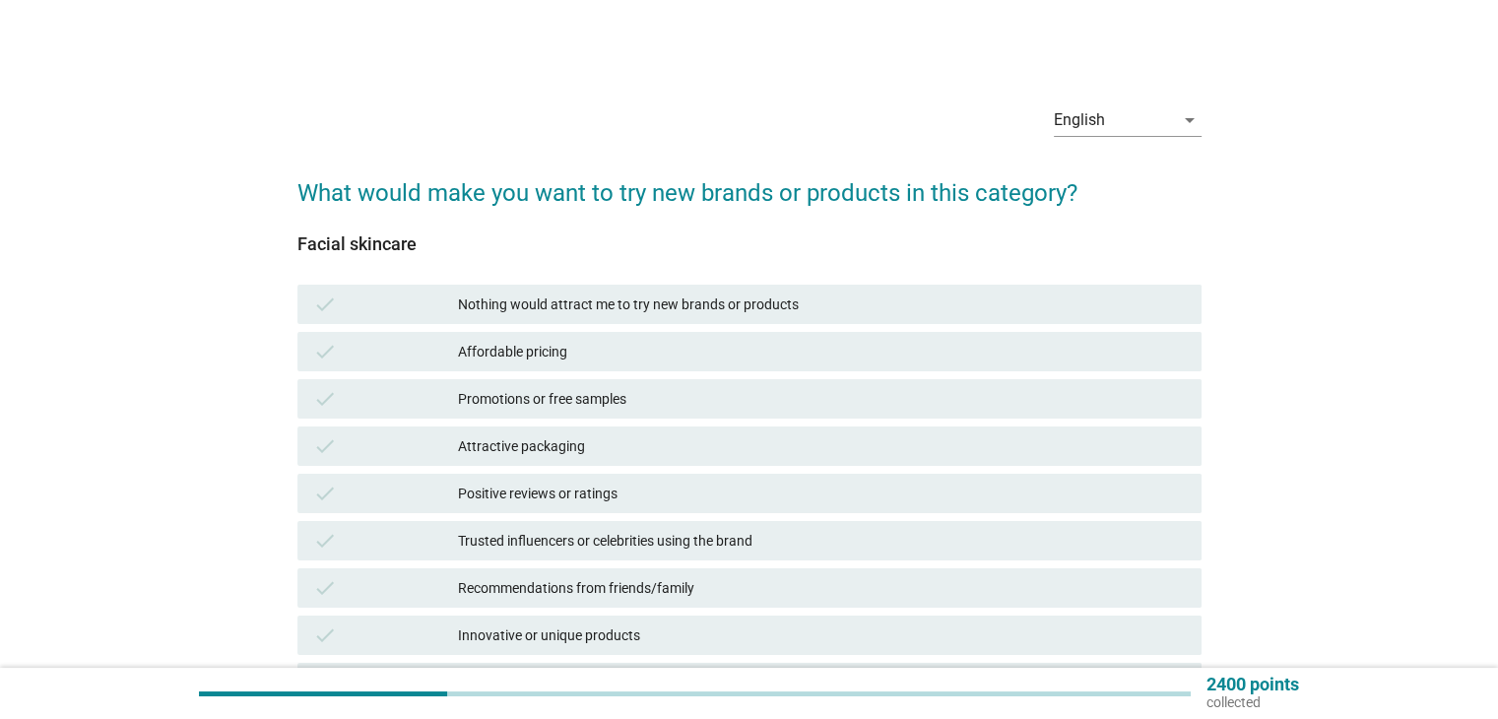
scroll to position [98, 0]
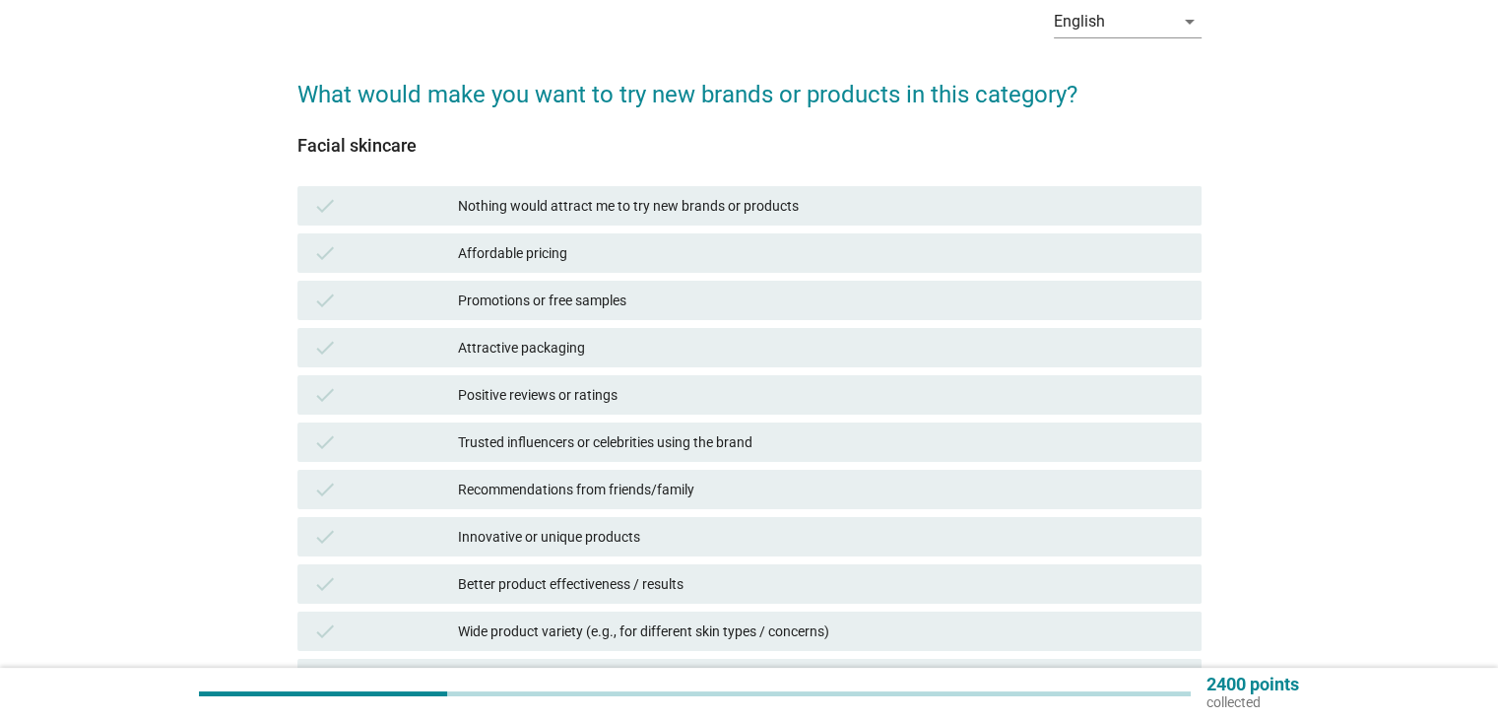
click at [729, 235] on div "check Affordable pricing" at bounding box center [749, 252] width 904 height 39
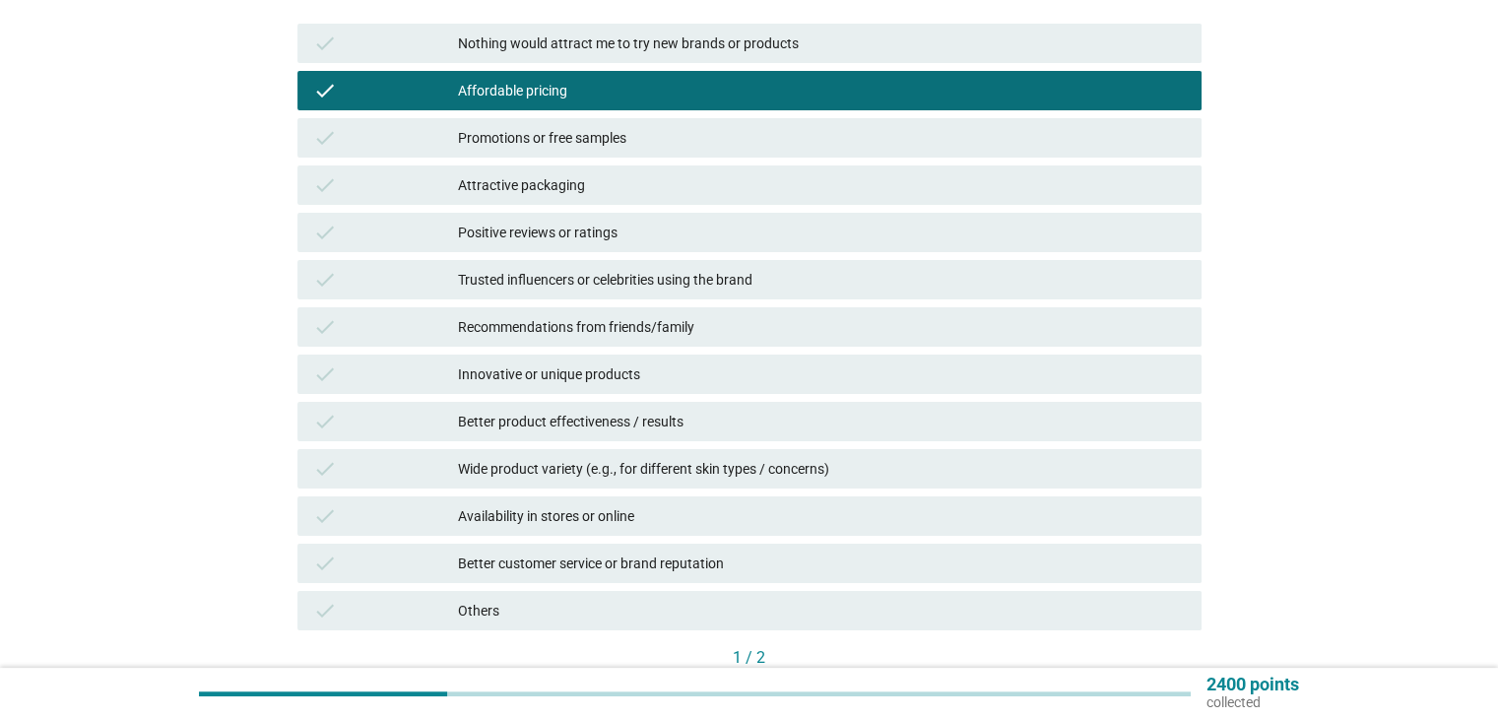
scroll to position [295, 0]
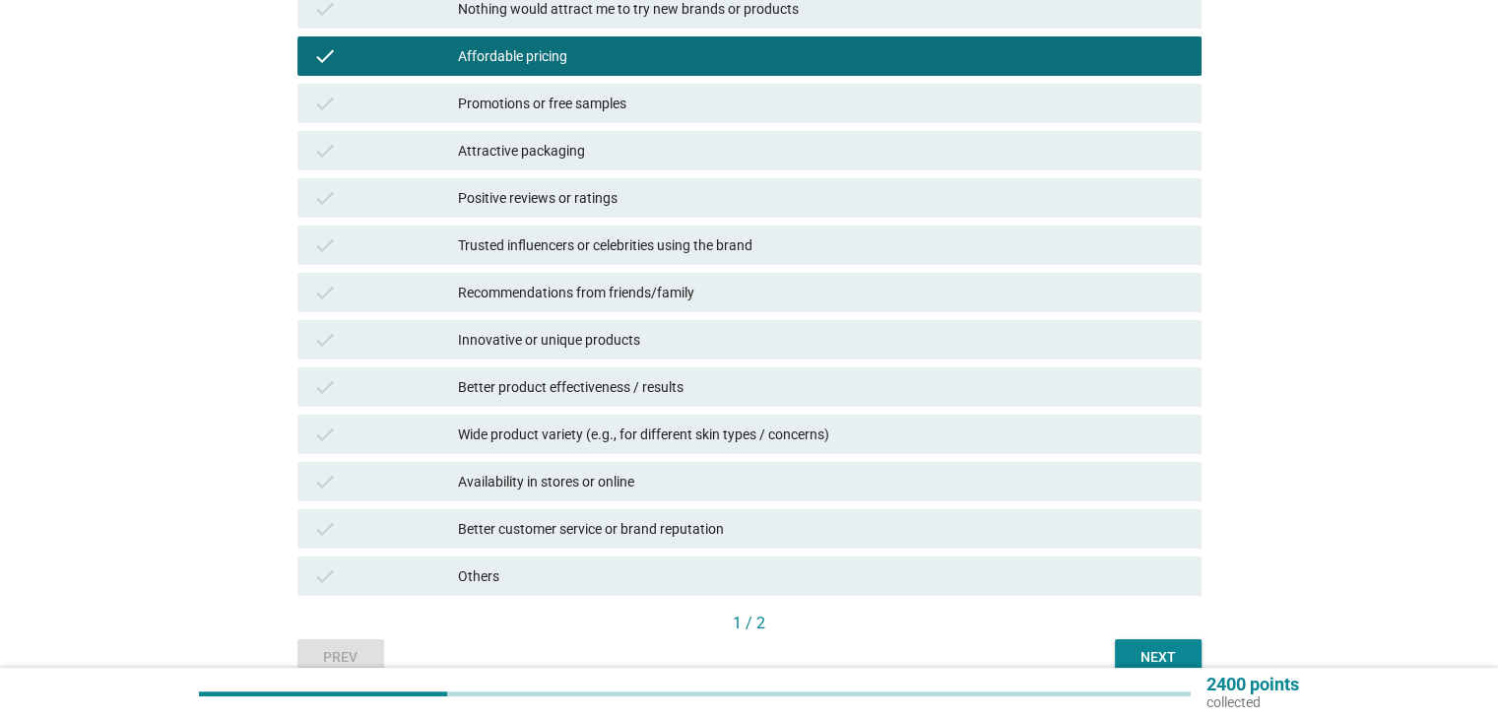
click at [654, 84] on div "check Promotions or free samples" at bounding box center [749, 103] width 904 height 39
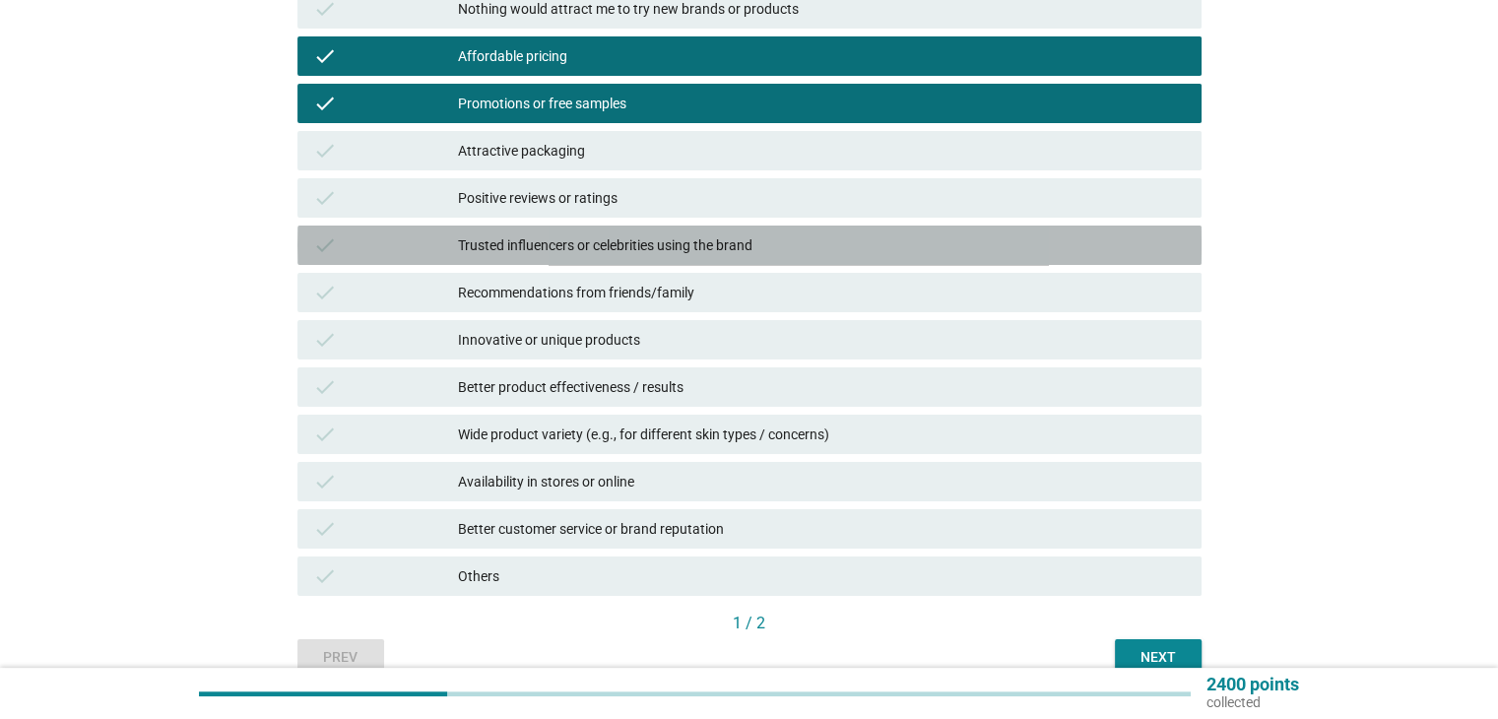
click at [768, 251] on div "Trusted influencers or celebrities using the brand" at bounding box center [821, 245] width 727 height 24
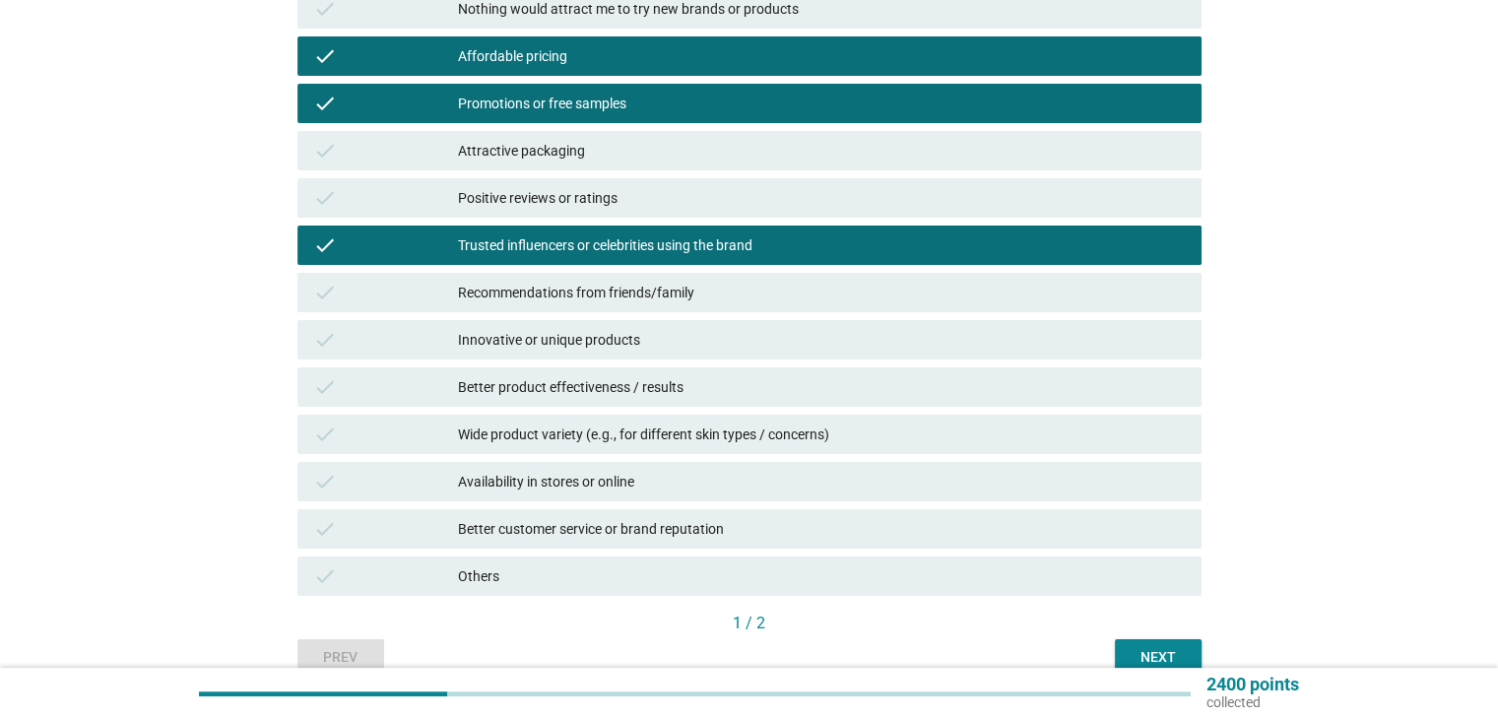
scroll to position [391, 0]
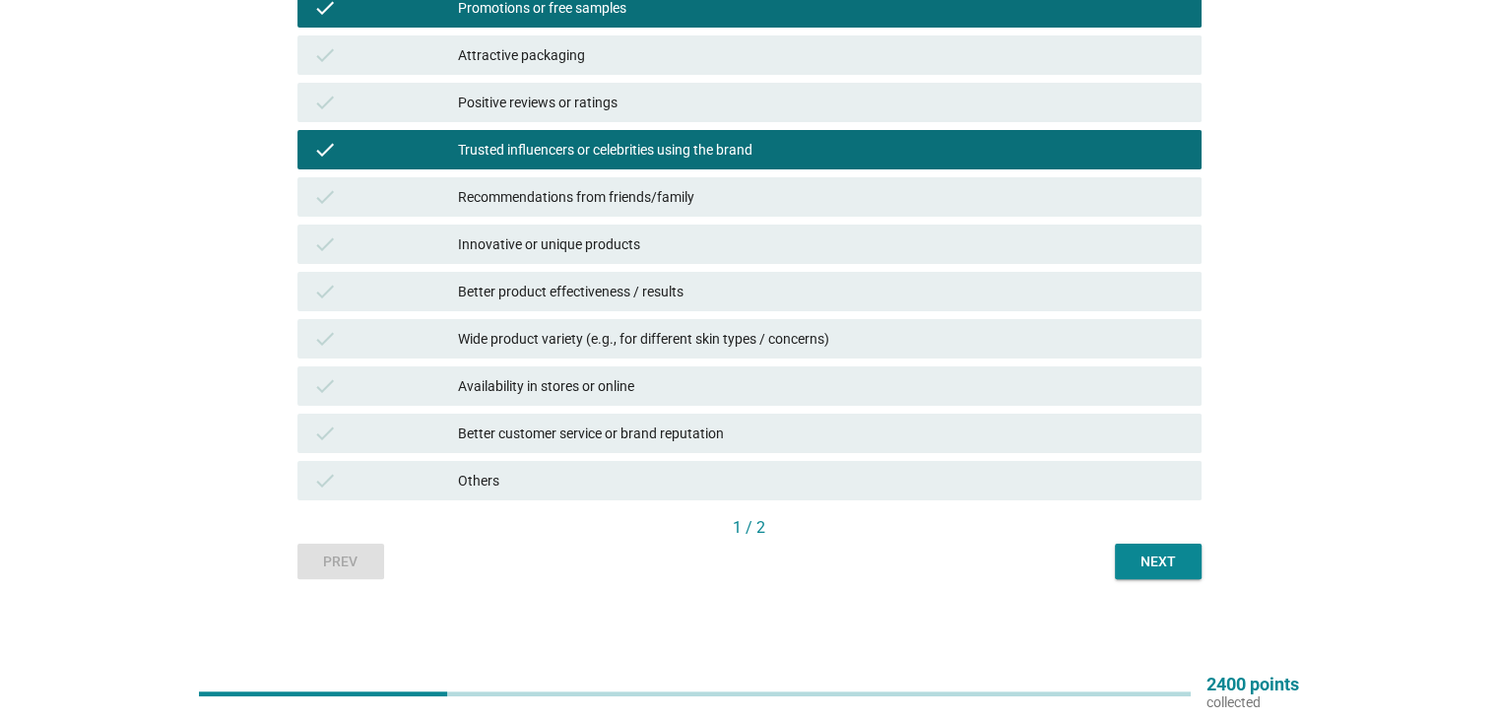
click at [791, 210] on div "check Recommendations from friends/family" at bounding box center [749, 196] width 904 height 39
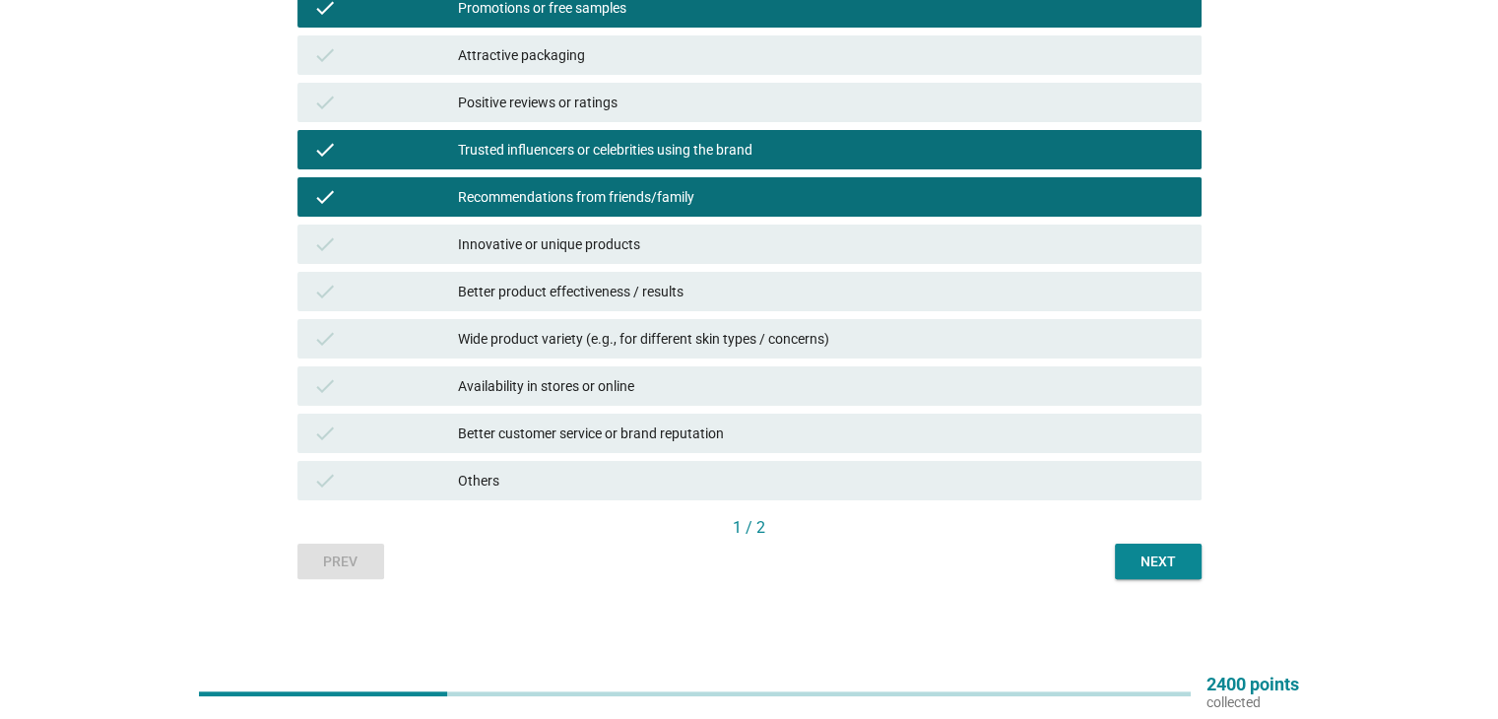
click at [1152, 556] on div "Next" at bounding box center [1157, 561] width 55 height 21
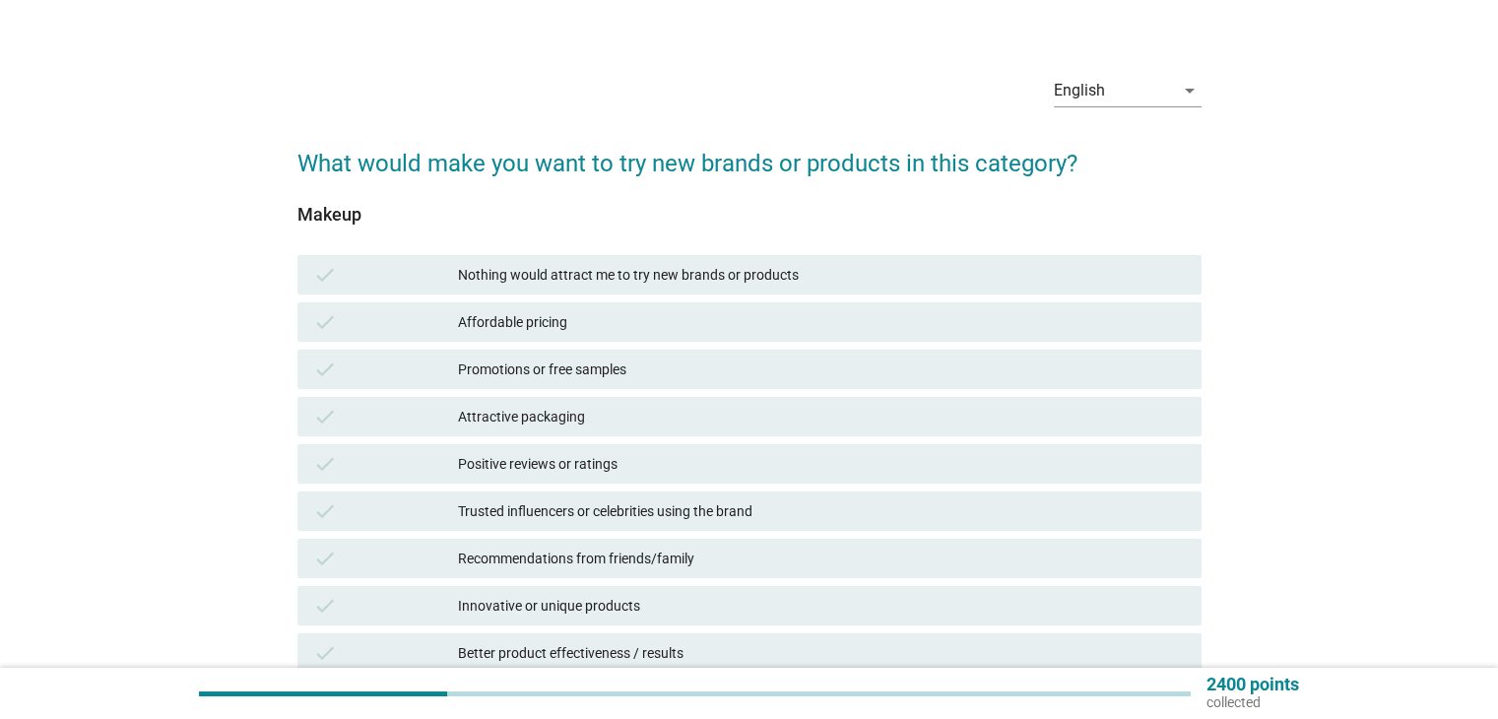
scroll to position [0, 0]
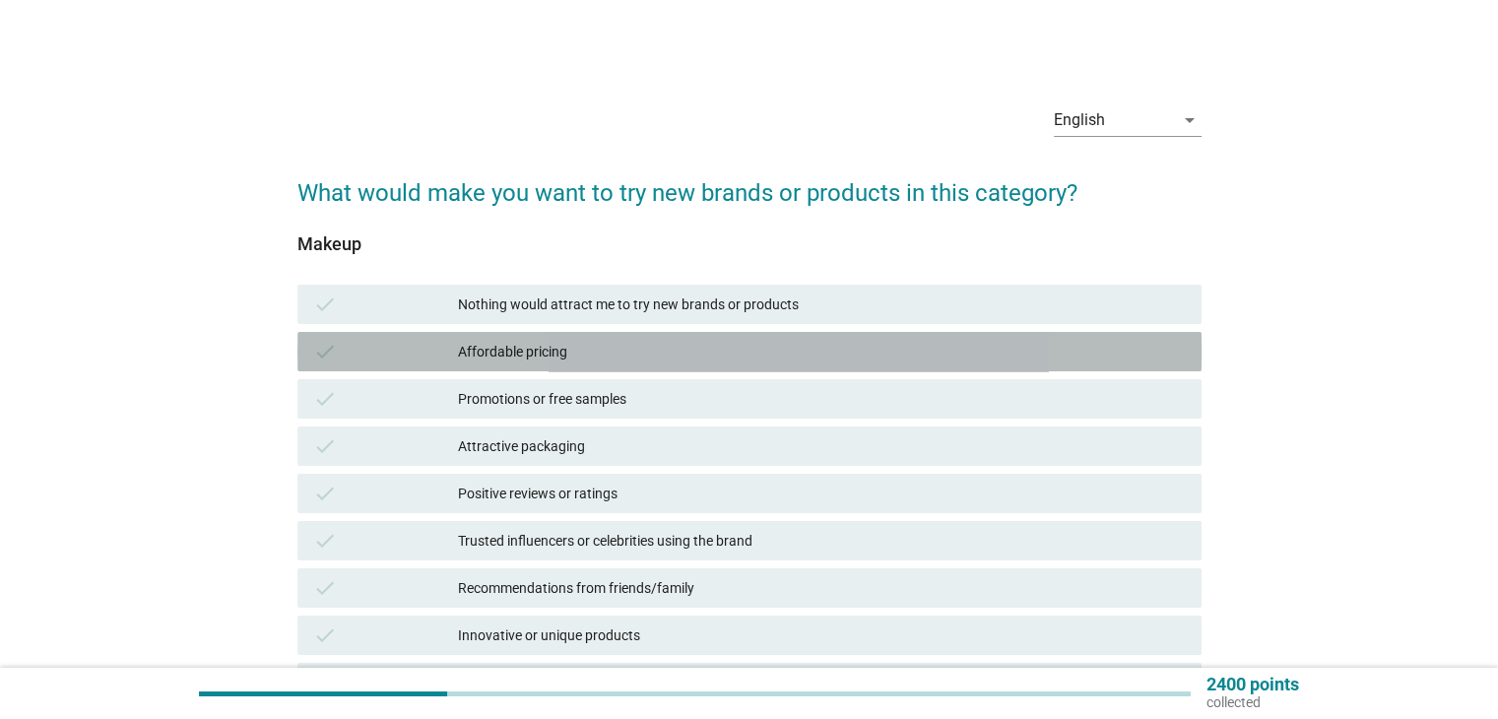
click at [616, 355] on div "Affordable pricing" at bounding box center [821, 352] width 727 height 24
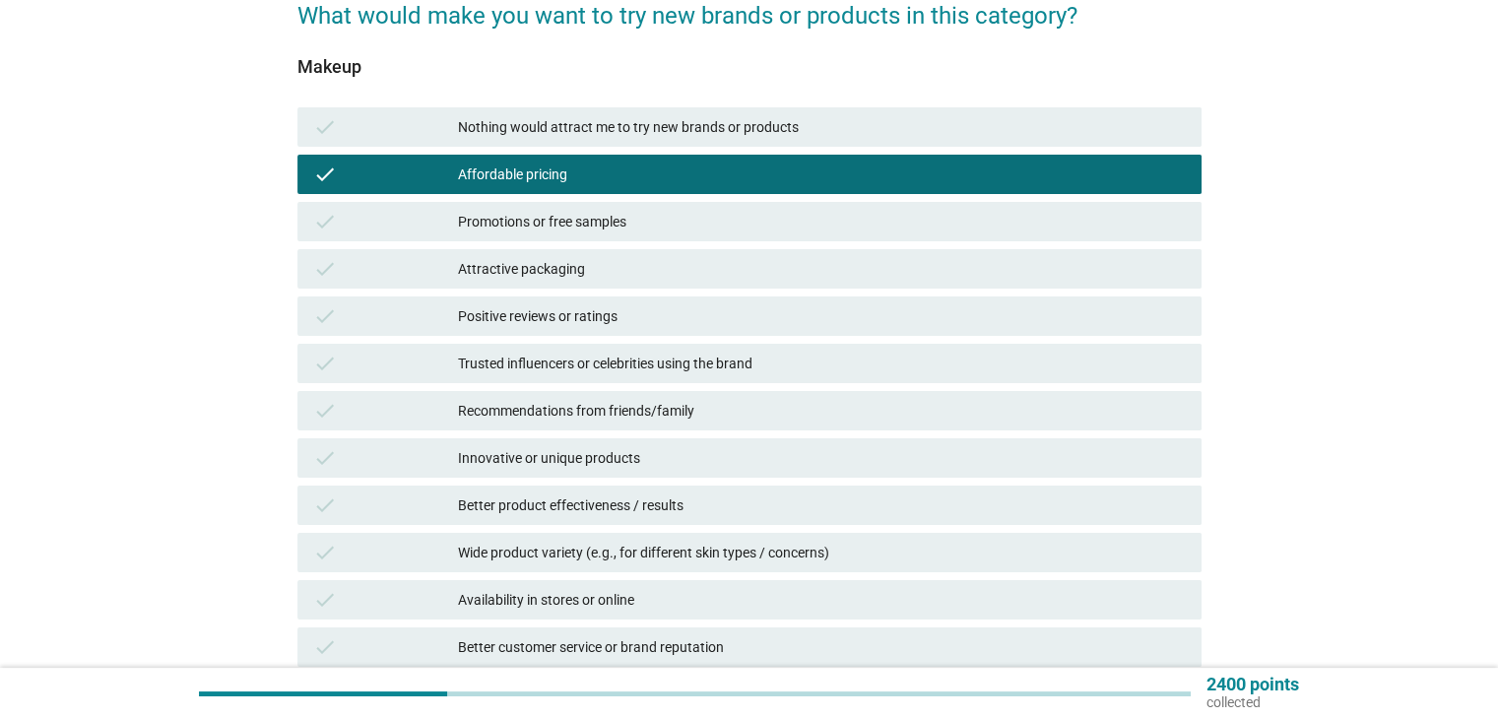
scroll to position [197, 0]
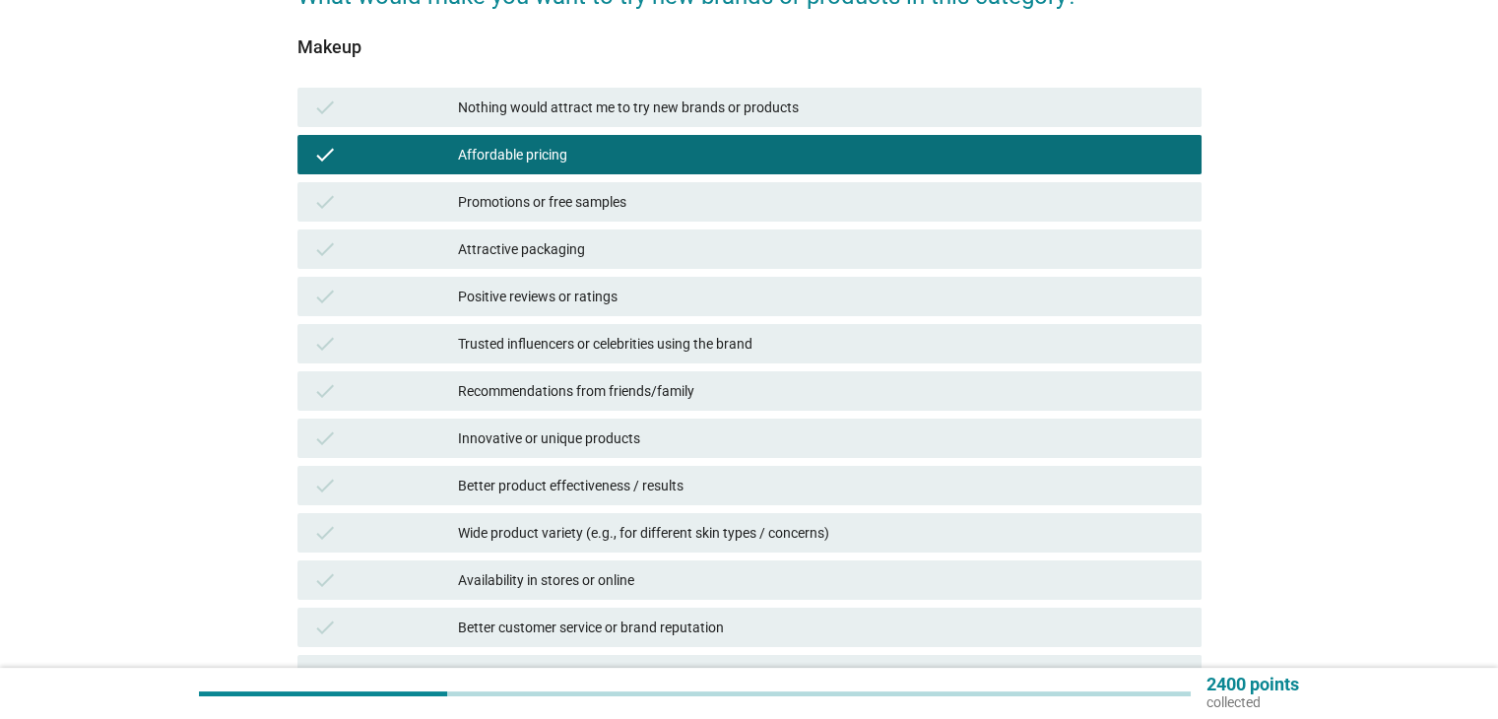
click at [705, 379] on div "Recommendations from friends/family" at bounding box center [821, 391] width 727 height 24
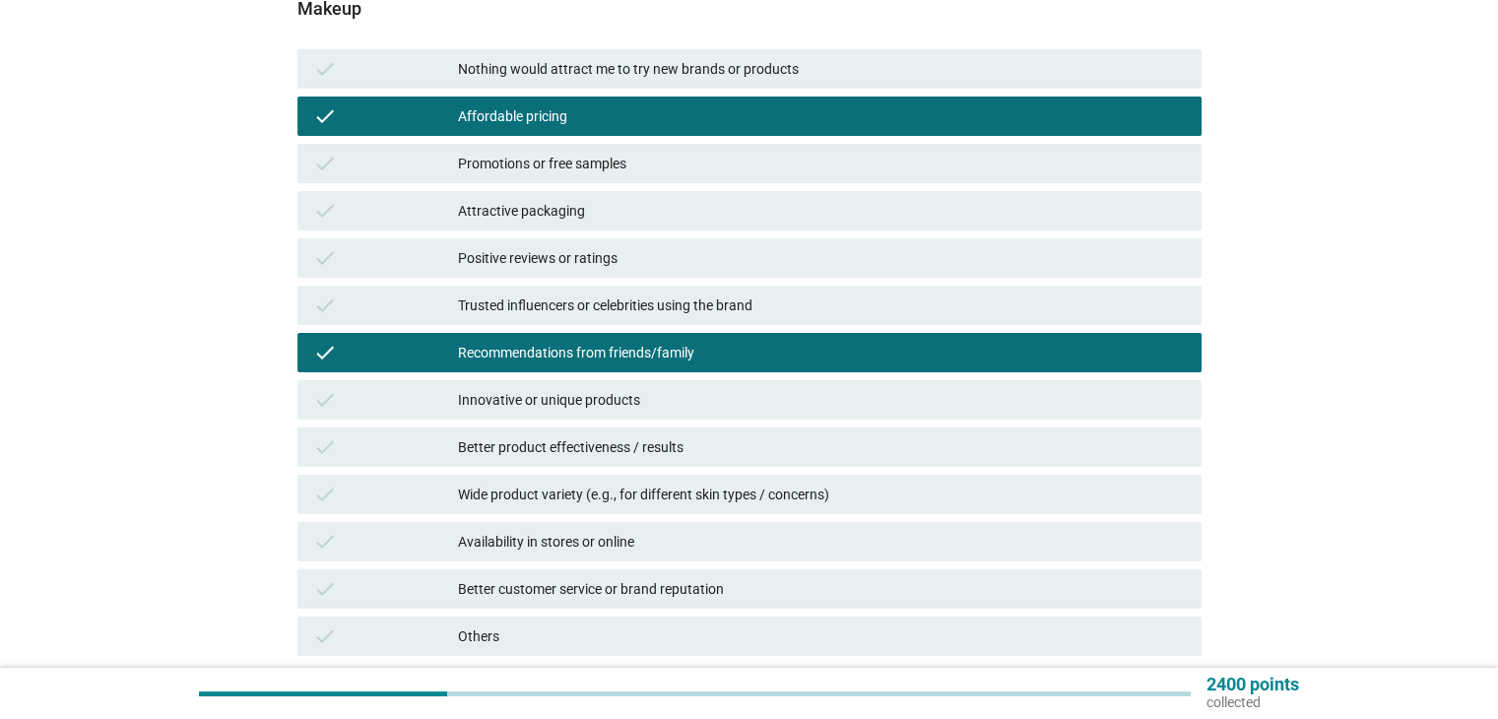
scroll to position [295, 0]
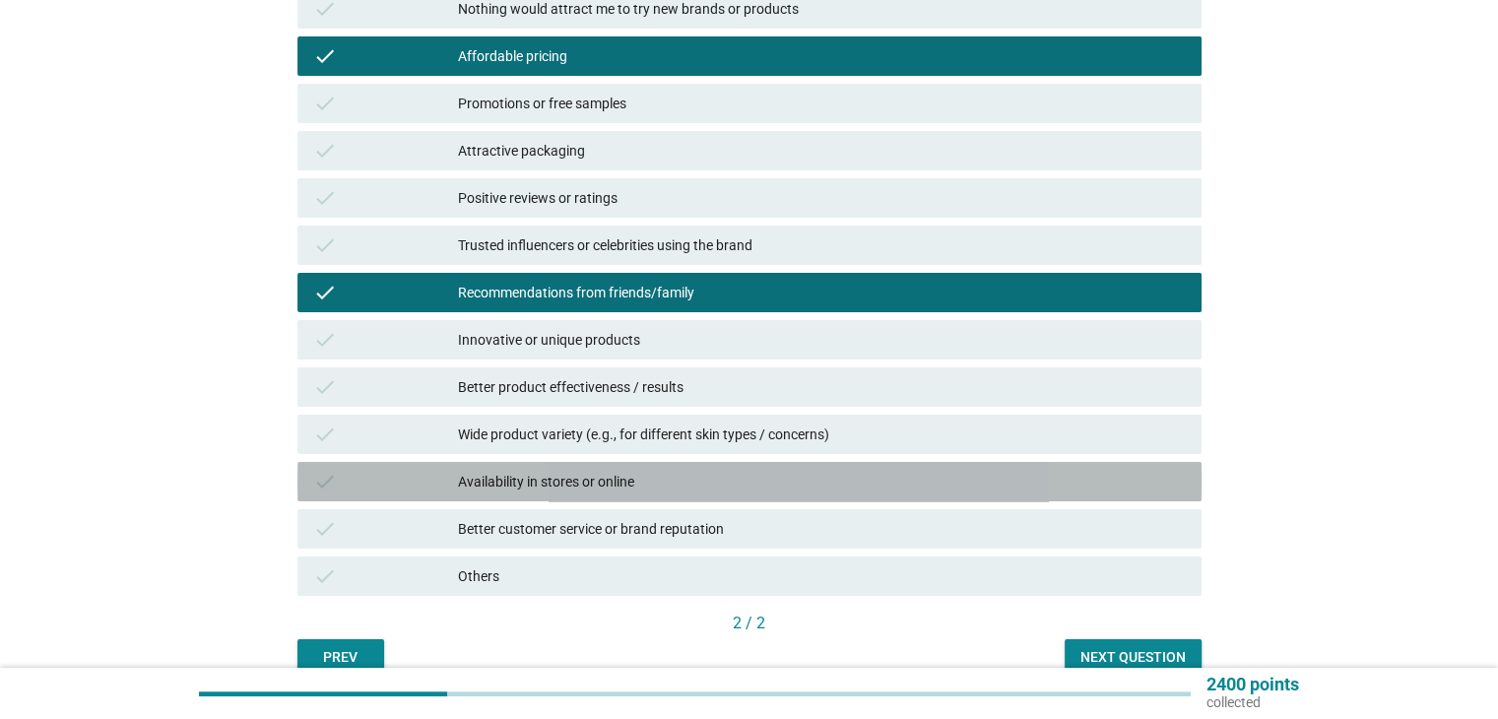
click at [750, 478] on div "Availability in stores or online" at bounding box center [821, 482] width 727 height 24
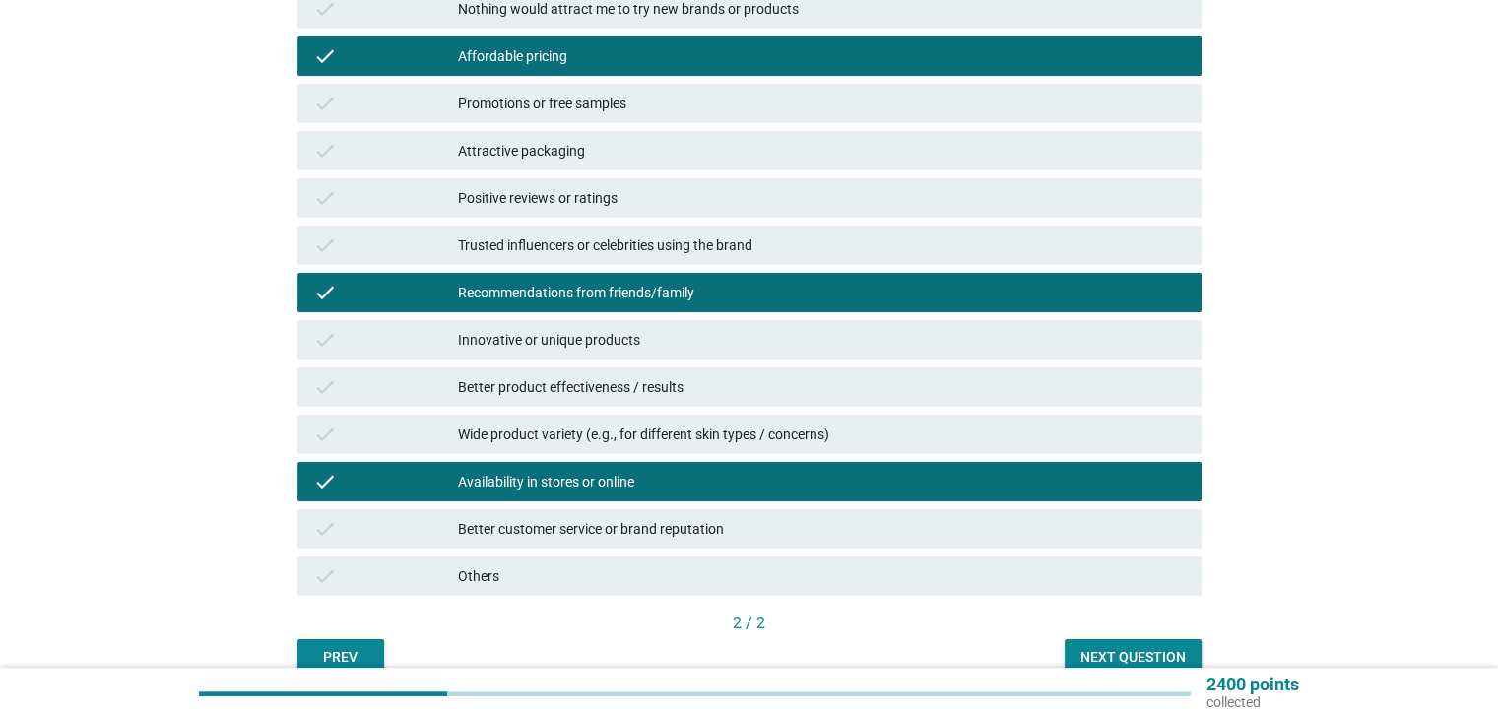
click at [716, 107] on div "Promotions or free samples" at bounding box center [821, 104] width 727 height 24
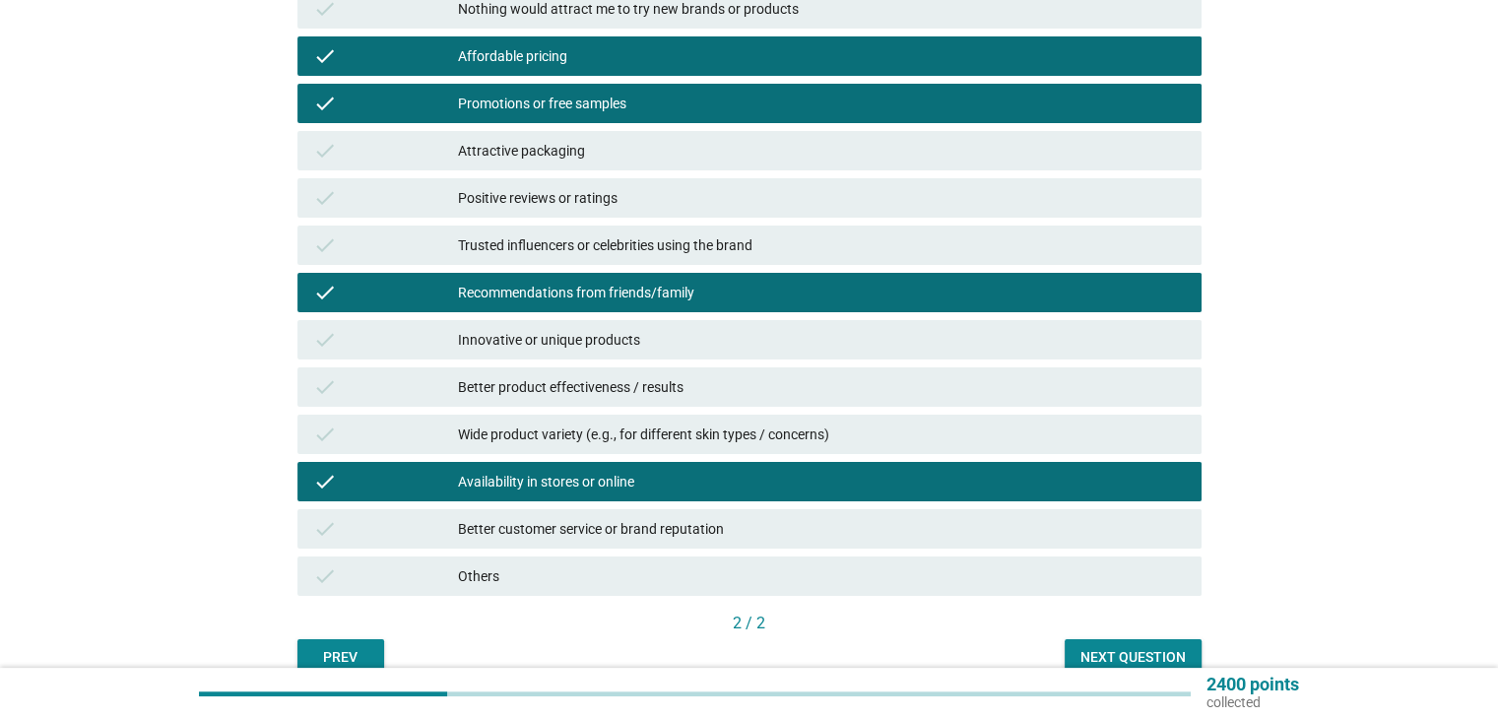
click at [706, 265] on div "check Trusted influencers or celebrities using the brand" at bounding box center [749, 245] width 912 height 47
click at [737, 256] on div "Trusted influencers or celebrities using the brand" at bounding box center [821, 245] width 727 height 24
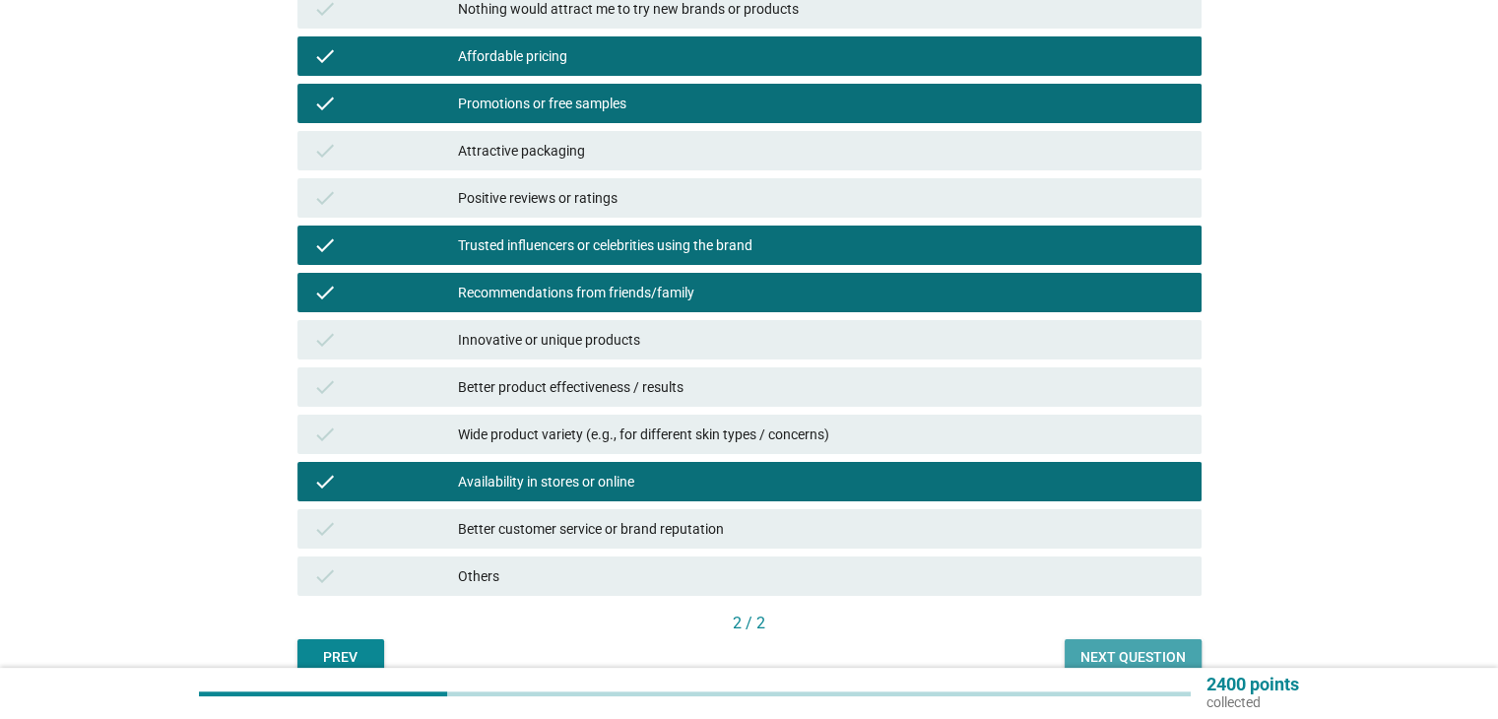
click at [1104, 647] on div "Next question" at bounding box center [1132, 657] width 105 height 21
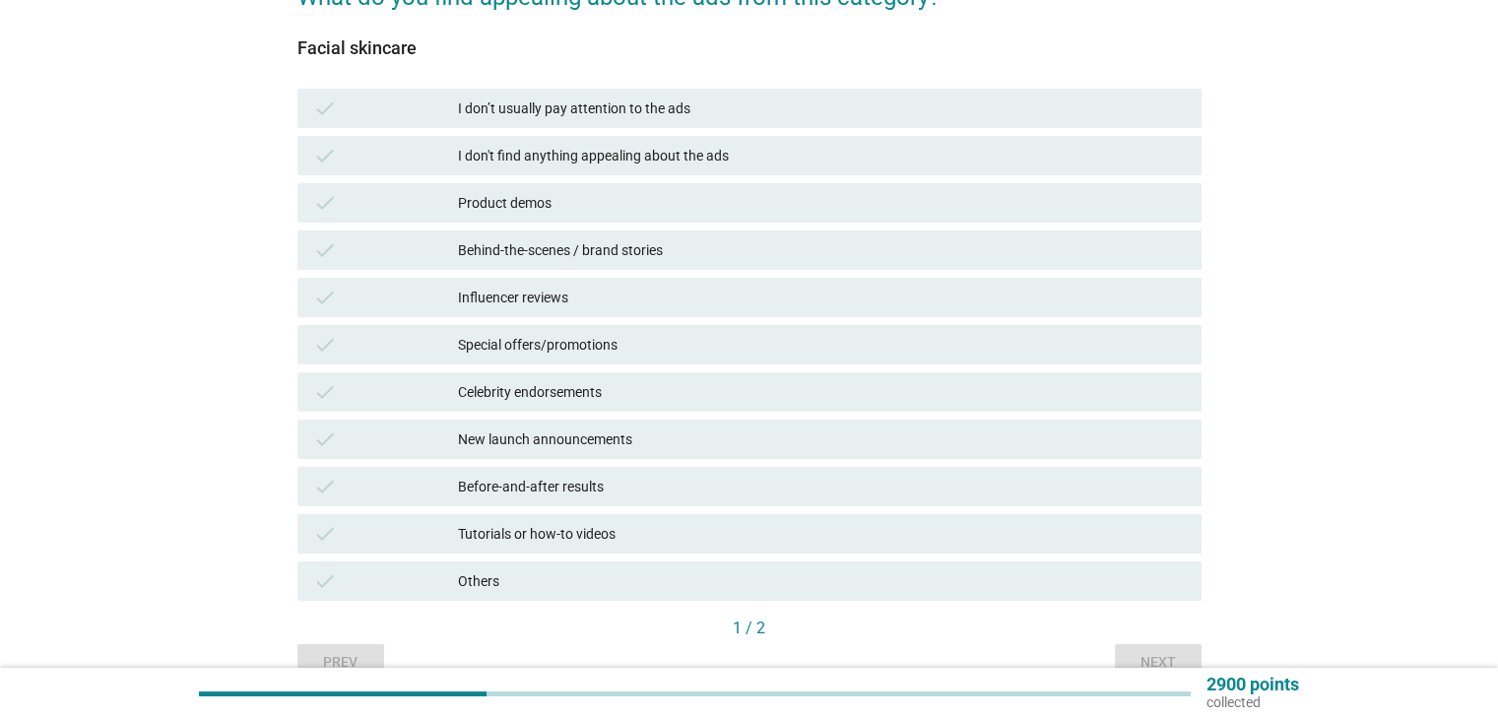
scroll to position [197, 0]
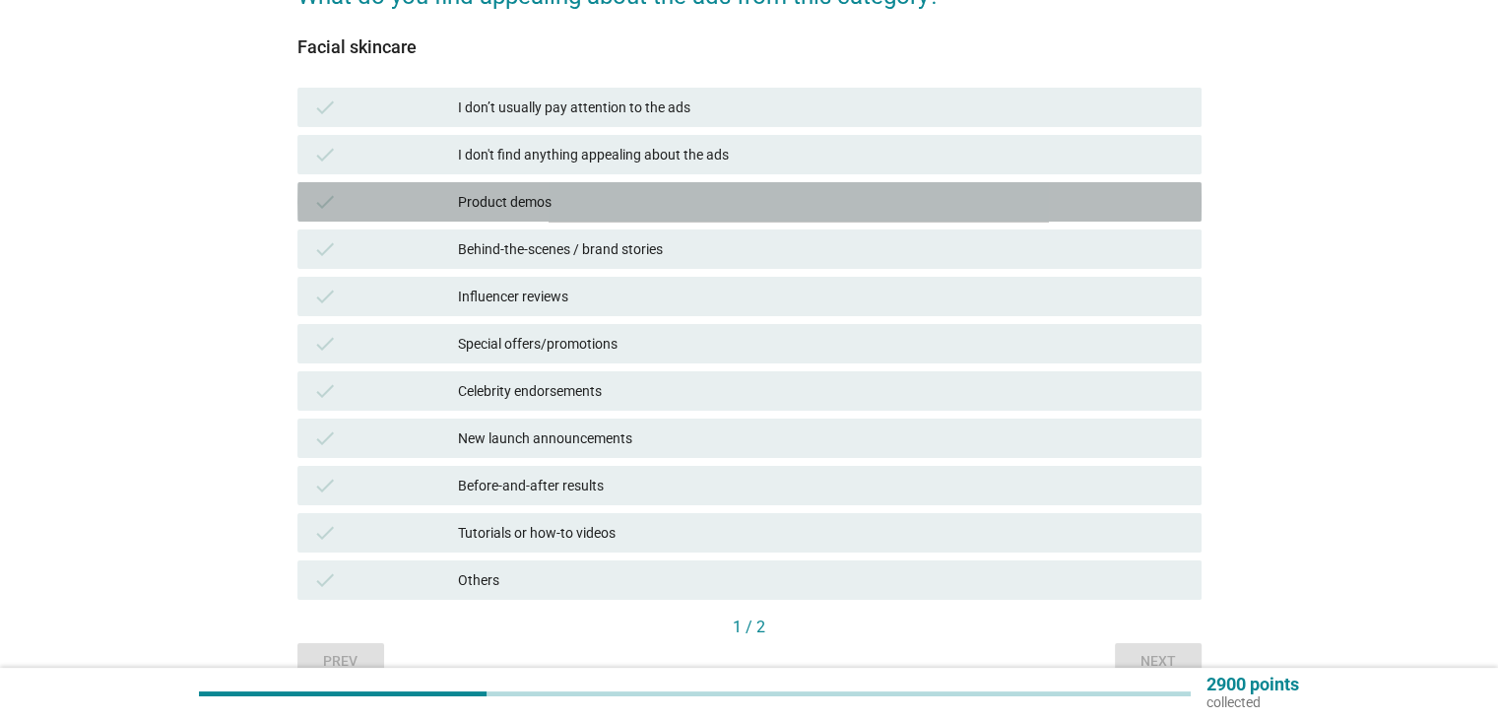
click at [670, 198] on div "Product demos" at bounding box center [821, 202] width 727 height 24
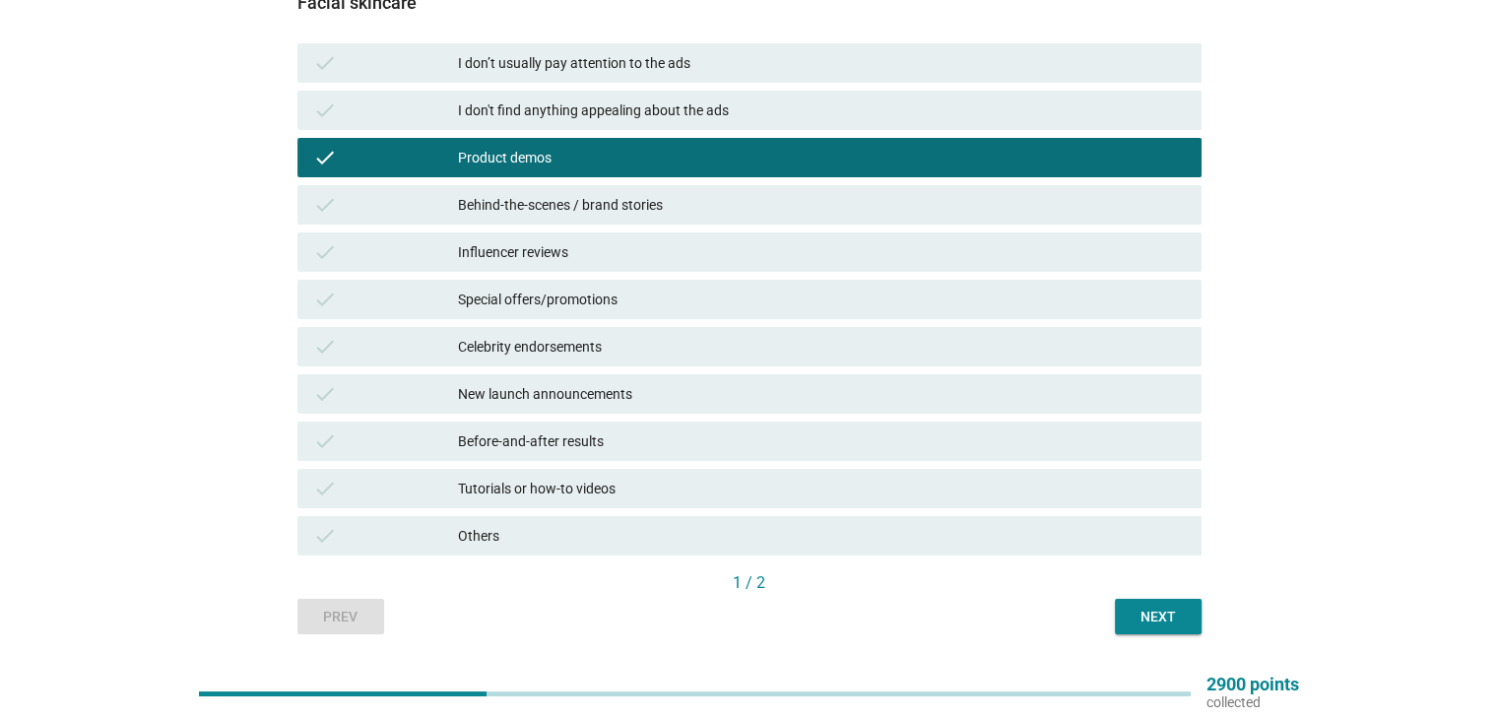
scroll to position [198, 0]
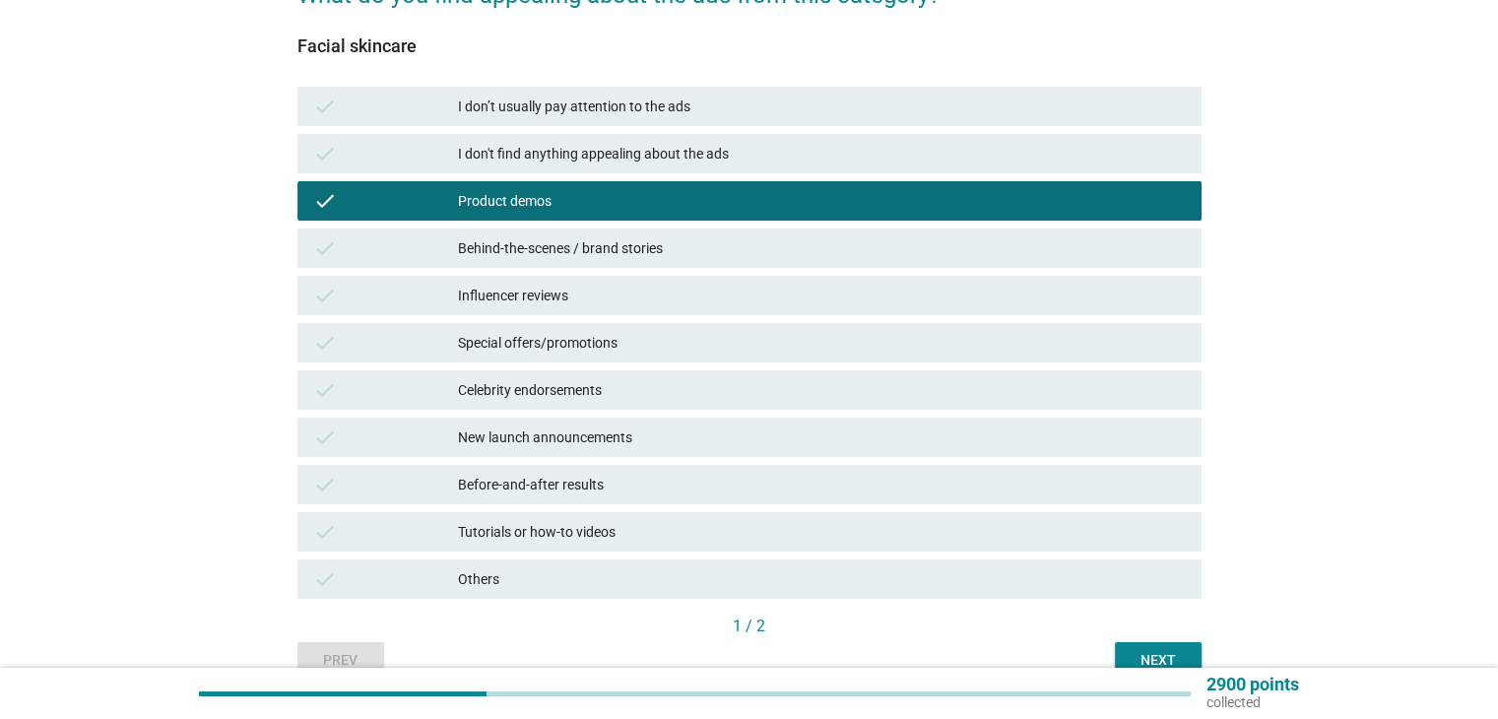
click at [1307, 400] on div "English arrow_drop_down What do you find appealing about the ads from this cate…" at bounding box center [748, 284] width 1403 height 818
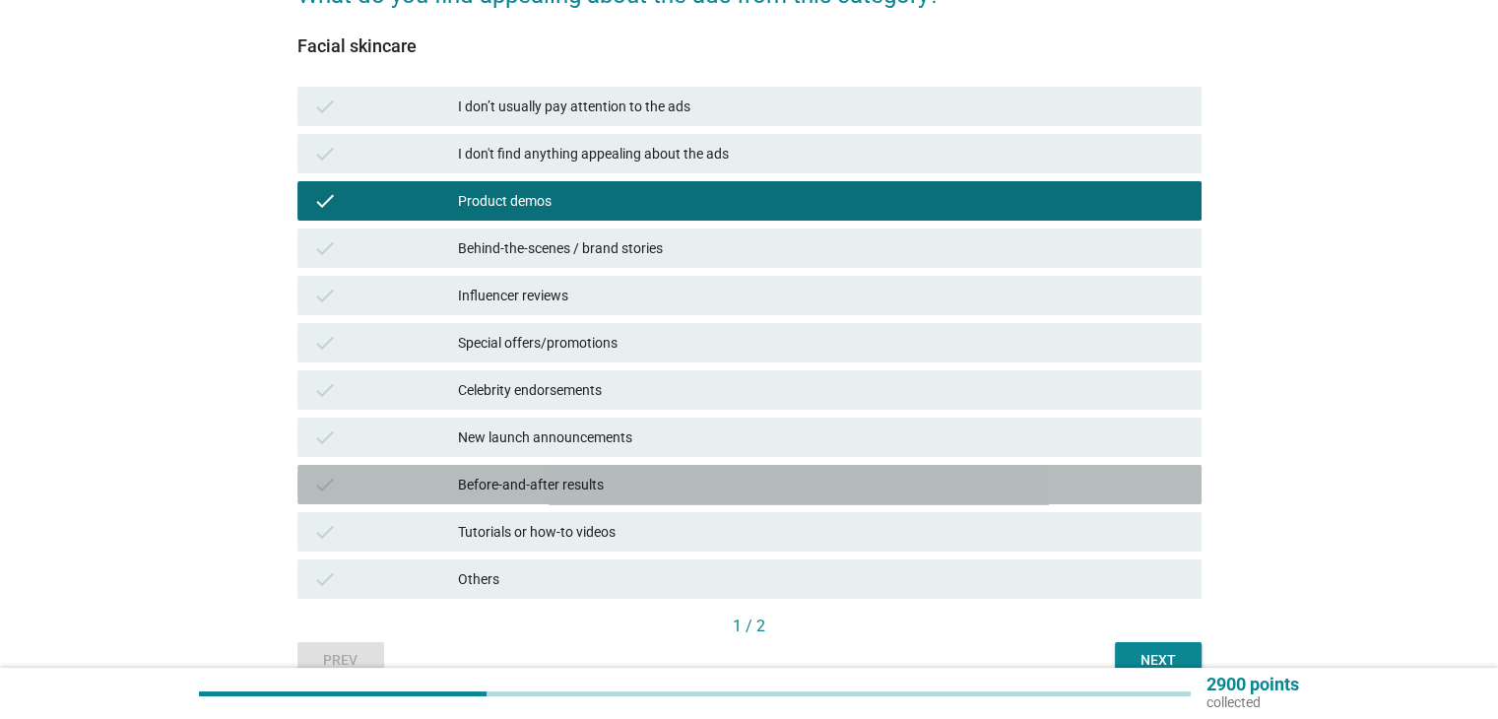
click at [736, 468] on div "check Before-and-after results" at bounding box center [749, 484] width 904 height 39
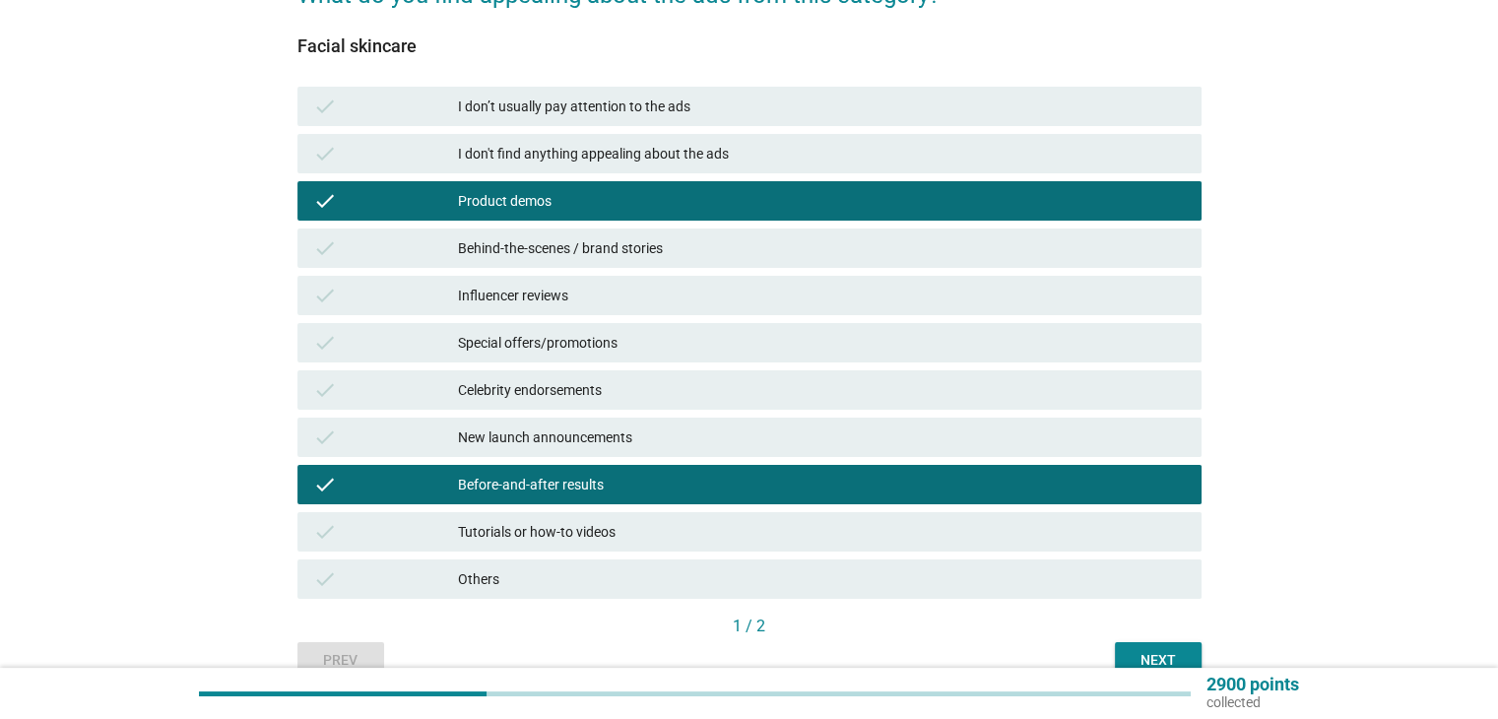
click at [1006, 449] on div "check New launch announcements" at bounding box center [749, 436] width 904 height 39
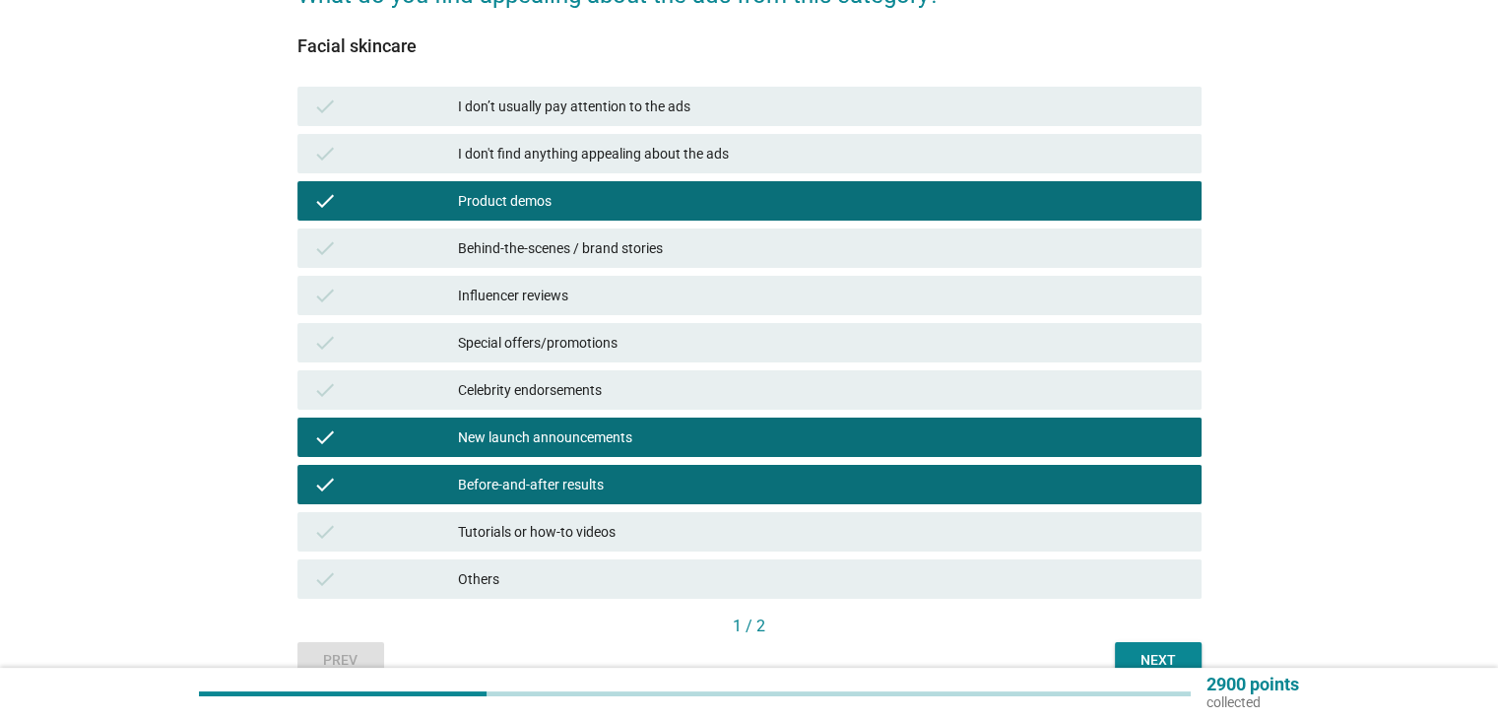
click at [1170, 650] on div "Next" at bounding box center [1157, 660] width 55 height 21
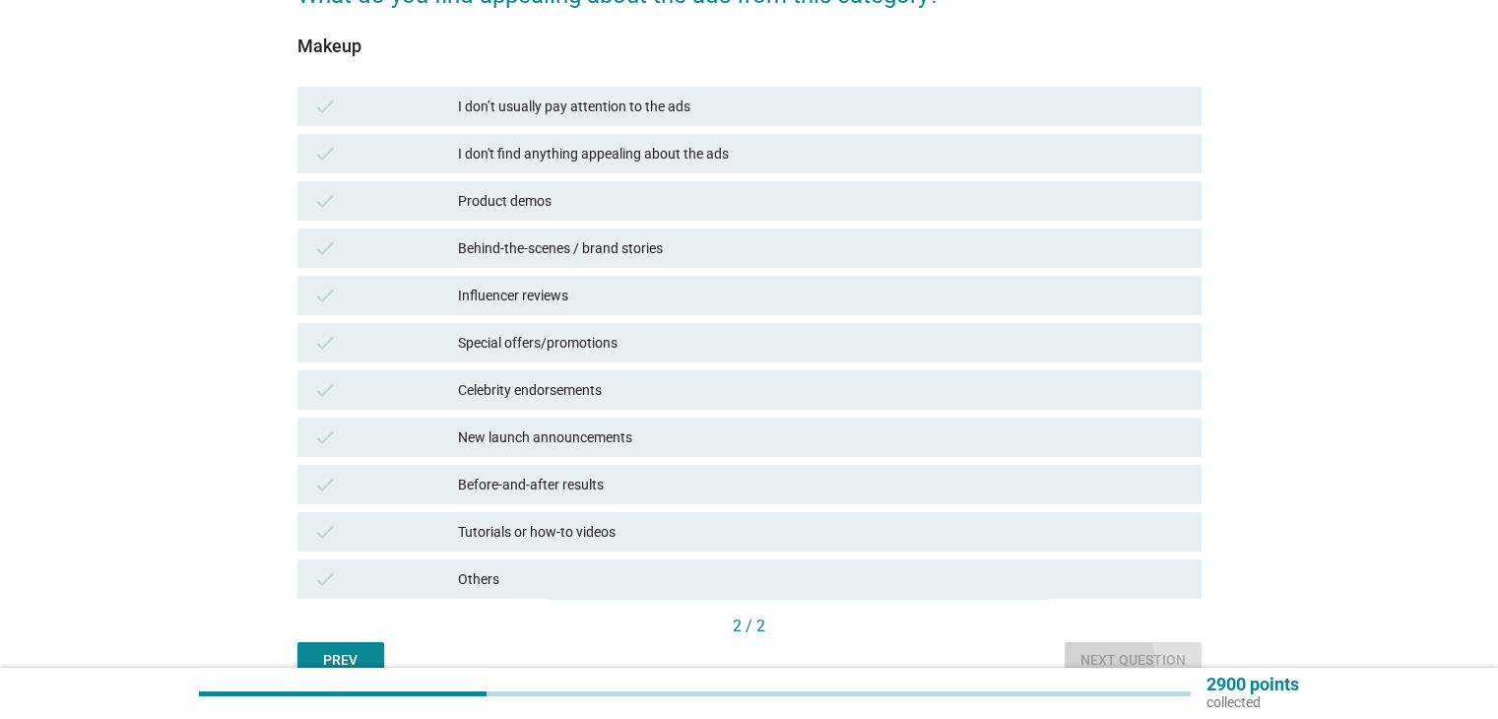
scroll to position [0, 0]
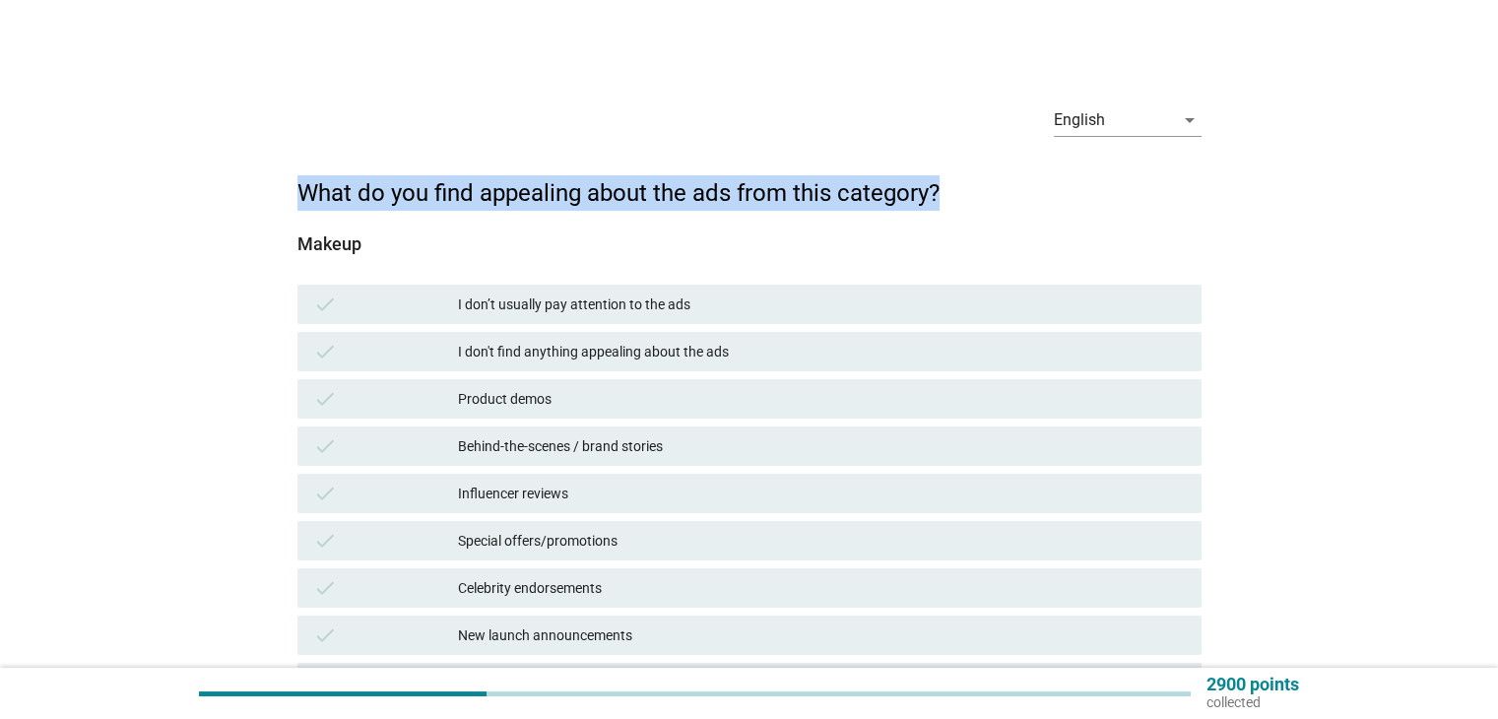
drag, startPoint x: 305, startPoint y: 181, endPoint x: 945, endPoint y: 174, distance: 640.1
click at [945, 174] on h2 "What do you find appealing about the ads from this category?" at bounding box center [749, 183] width 904 height 55
click at [961, 189] on h2 "What do you find appealing about the ads from this category?" at bounding box center [749, 183] width 904 height 55
drag, startPoint x: 949, startPoint y: 196, endPoint x: 282, endPoint y: 198, distance: 667.6
click at [282, 198] on div "English arrow_drop_down What do you find appealing about the ads from this cate…" at bounding box center [749, 482] width 935 height 818
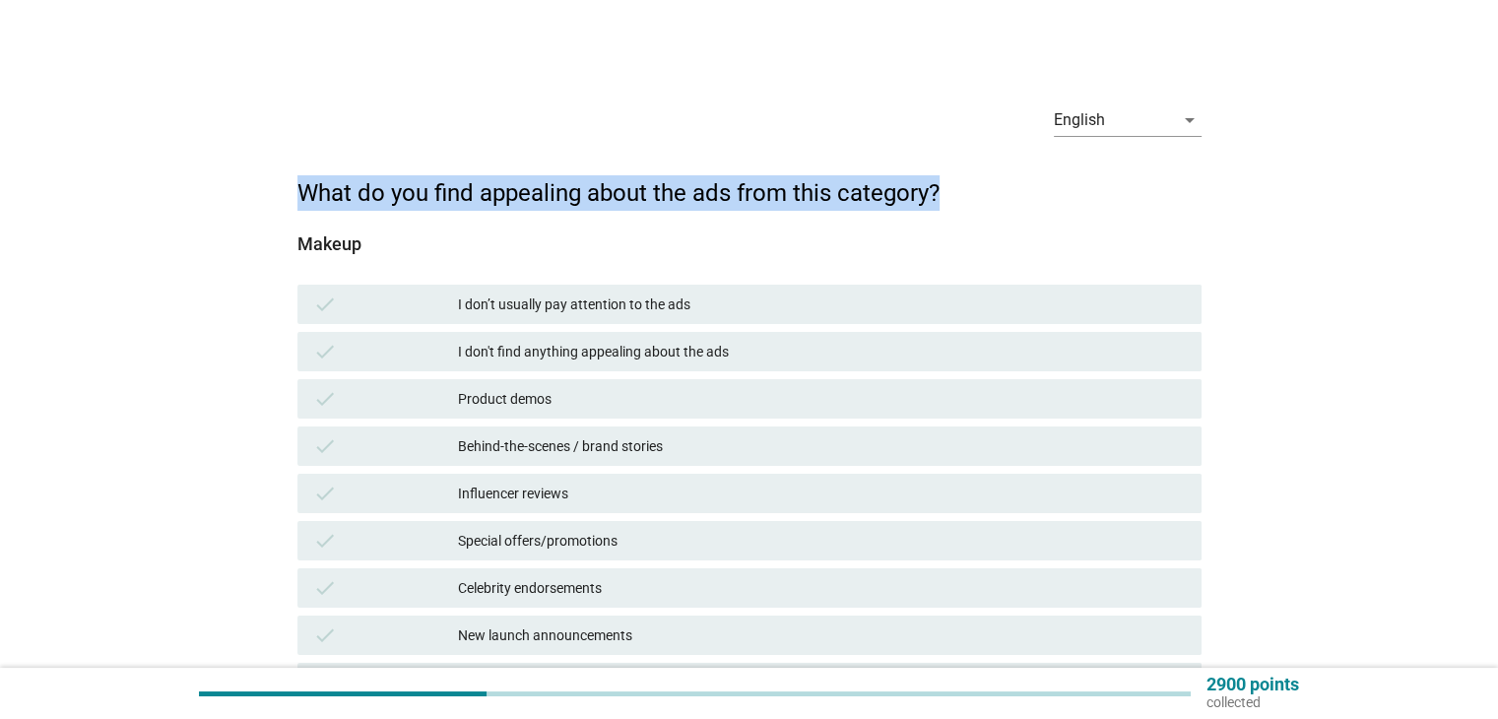
click at [311, 190] on h2 "What do you find appealing about the ads from this category?" at bounding box center [749, 183] width 904 height 55
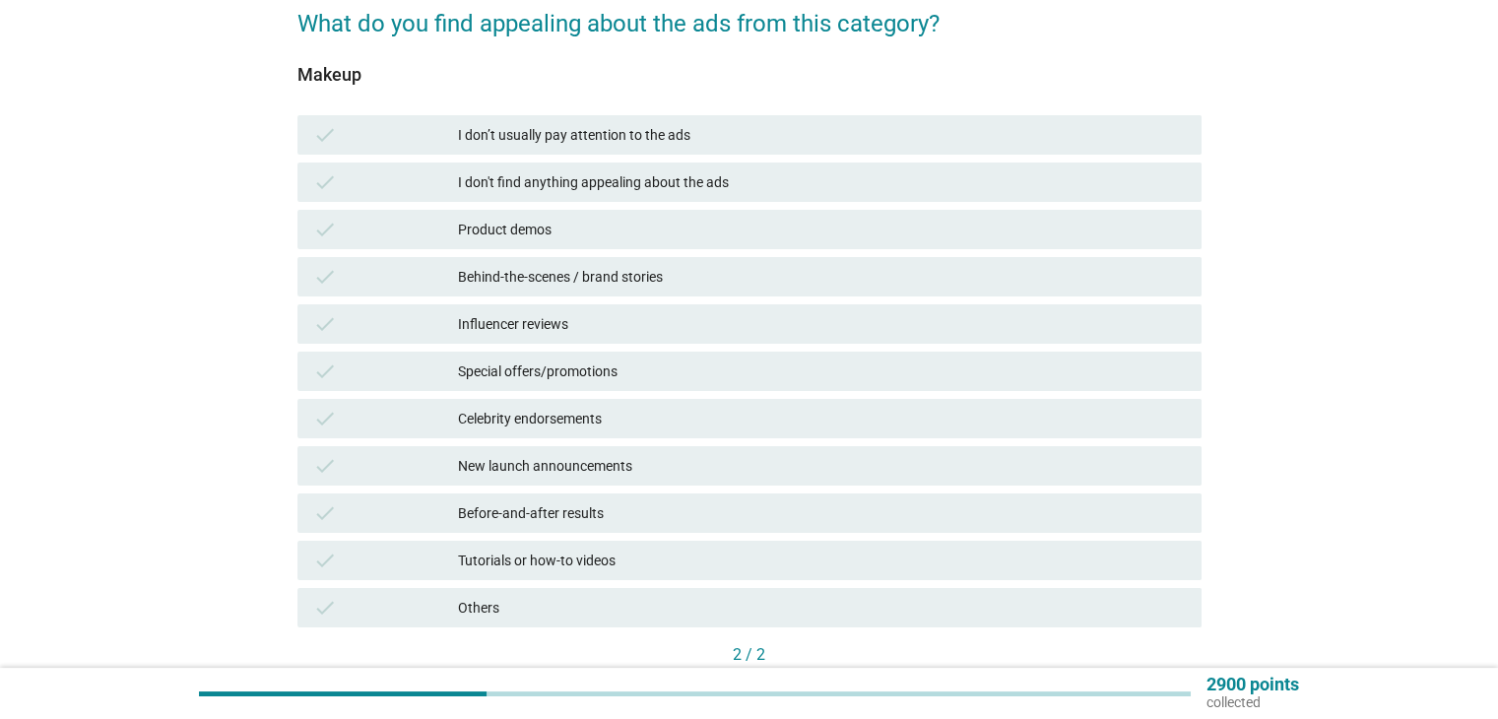
scroll to position [197, 0]
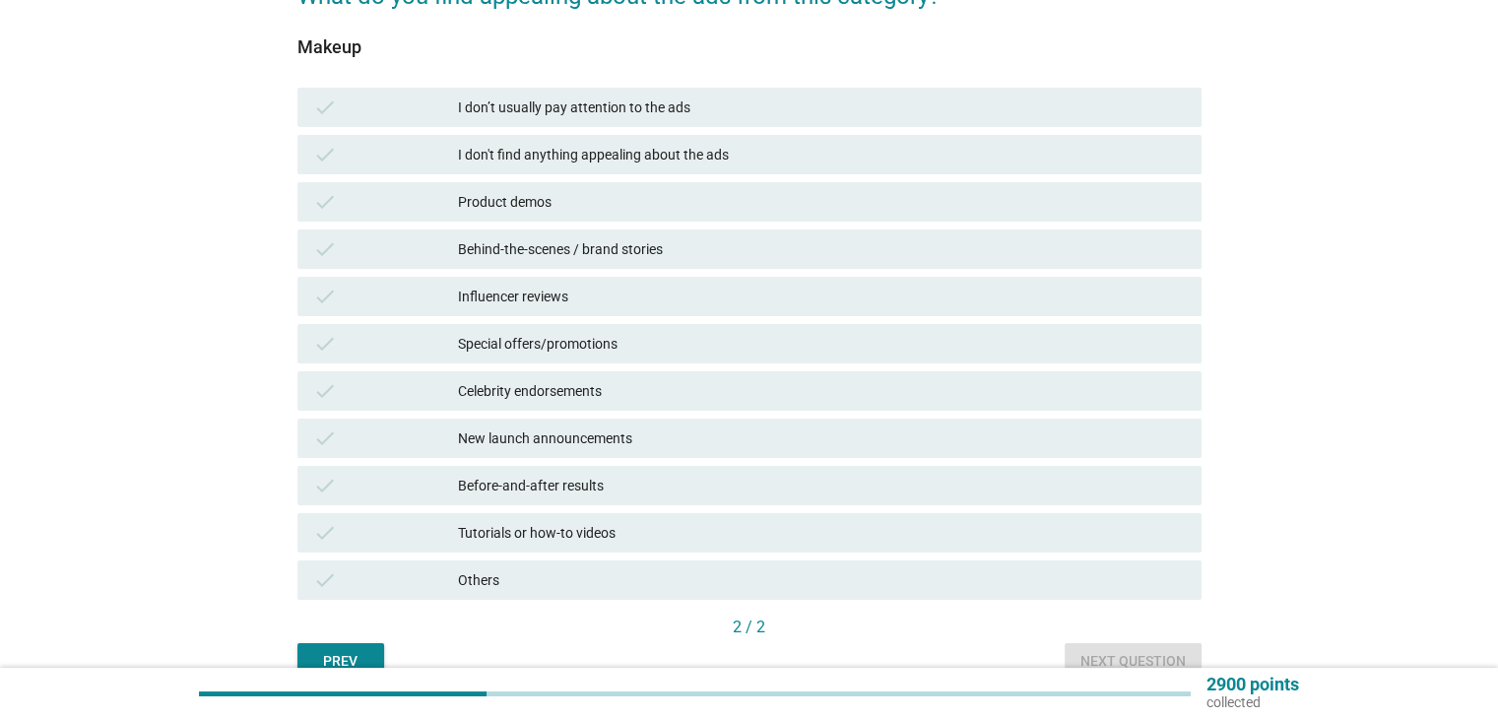
click at [692, 345] on div "Special offers/promotions" at bounding box center [821, 344] width 727 height 24
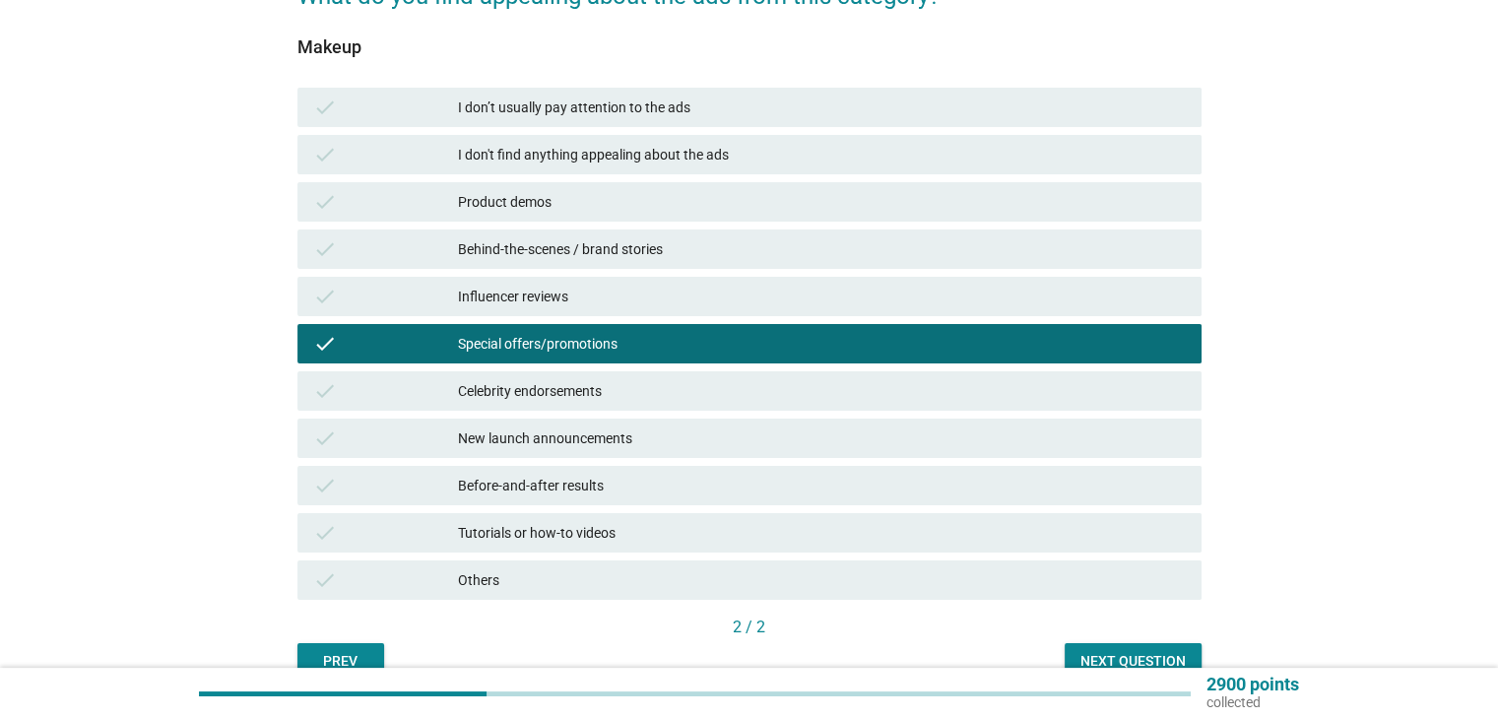
click at [1048, 442] on div "New launch announcements" at bounding box center [821, 438] width 727 height 24
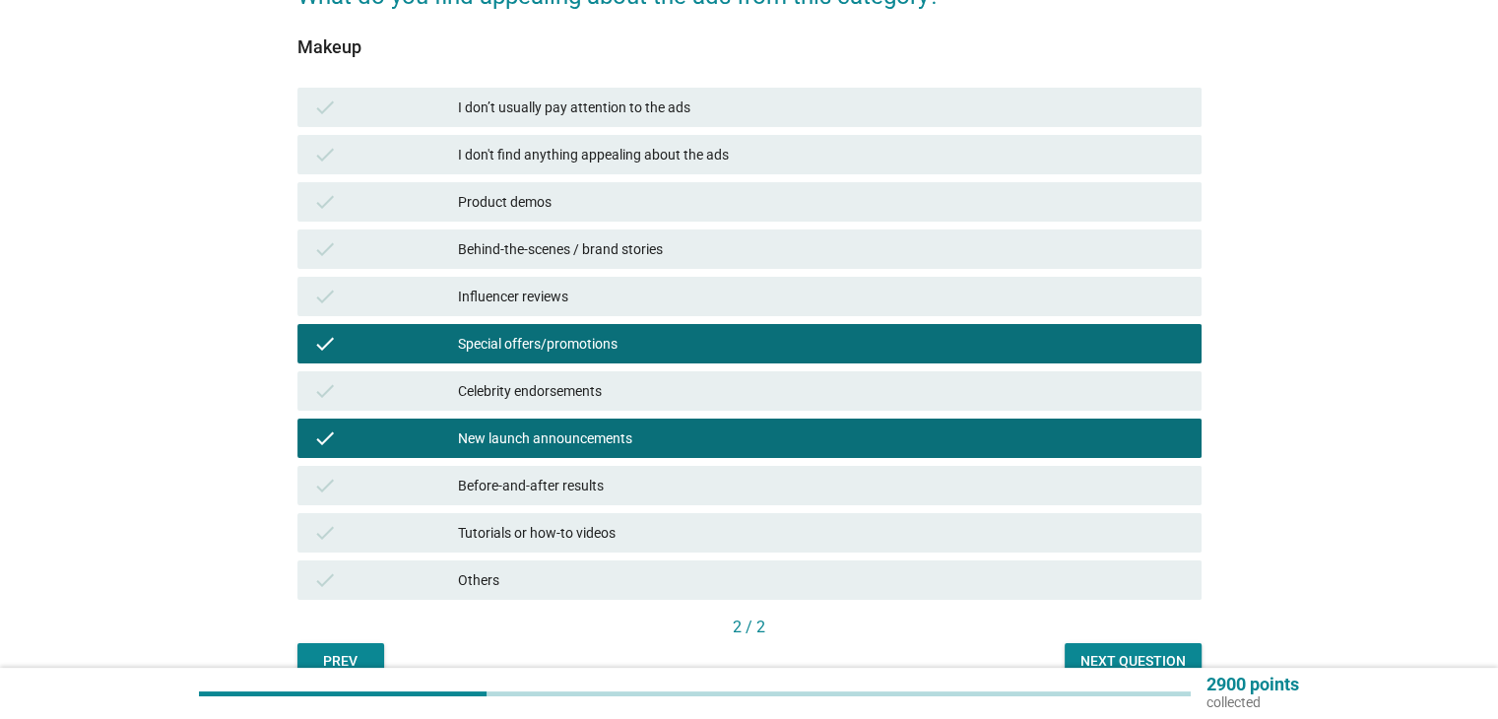
click at [1012, 484] on div "Before-and-after results" at bounding box center [821, 486] width 727 height 24
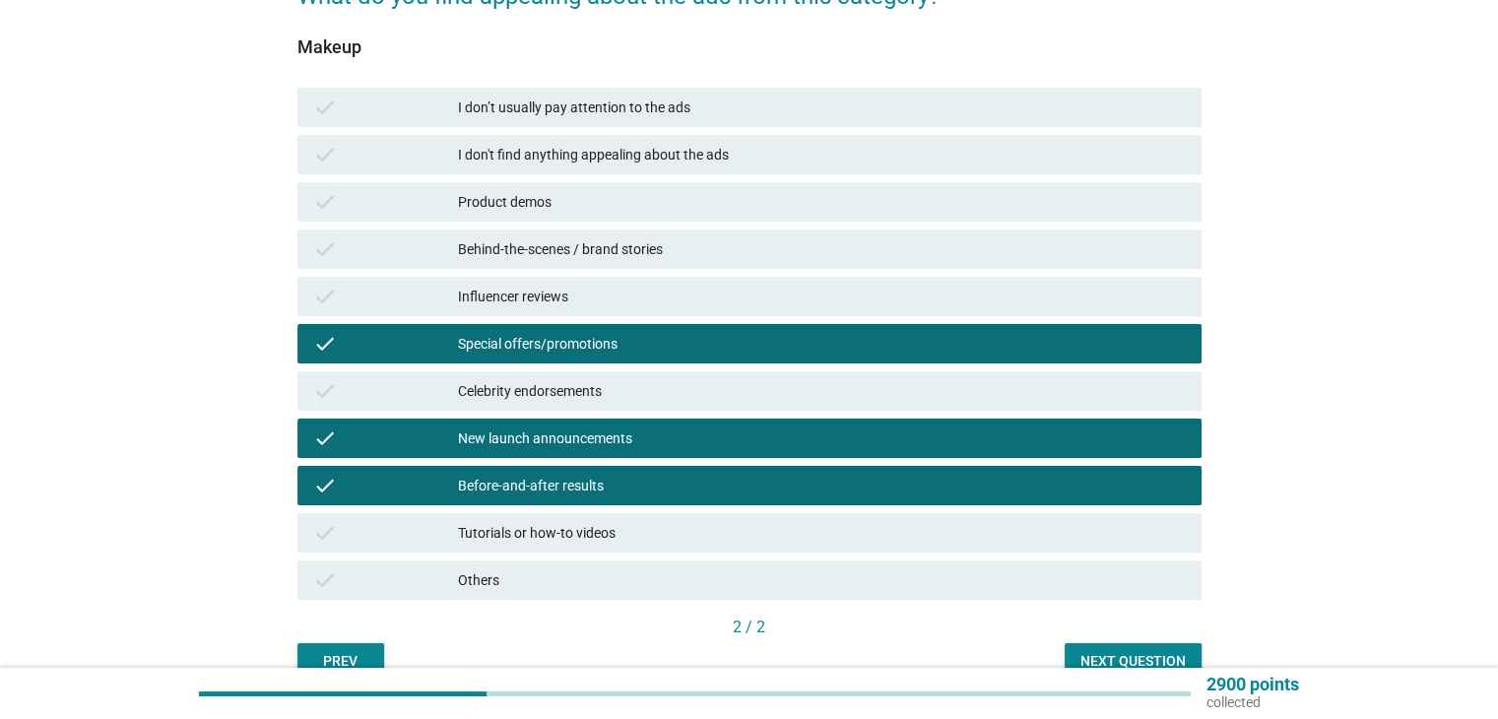
click at [1013, 482] on div "Before-and-after results" at bounding box center [821, 486] width 727 height 24
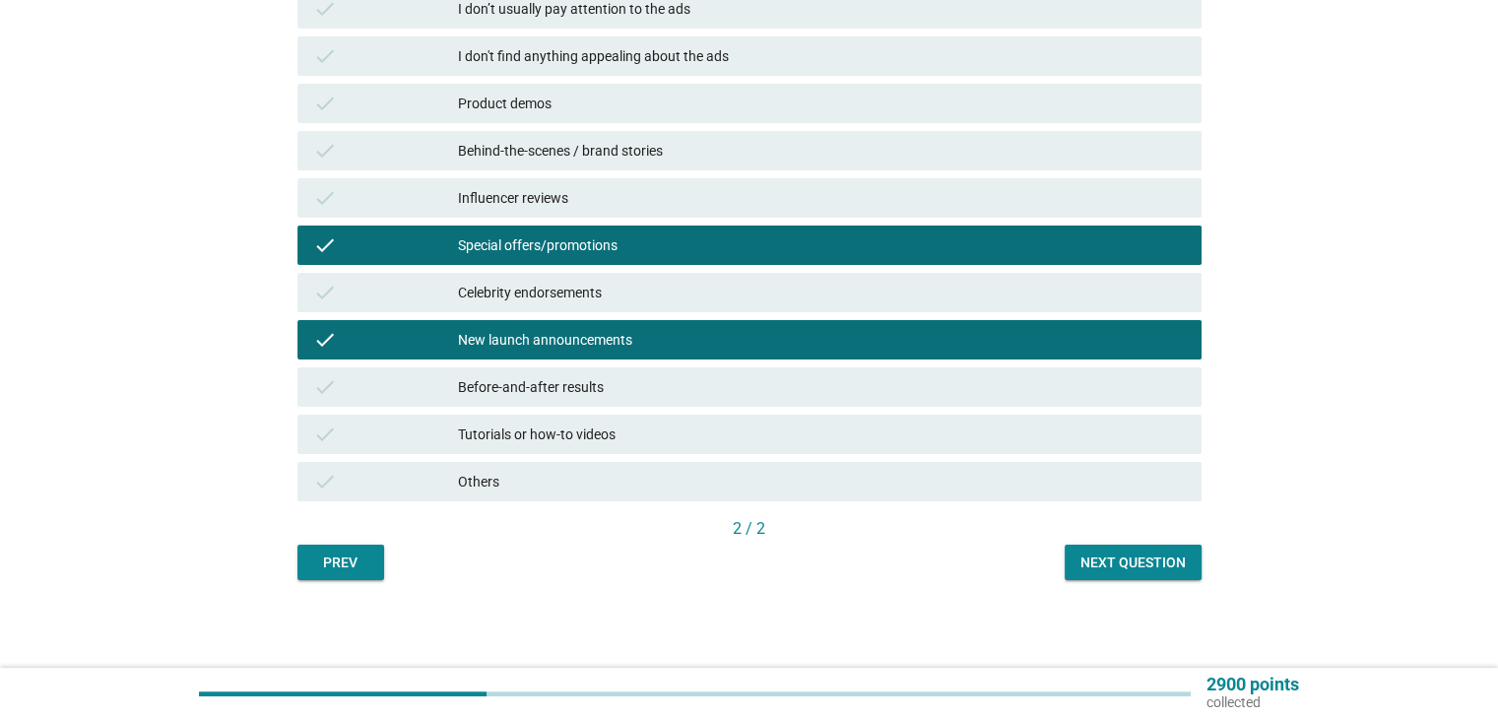
scroll to position [296, 0]
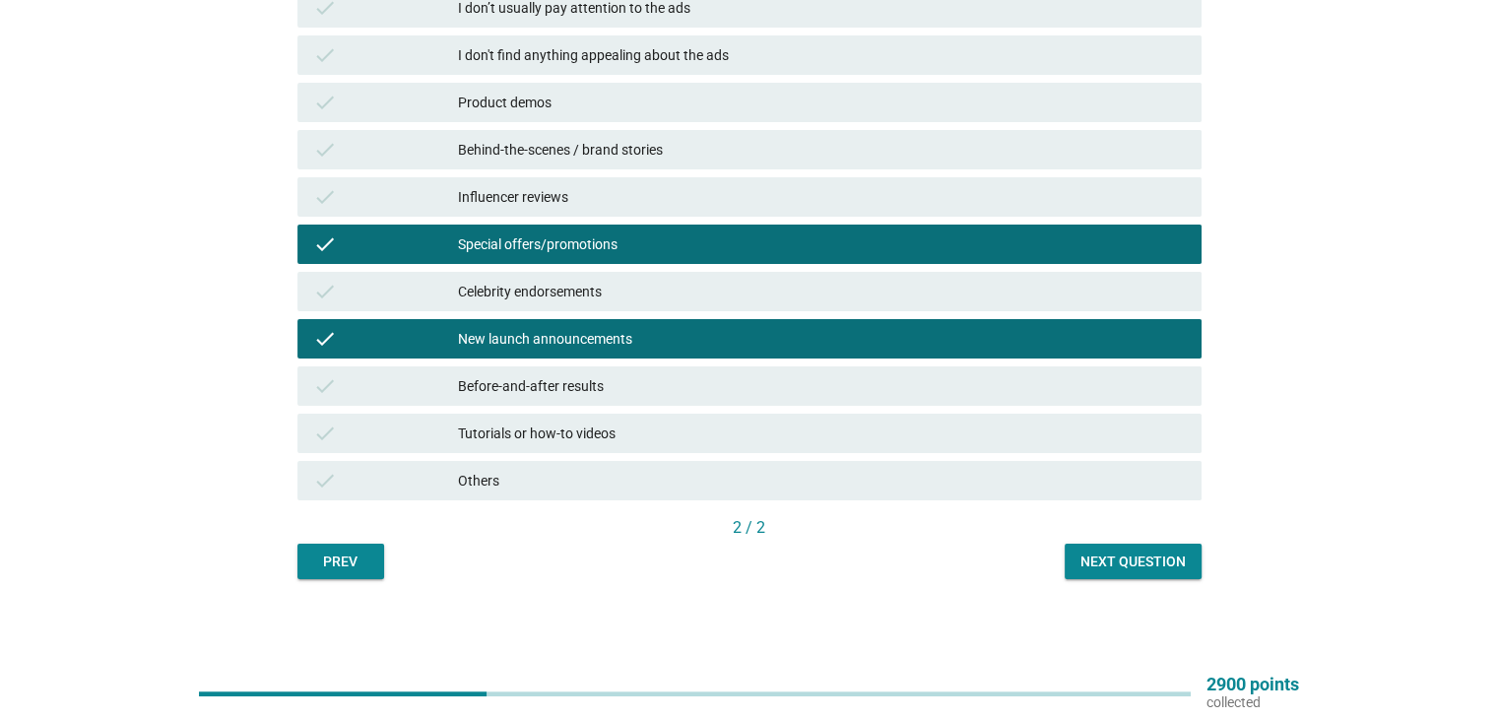
click at [1165, 564] on div "Next question" at bounding box center [1132, 561] width 105 height 21
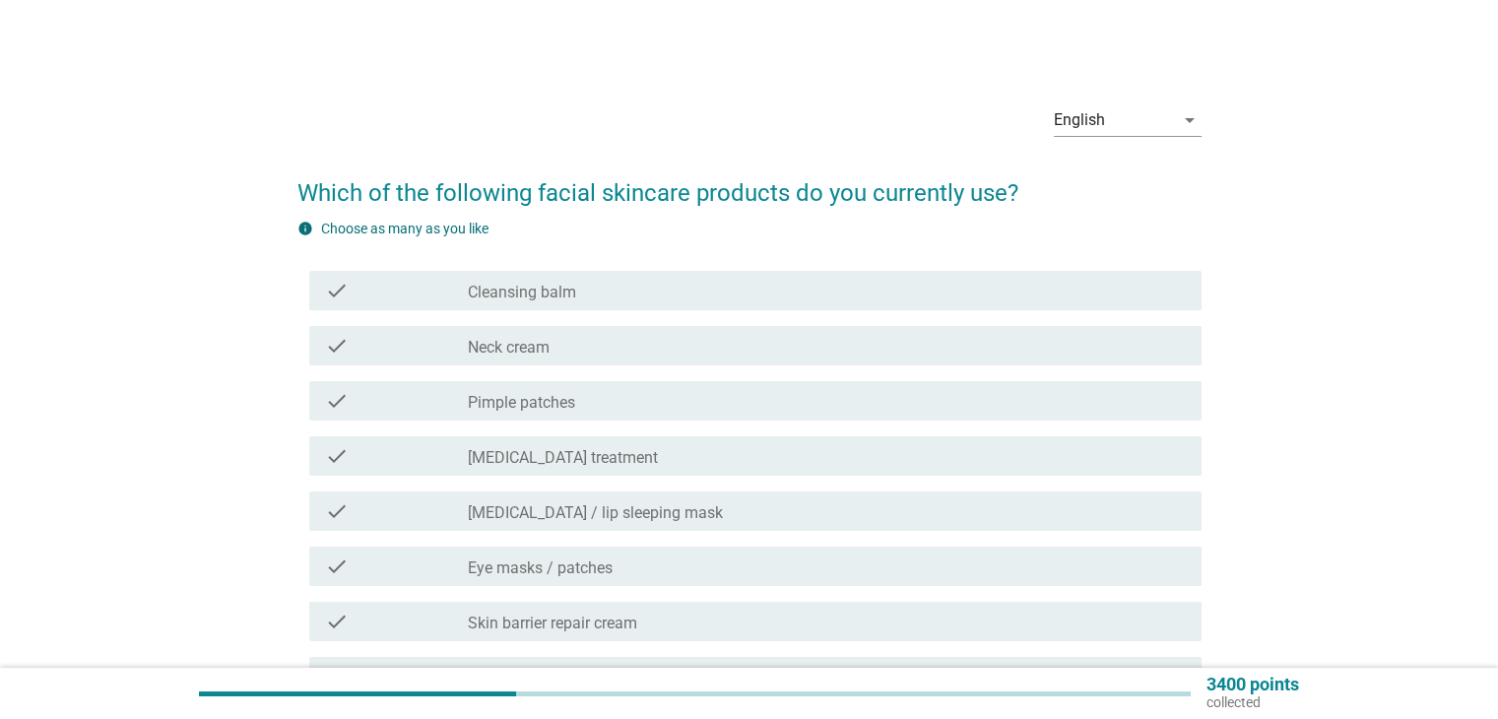
scroll to position [98, 0]
